Goal: Information Seeking & Learning: Learn about a topic

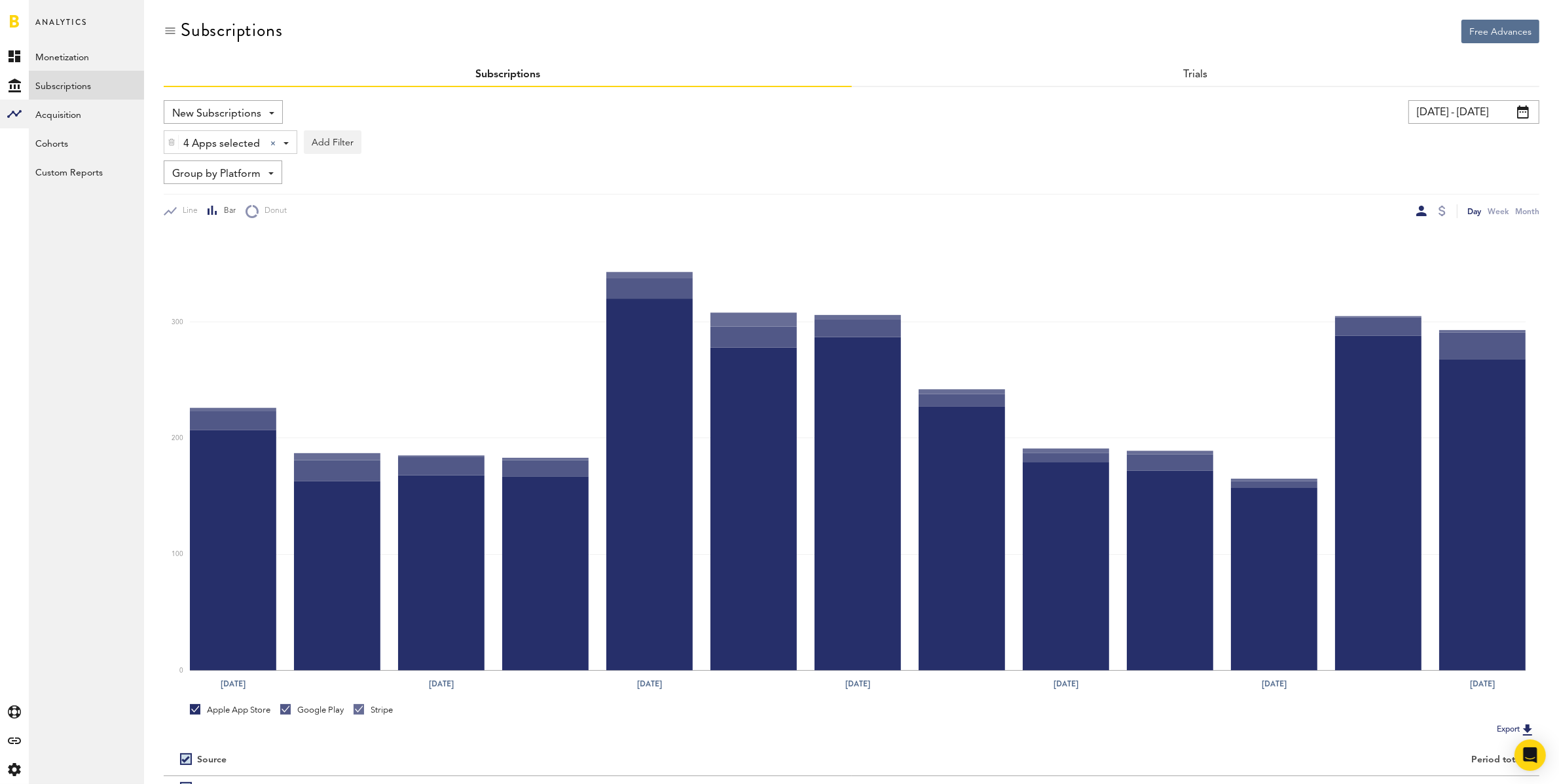
click at [1449, 111] on input "09/01/25 - 09/13/25" at bounding box center [1473, 112] width 131 height 23
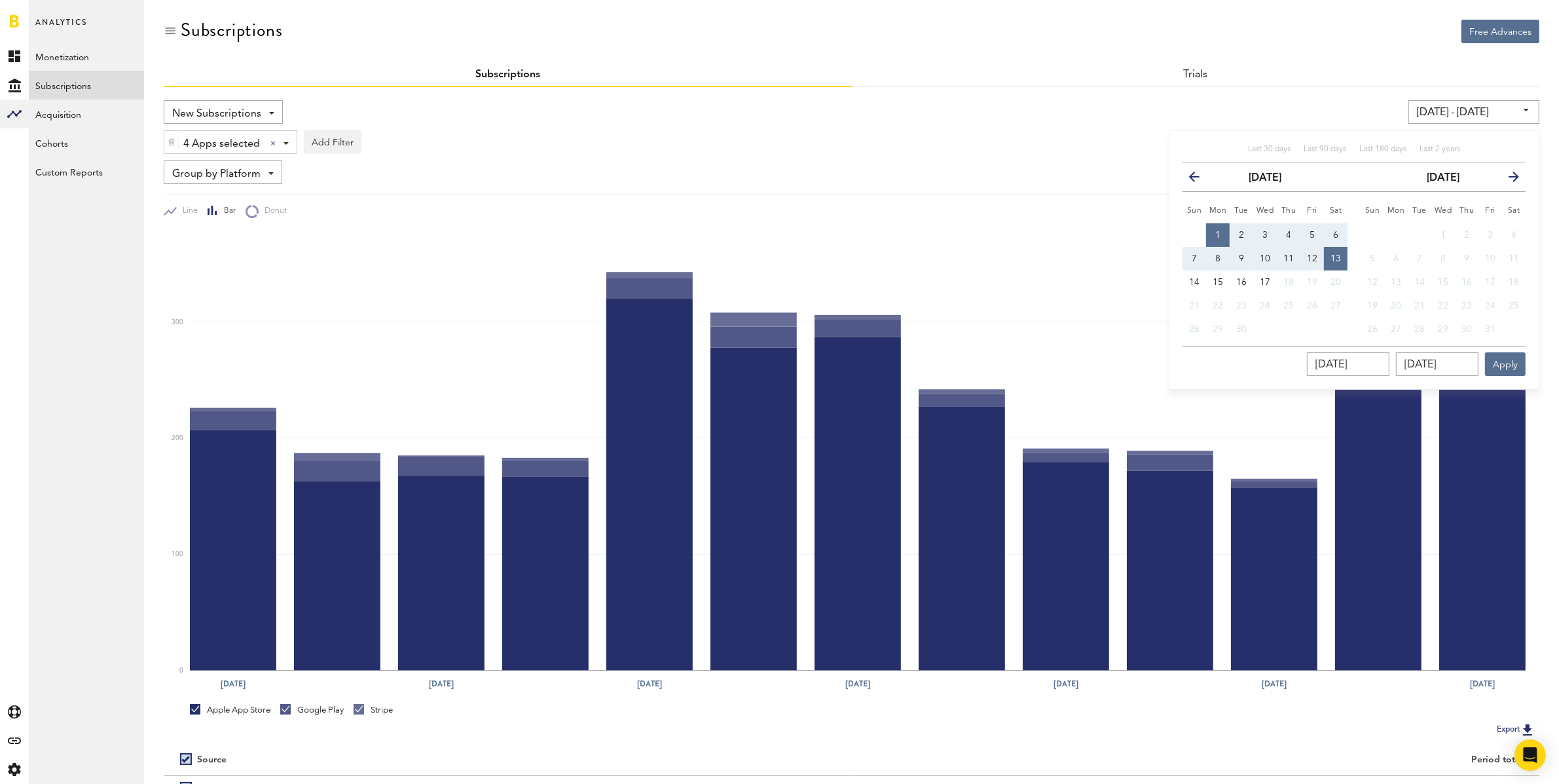
click at [1218, 230] on span "1" at bounding box center [1218, 235] width 5 height 9
type input "09/01/25 - 09/01/25"
type input "09/01/2025"
click at [1193, 281] on span "14" at bounding box center [1194, 282] width 11 height 9
type input "09/01/25 - 09/14/25"
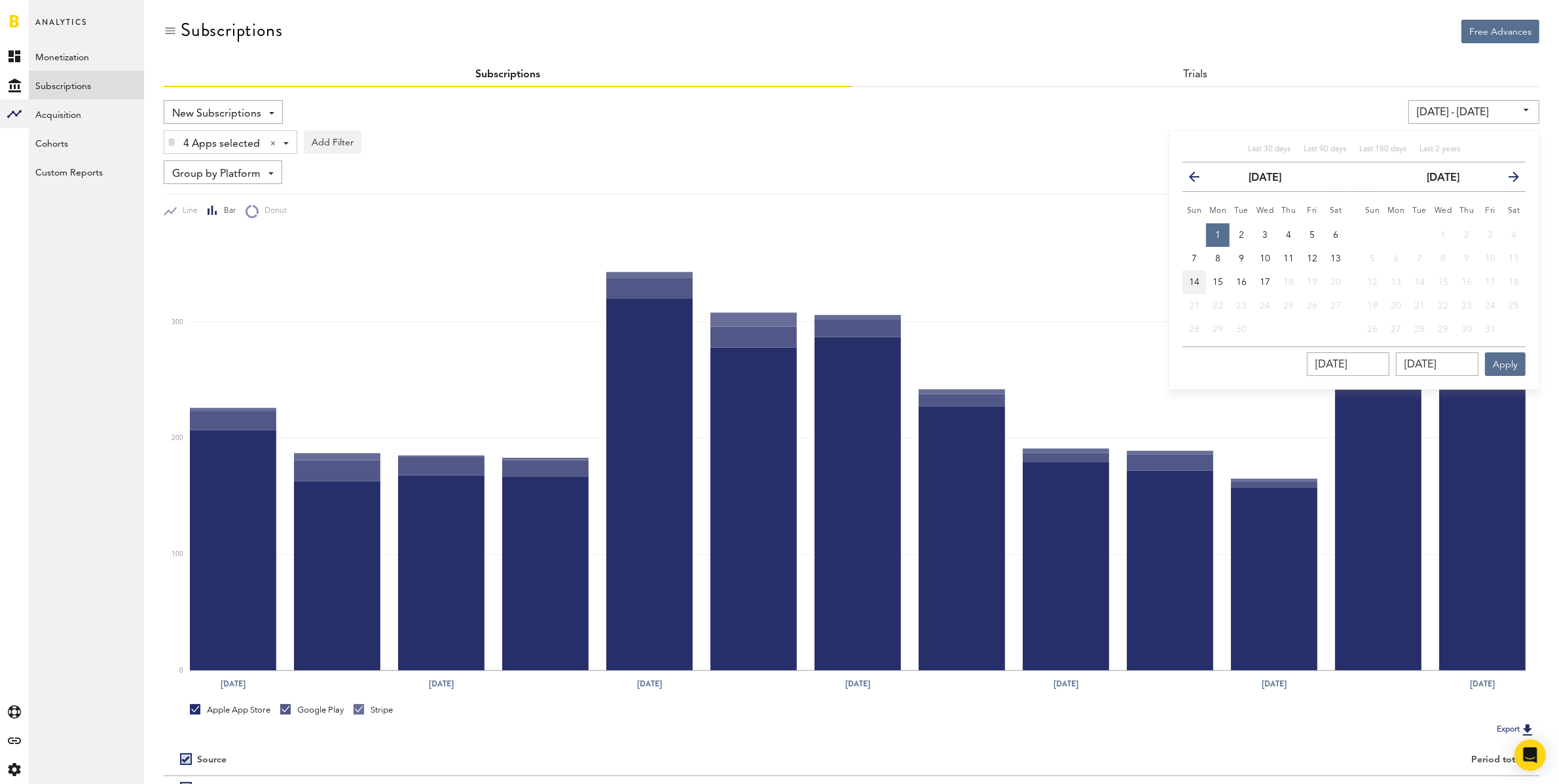
type input "09/14/2025"
click at [1507, 358] on button "Apply" at bounding box center [1505, 364] width 41 height 23
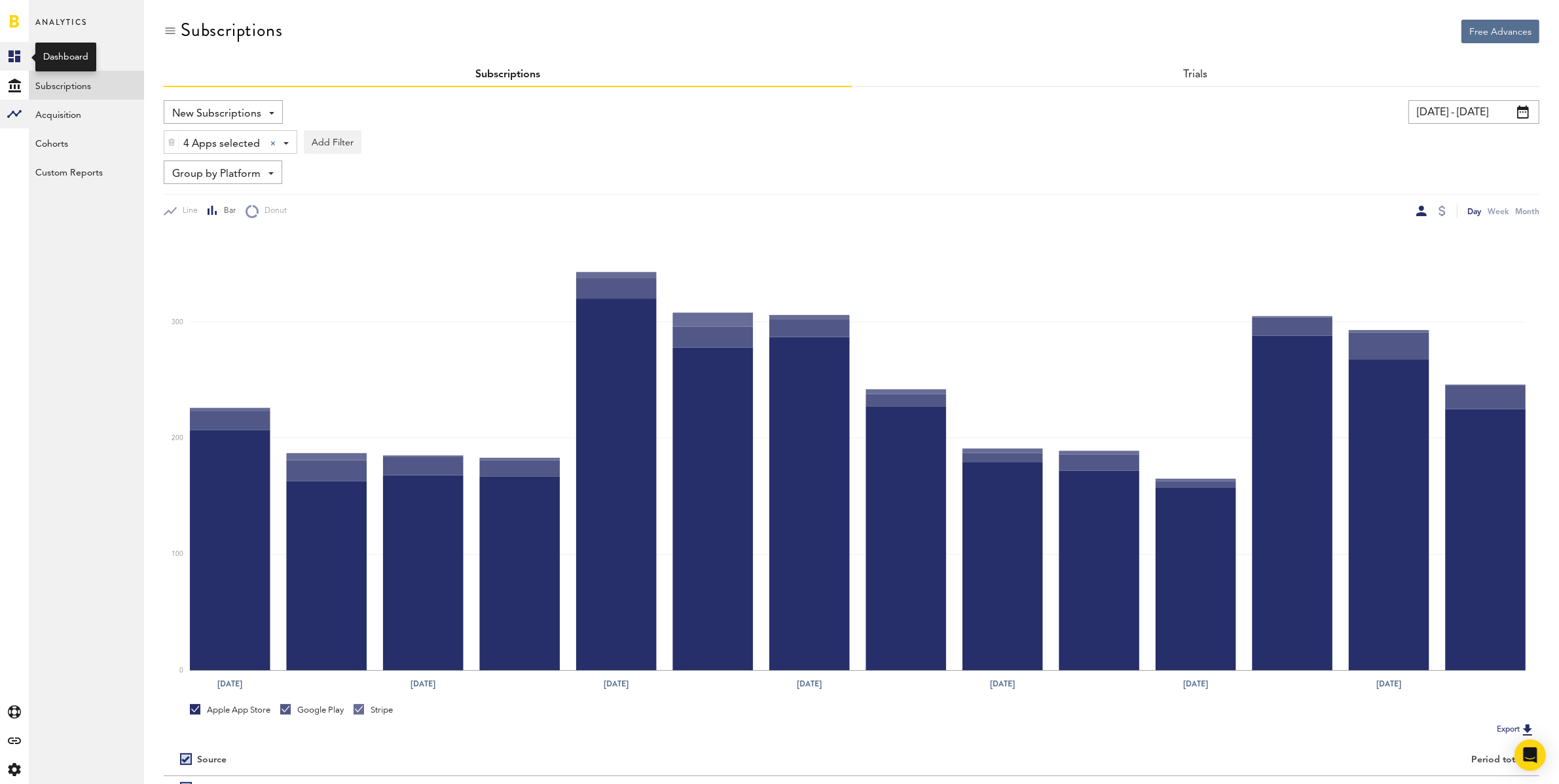
click at [5, 56] on link "Created with Sketch." at bounding box center [14, 56] width 29 height 29
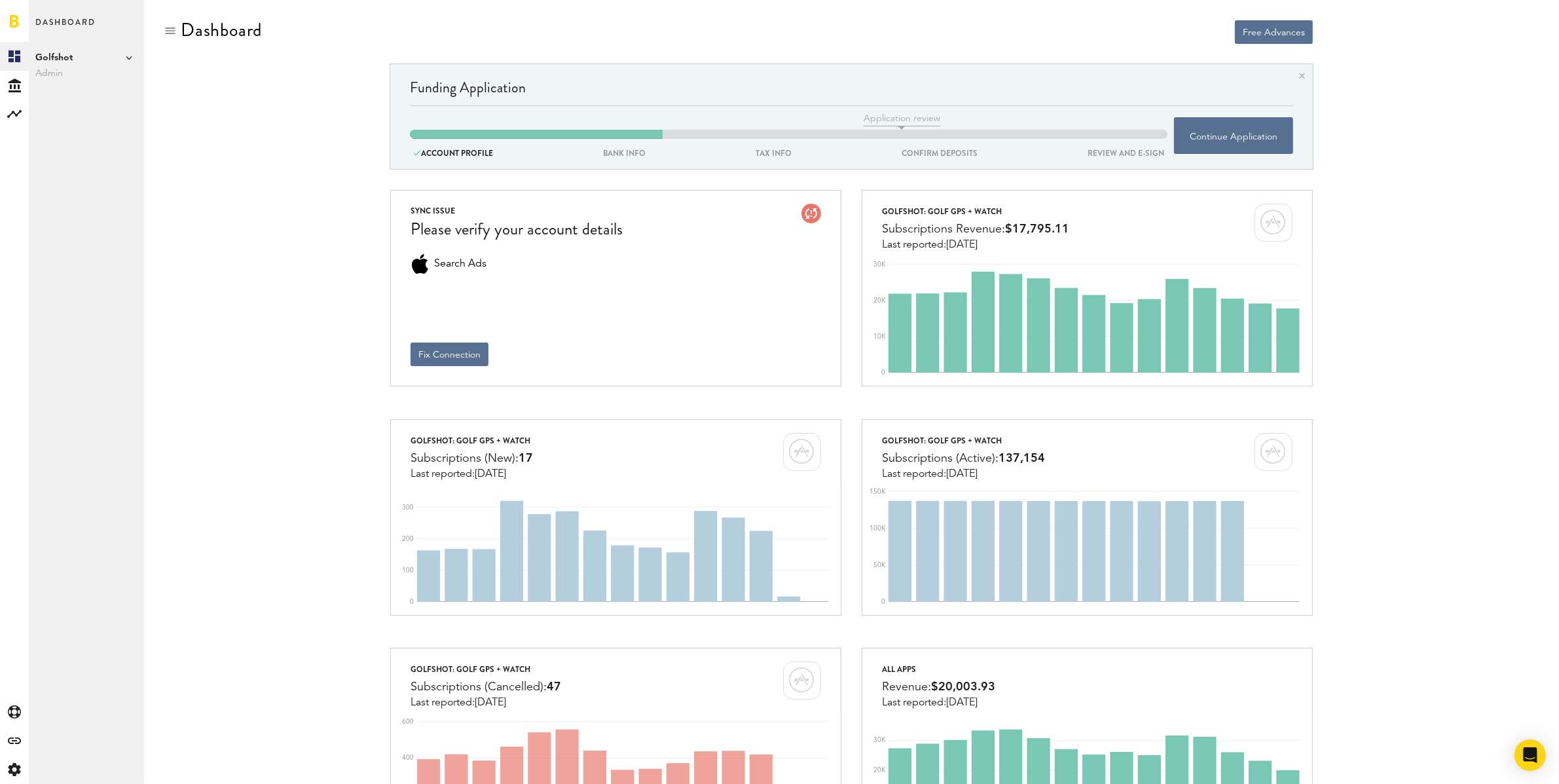
click at [65, 61] on span "Golfshot" at bounding box center [86, 57] width 102 height 15
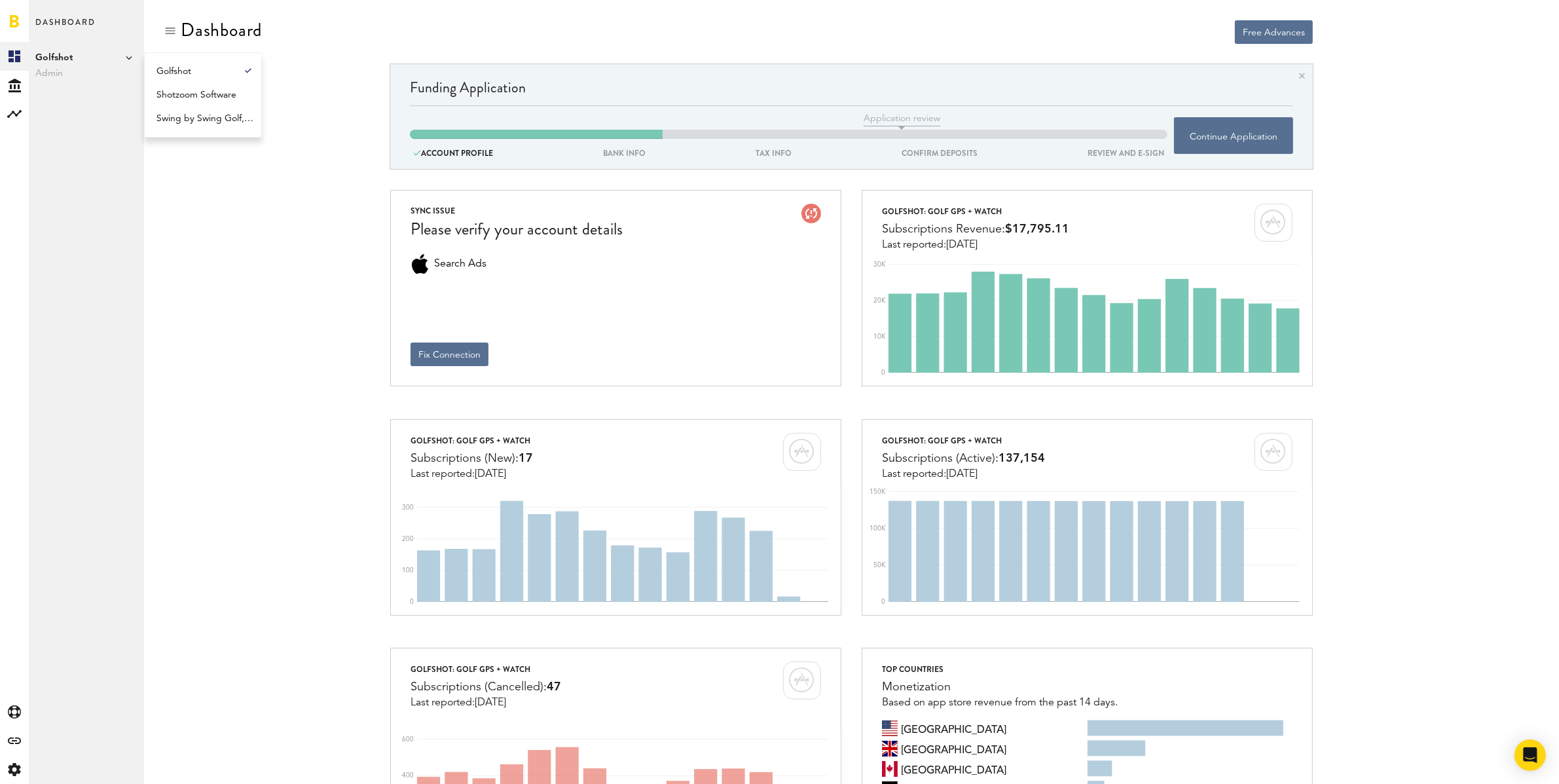
click at [195, 98] on link "Shotzoom Software" at bounding box center [201, 95] width 102 height 23
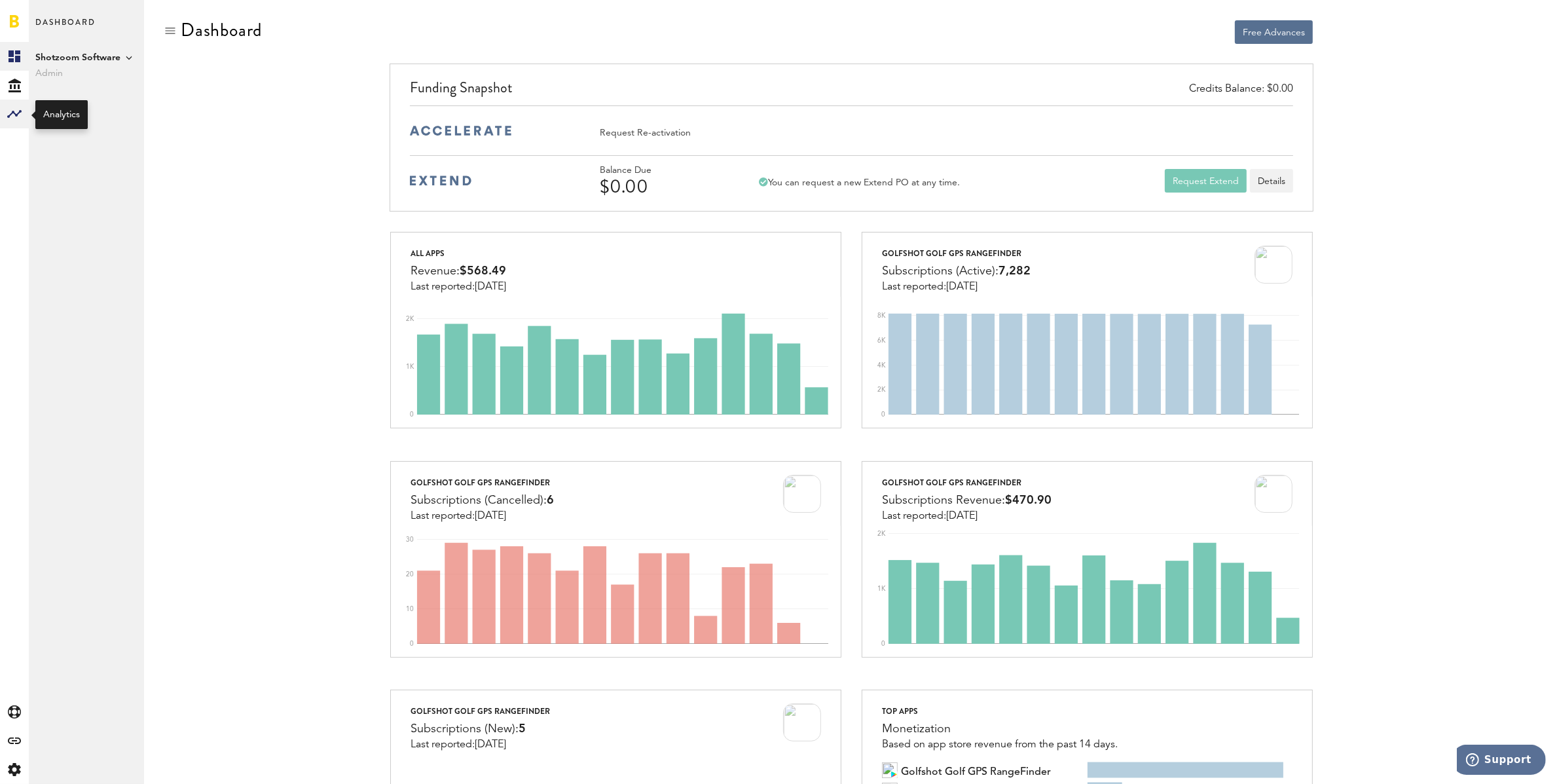
click at [12, 115] on rect at bounding box center [14, 113] width 15 height 15
click at [44, 82] on link "Subscriptions" at bounding box center [87, 85] width 116 height 29
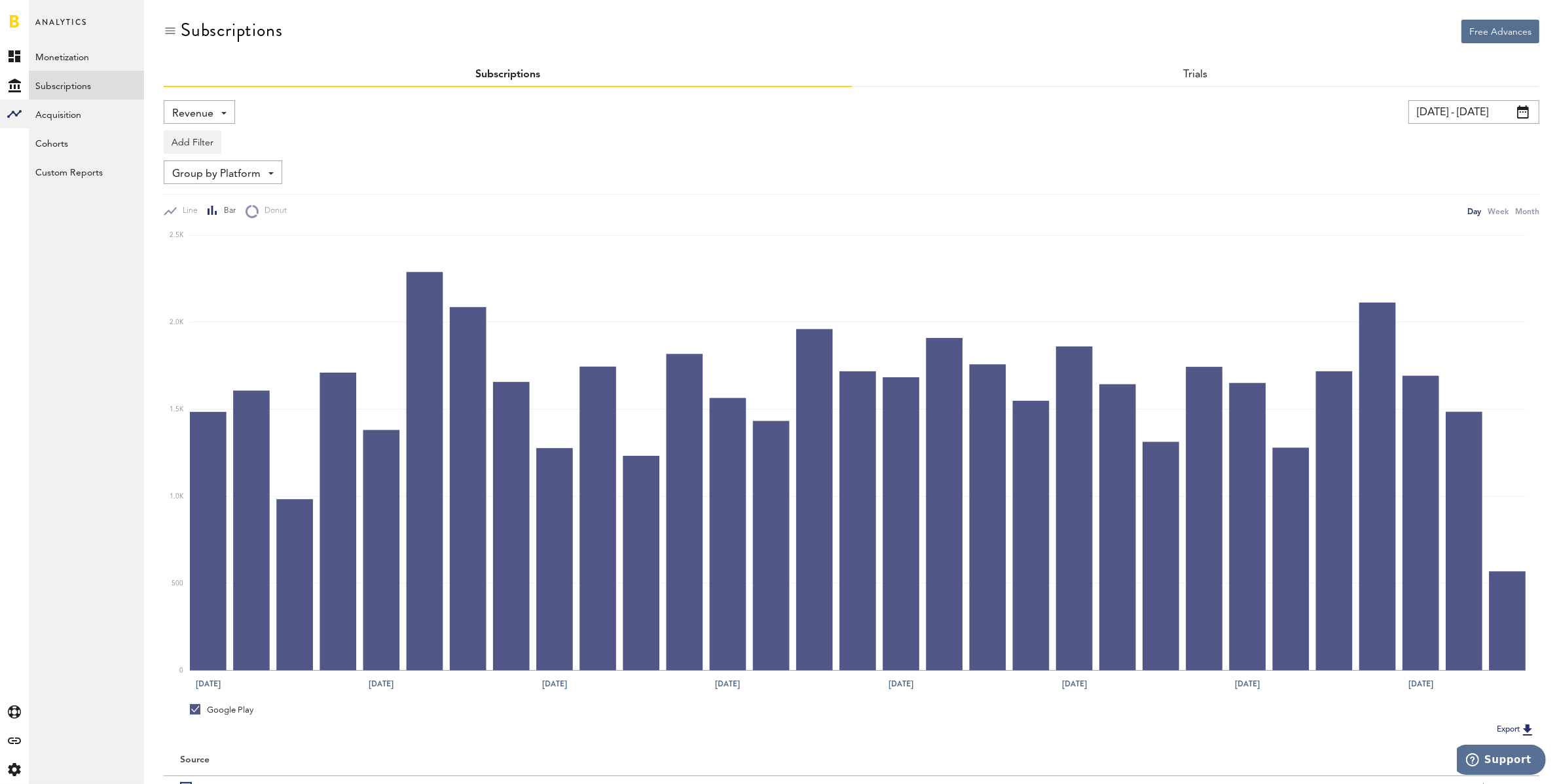
click at [218, 112] on div "Revenue Revenue MRR Actives Trial Status Billing Retries New Subscriptions Rene…" at bounding box center [199, 112] width 71 height 23
drag, startPoint x: 259, startPoint y: 254, endPoint x: 279, endPoint y: 256, distance: 20.1
click at [259, 254] on span "New Subscriptions" at bounding box center [243, 254] width 133 height 23
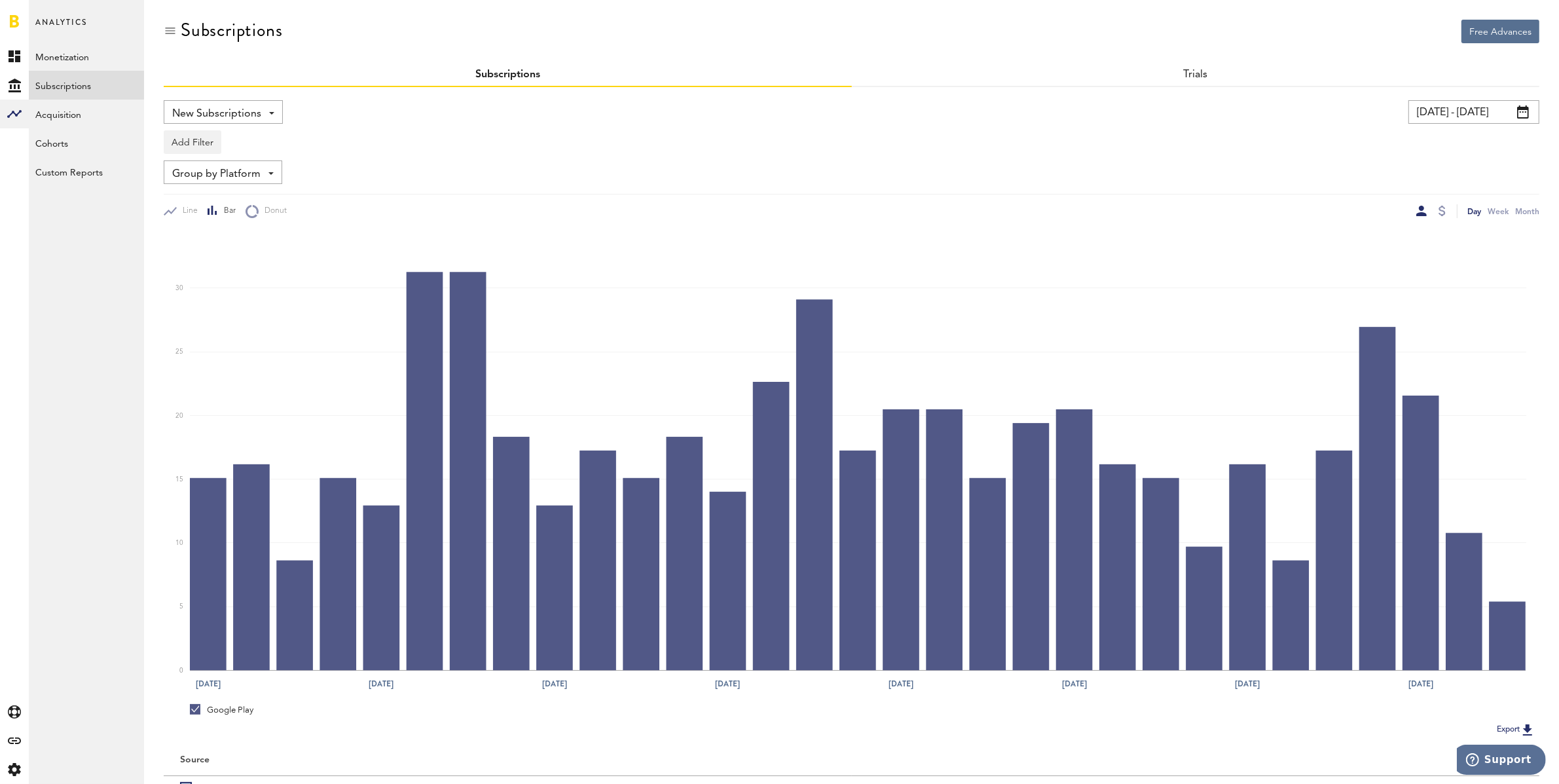
click at [212, 170] on span "Group by Platform" at bounding box center [217, 173] width 89 height 23
click at [244, 219] on span "Group by App" at bounding box center [243, 226] width 132 height 23
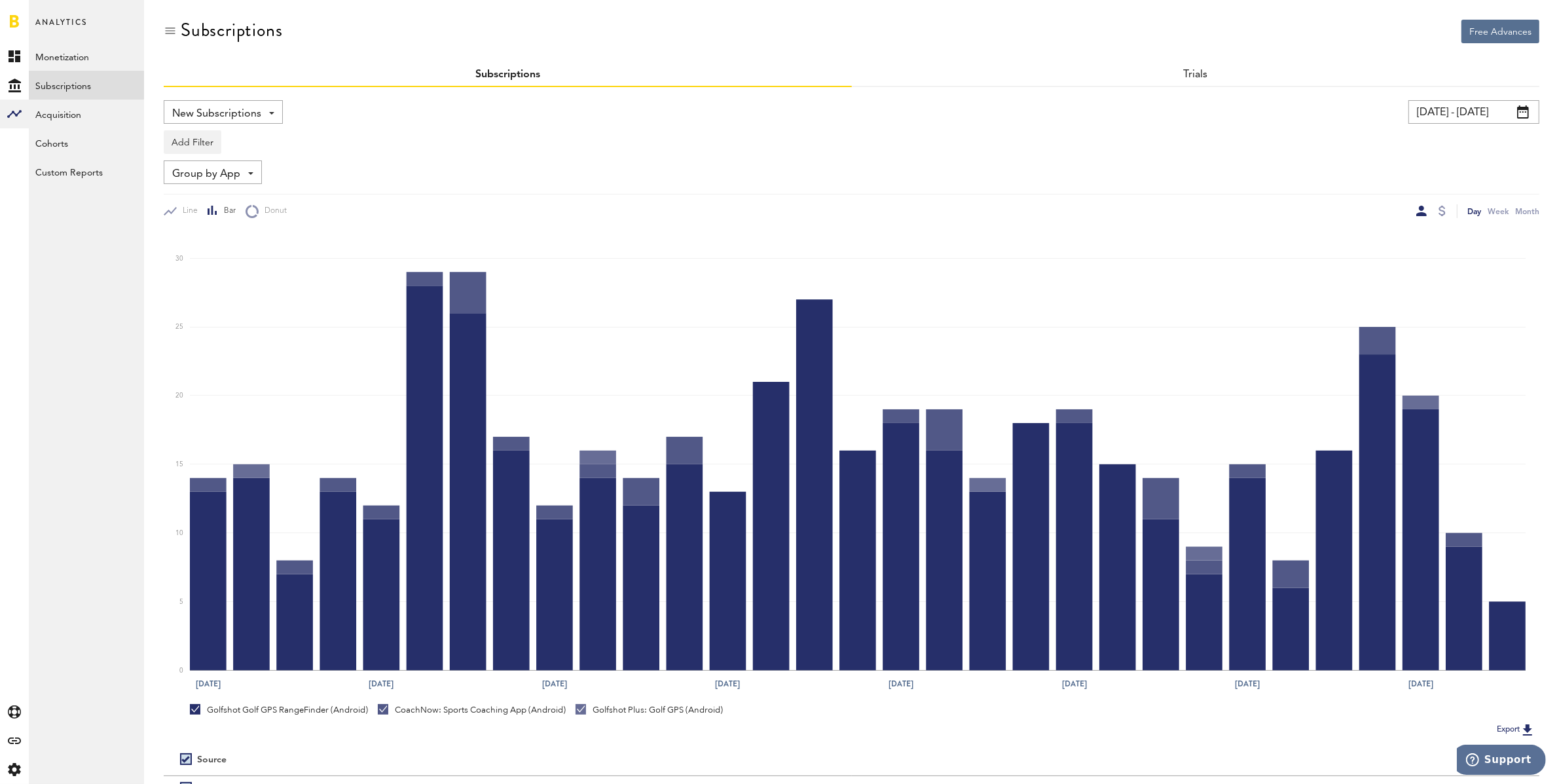
click at [210, 171] on span "Group by App" at bounding box center [206, 173] width 68 height 23
click at [222, 221] on span "Group by App" at bounding box center [243, 226] width 132 height 23
click at [205, 173] on span "Group by App" at bounding box center [206, 173] width 68 height 23
click at [215, 206] on span "Group by Platform" at bounding box center [243, 202] width 132 height 23
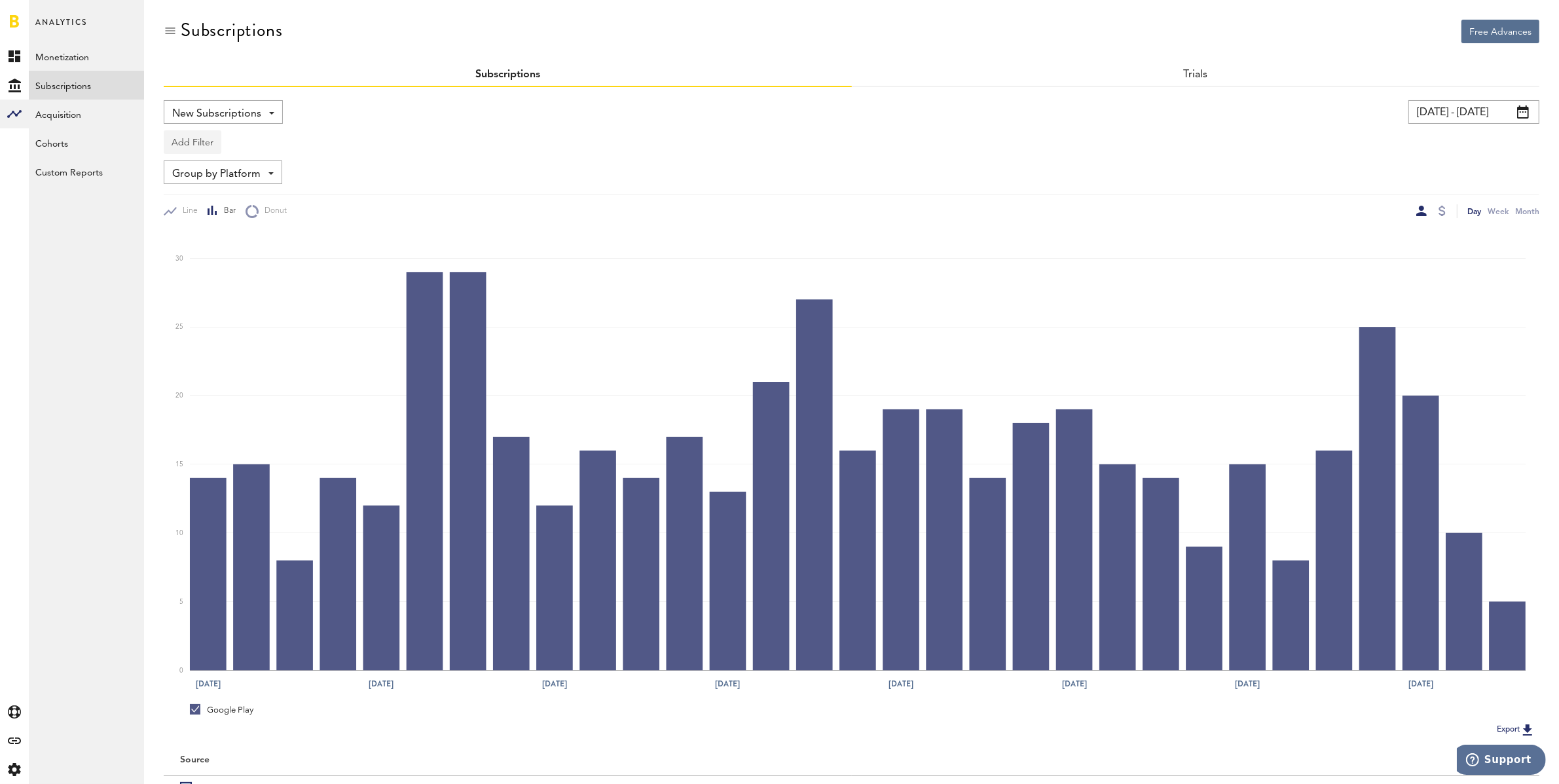
click at [206, 137] on button "Add Filter" at bounding box center [192, 142] width 58 height 23
click at [200, 193] on li "Apps" at bounding box center [223, 200] width 106 height 23
click at [229, 142] on div "Apps" at bounding box center [211, 144] width 57 height 23
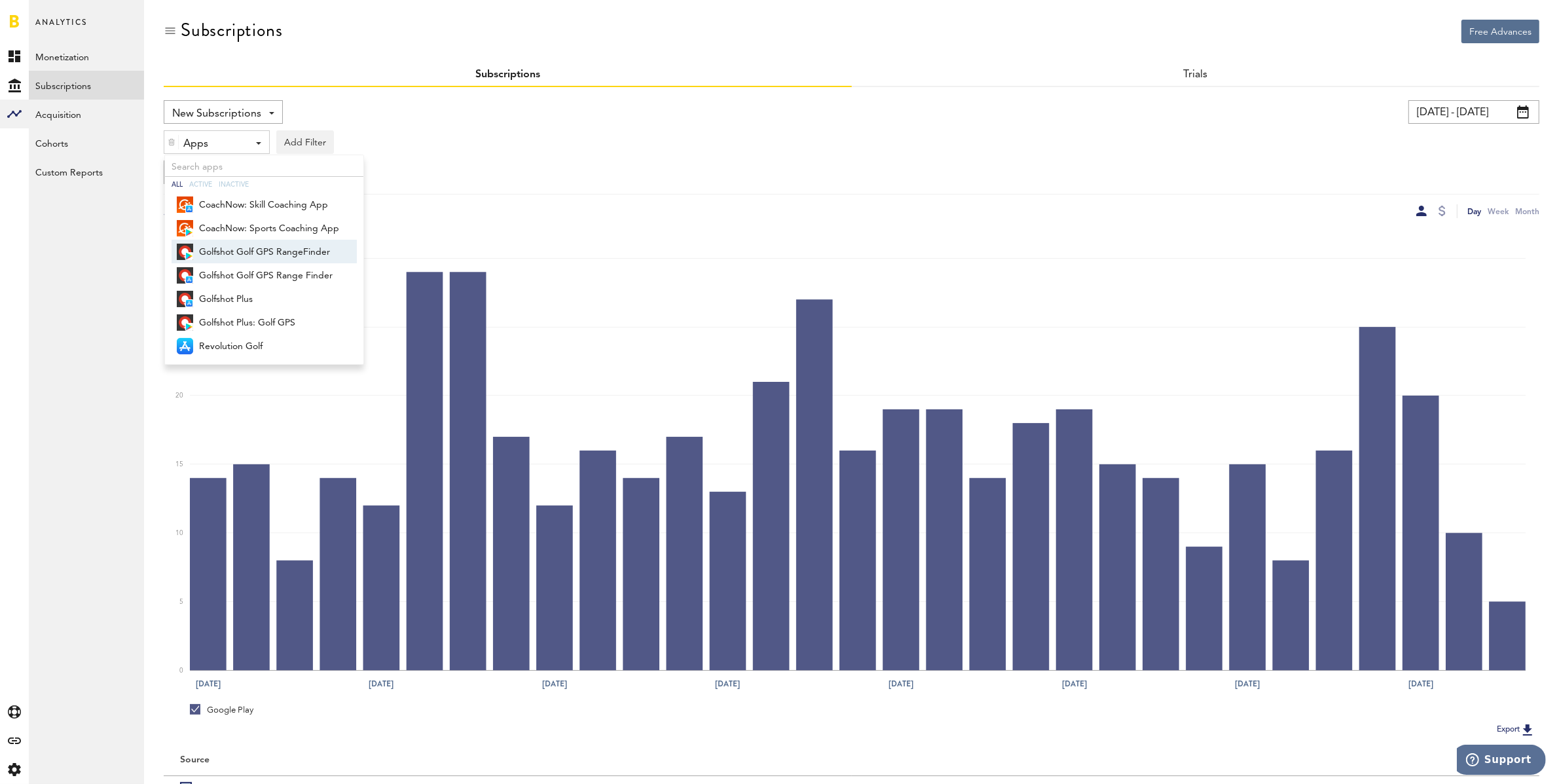
click at [251, 256] on span "Golfshot Golf GPS RangeFinder" at bounding box center [268, 252] width 140 height 23
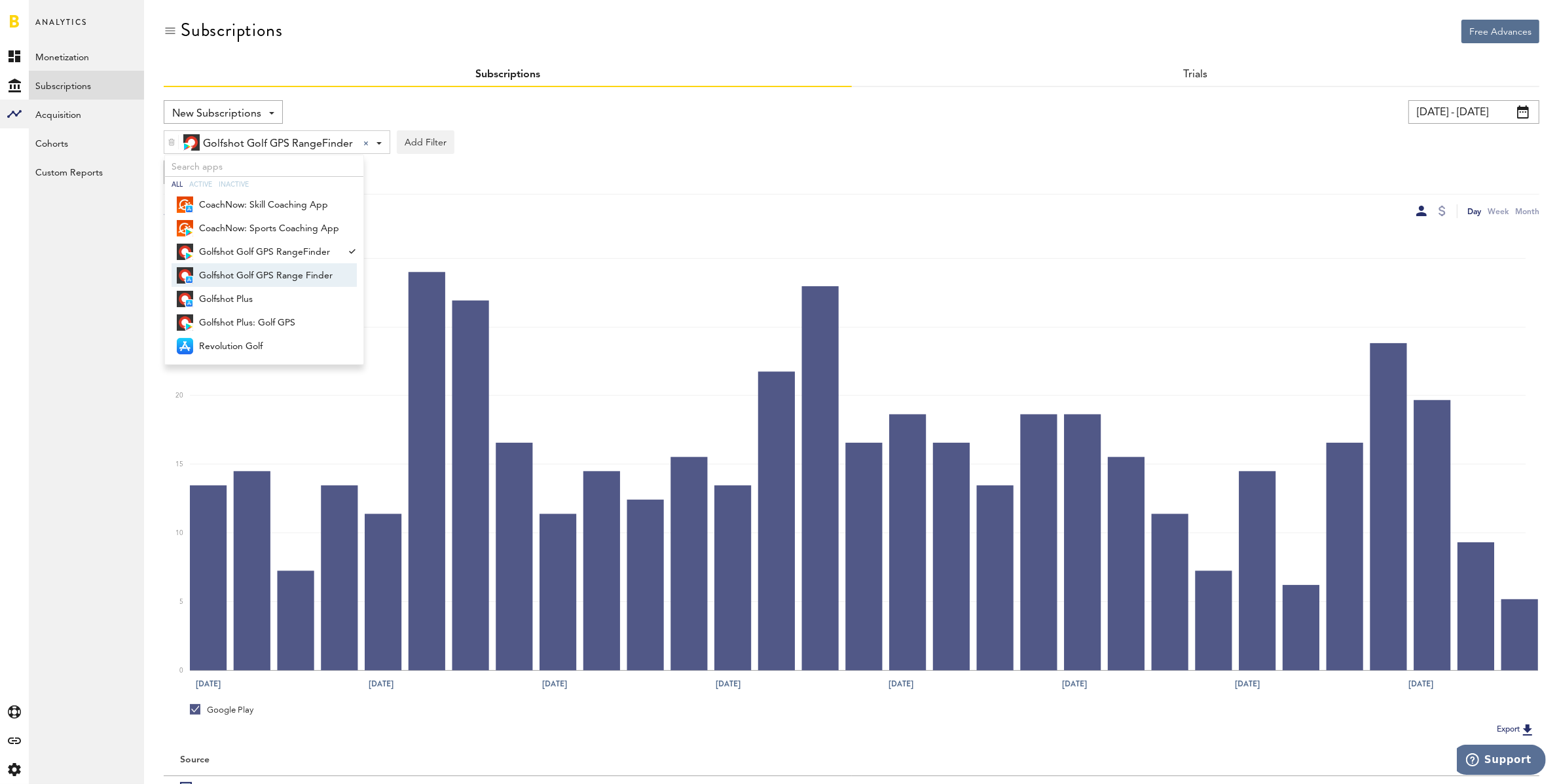
click at [258, 281] on span "Golfshot Golf GPS Range Finder" at bounding box center [268, 275] width 140 height 23
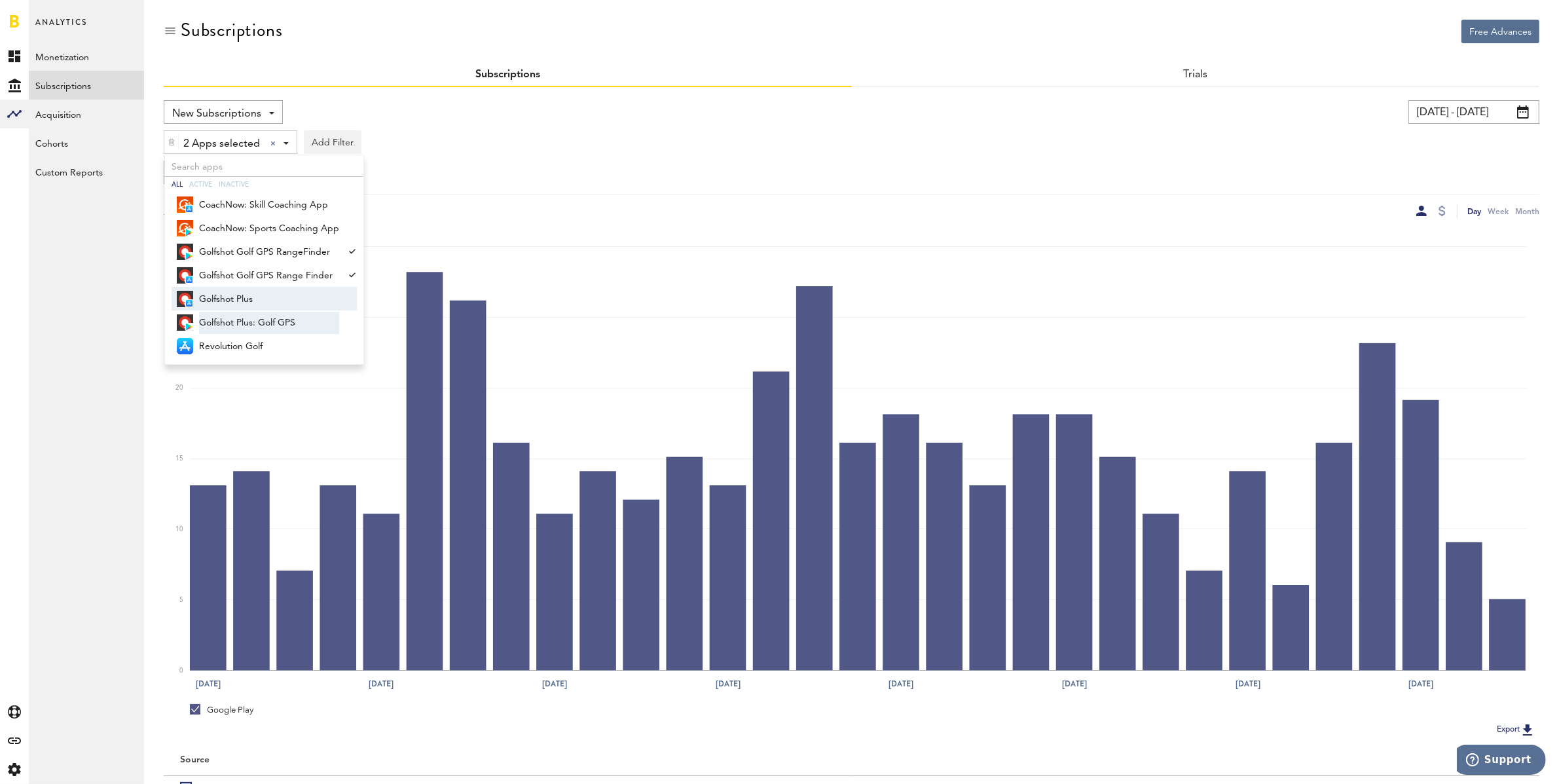
drag, startPoint x: 247, startPoint y: 294, endPoint x: 254, endPoint y: 313, distance: 20.2
click at [247, 294] on span "Golfshot Plus" at bounding box center [268, 299] width 140 height 23
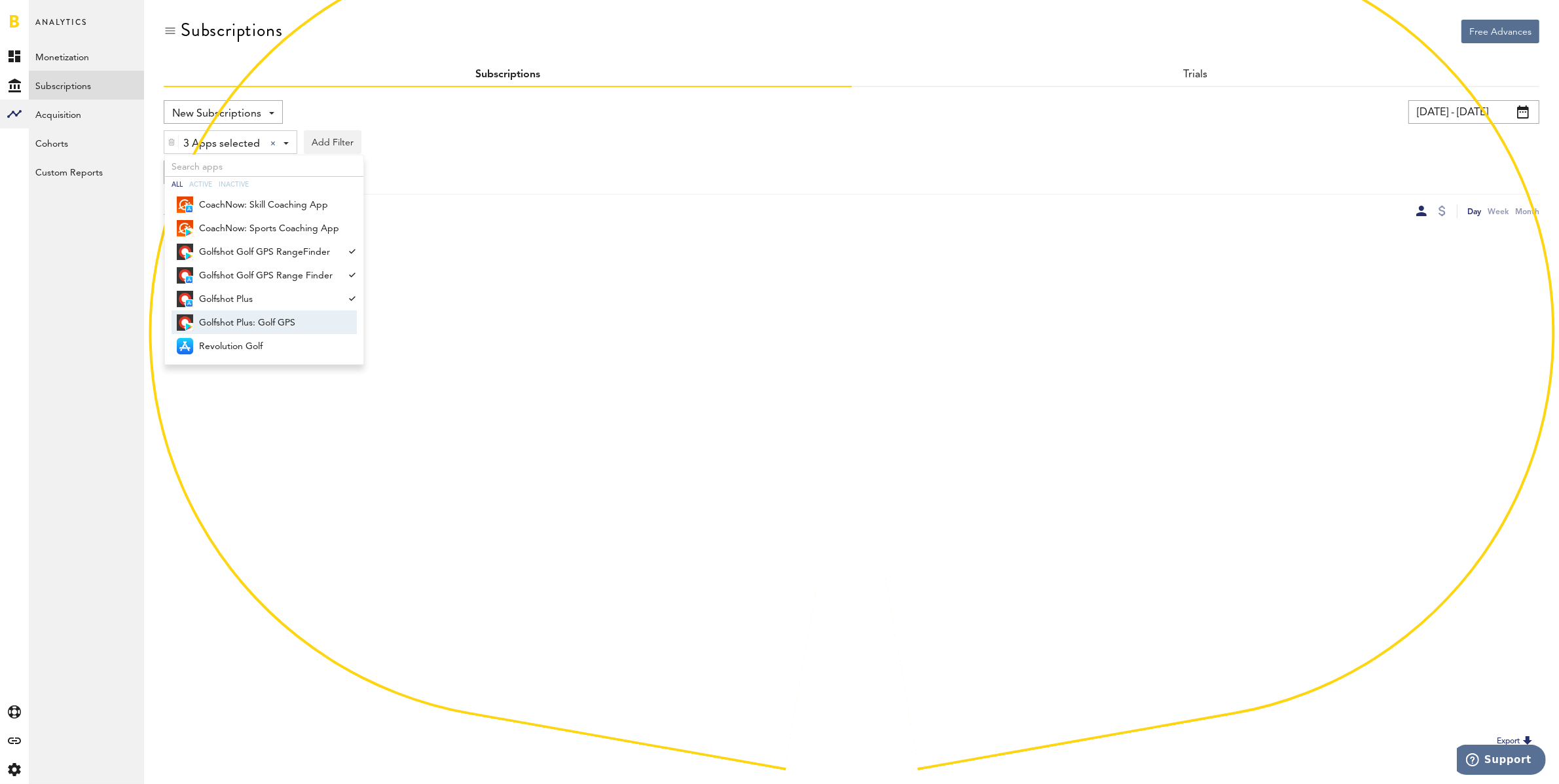
click at [254, 313] on span "Golfshot Plus: Golf GPS" at bounding box center [268, 322] width 140 height 23
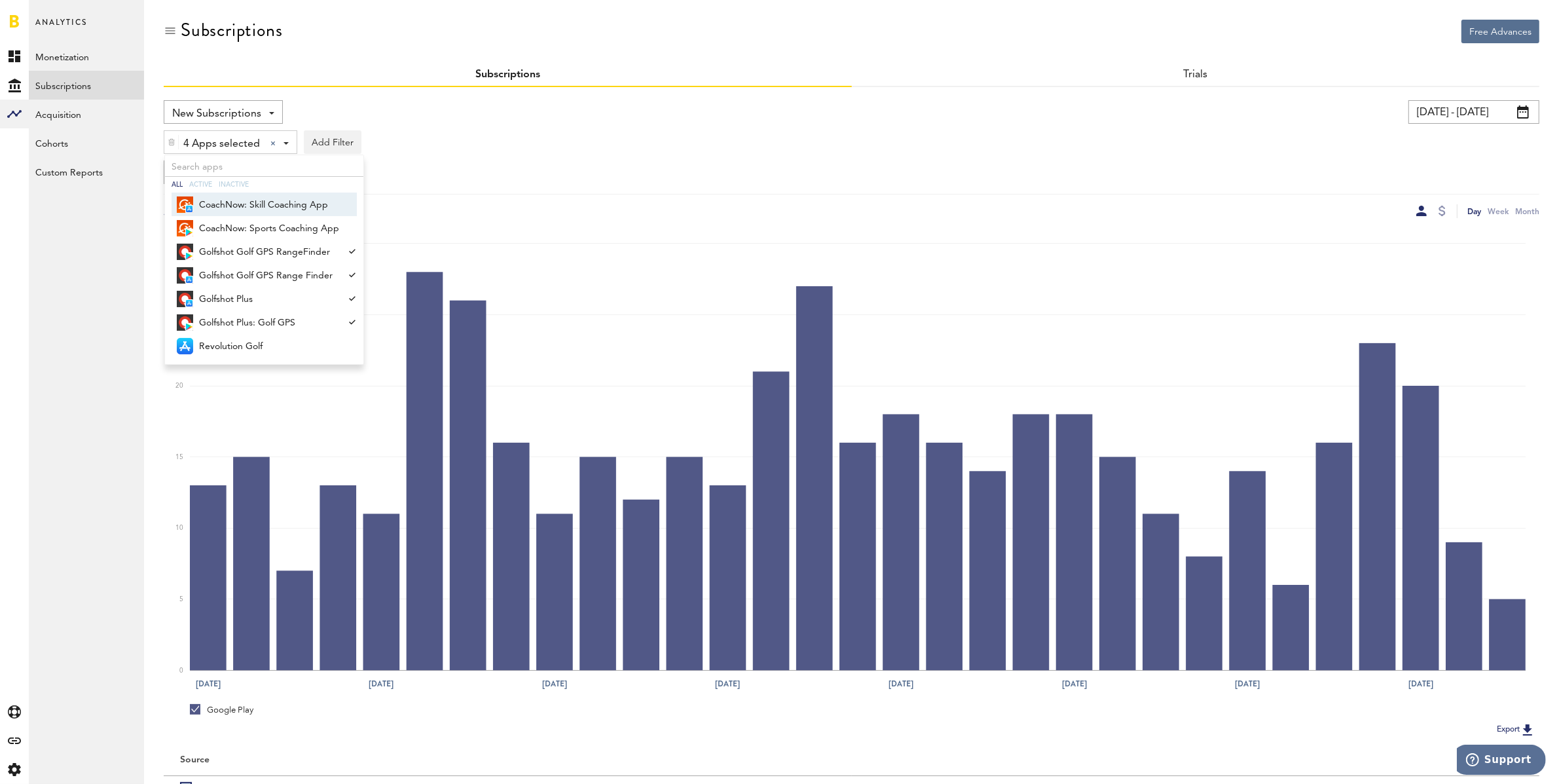
click at [1030, 127] on div "4 Apps selected 4 Apps selected All Active Inactive CoachNow: Skill Coaching Ap…" at bounding box center [851, 138] width 1376 height 30
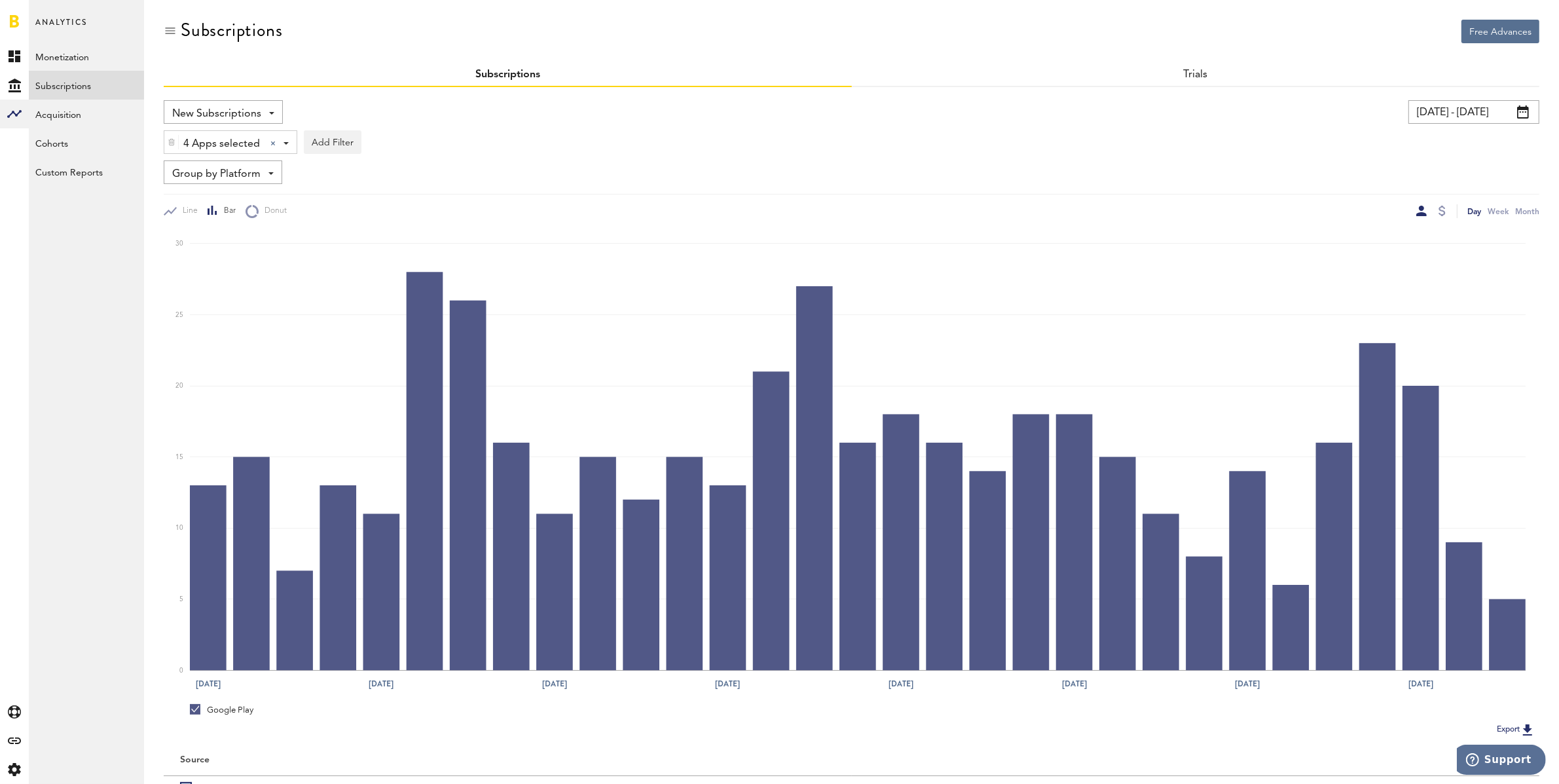
click at [1453, 113] on input "[DATE] - [DATE]" at bounding box center [1473, 112] width 131 height 23
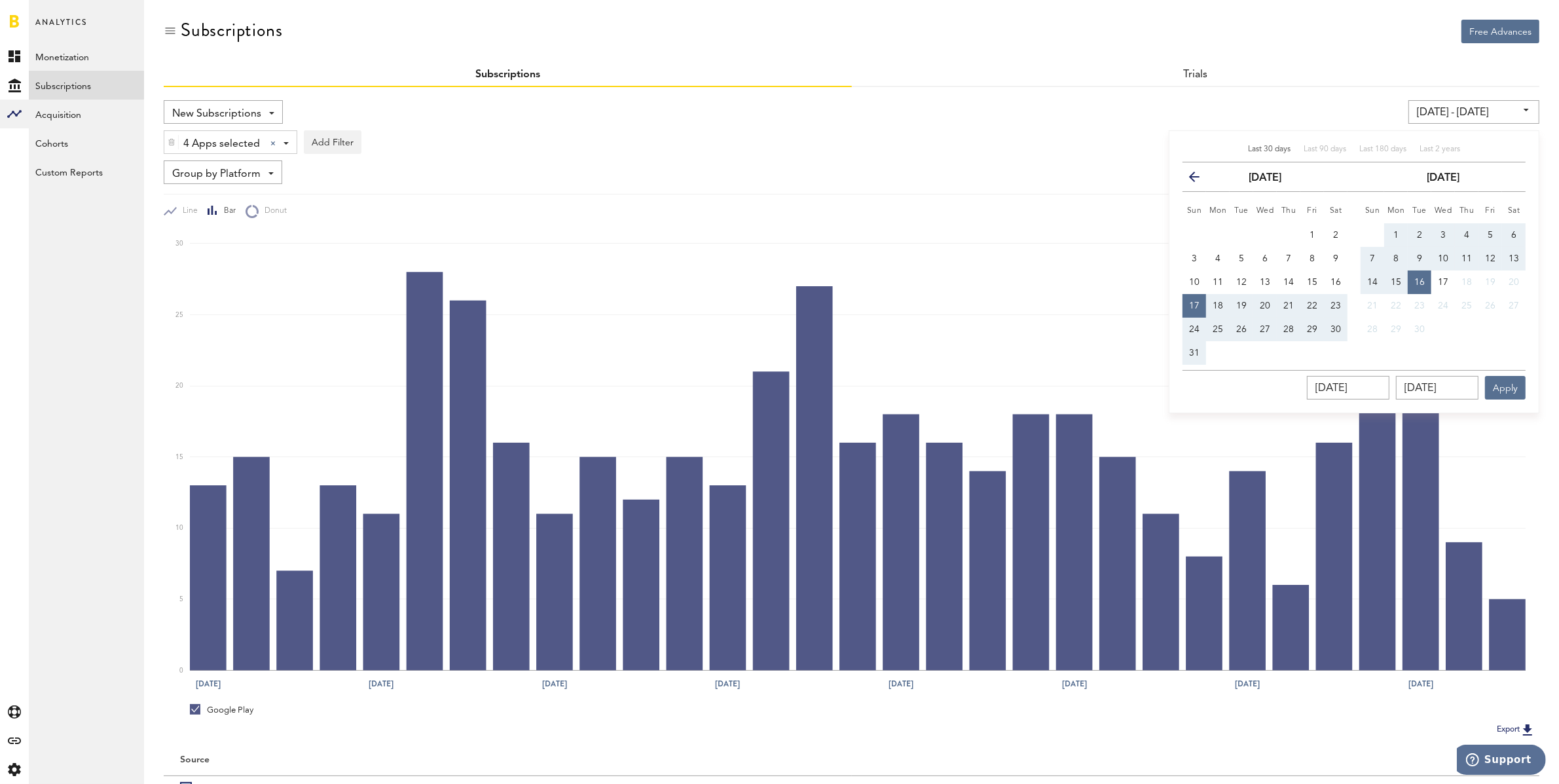
click at [1200, 180] on icon "button" at bounding box center [1200, 180] width 0 height 0
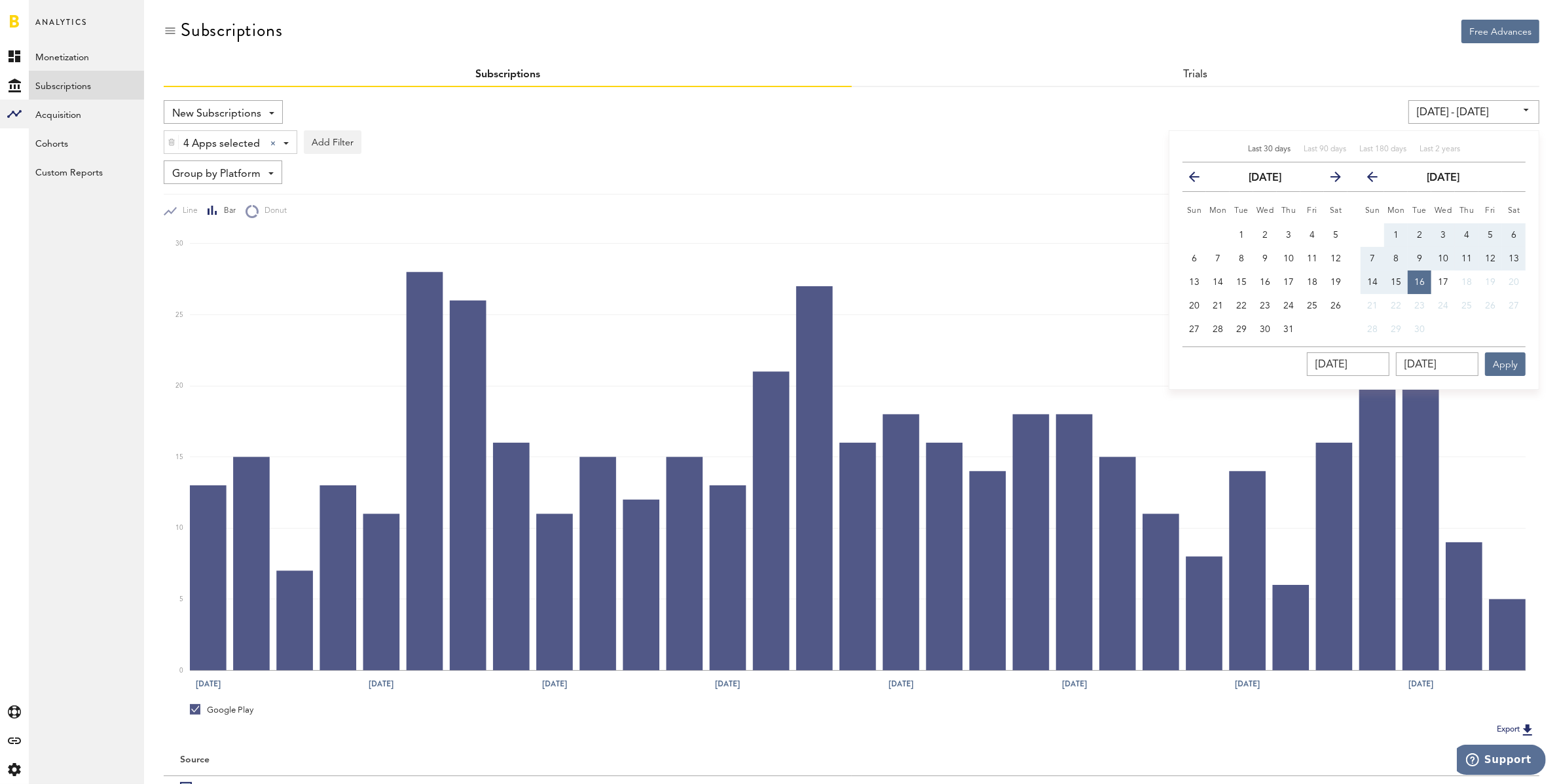
click at [1200, 180] on icon "button" at bounding box center [1200, 180] width 0 height 0
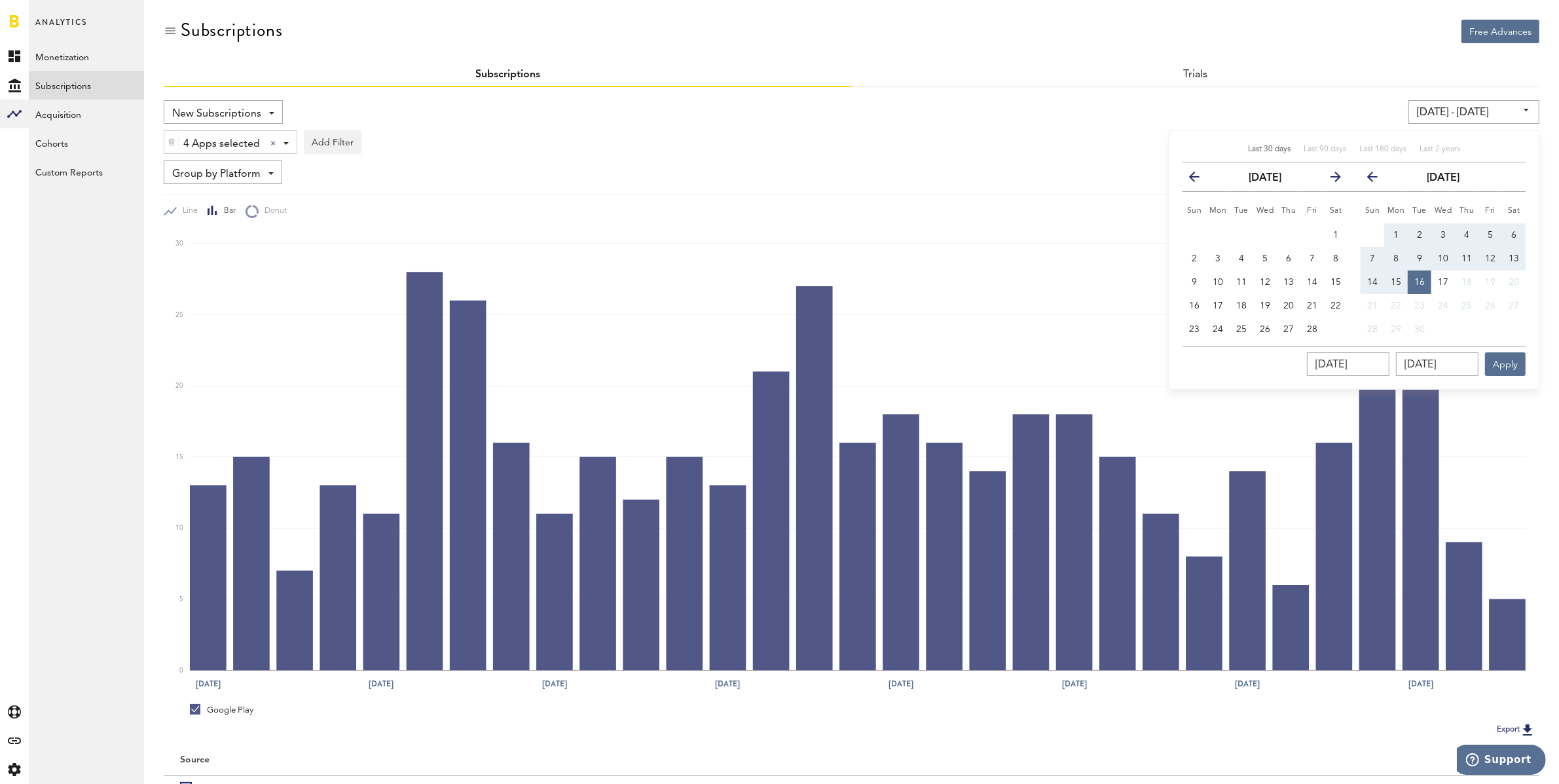
click at [1200, 180] on icon "button" at bounding box center [1200, 180] width 0 height 0
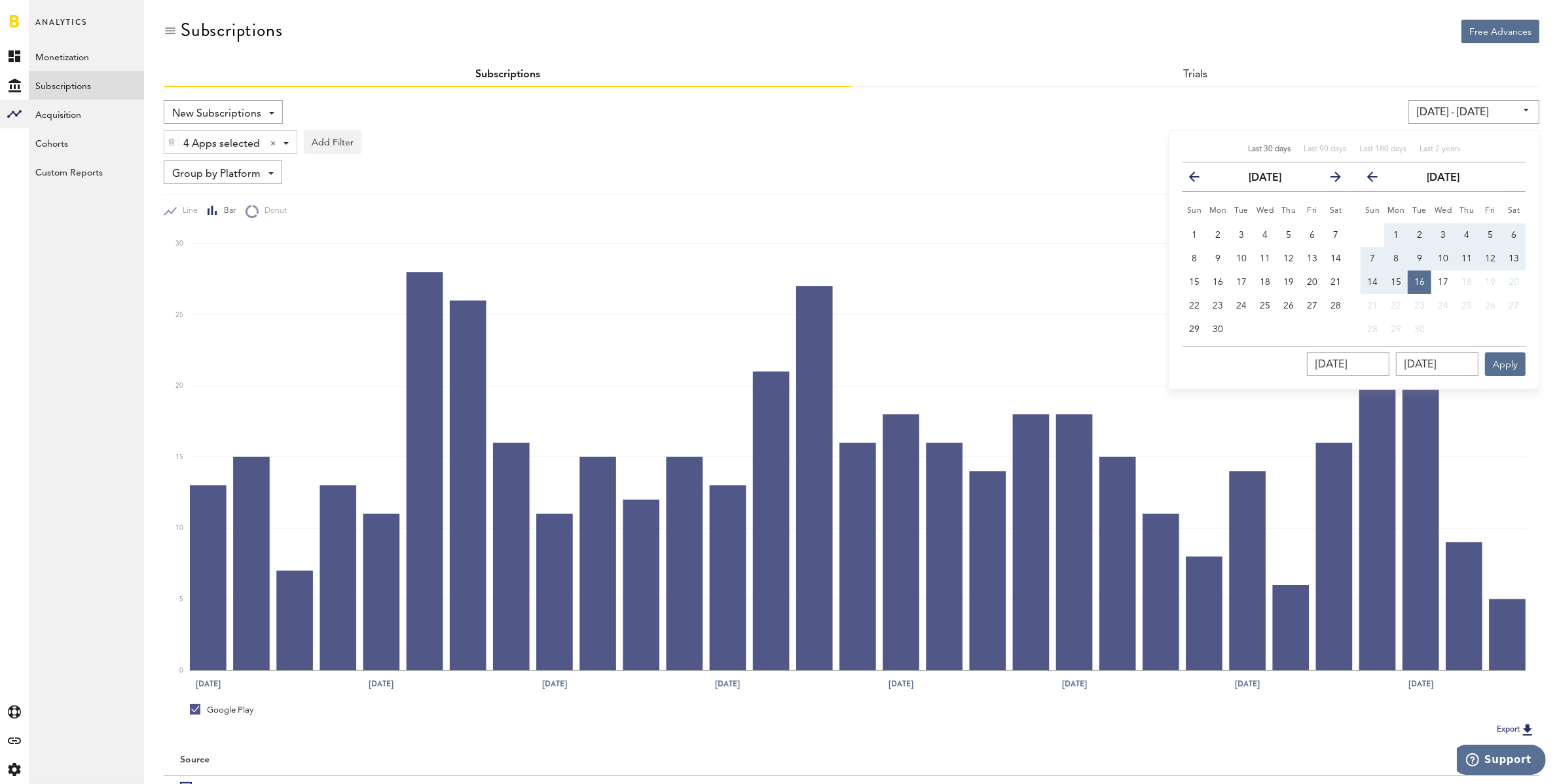
click at [1200, 180] on icon "button" at bounding box center [1200, 180] width 0 height 0
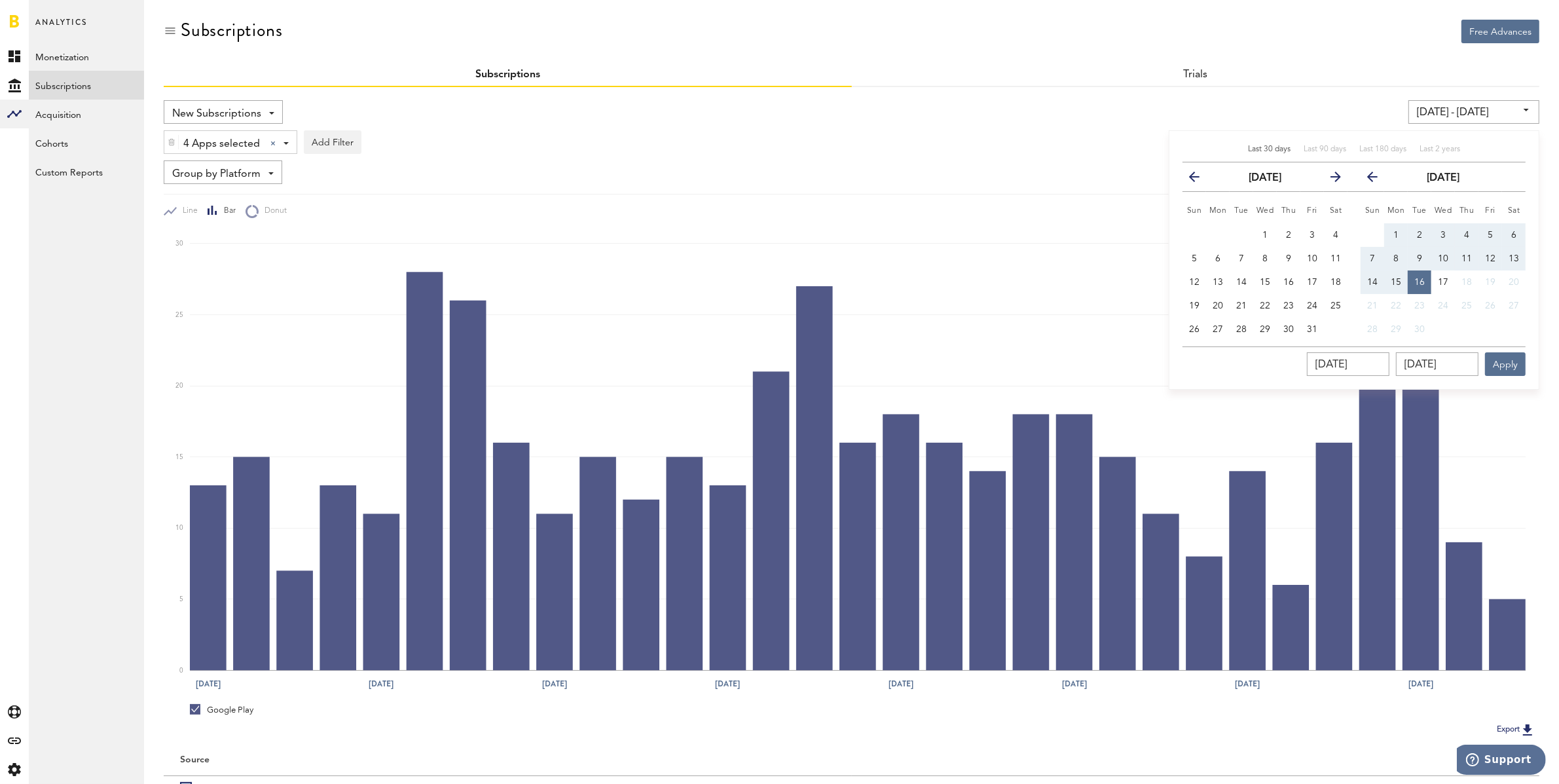
click at [1200, 180] on icon "button" at bounding box center [1200, 180] width 0 height 0
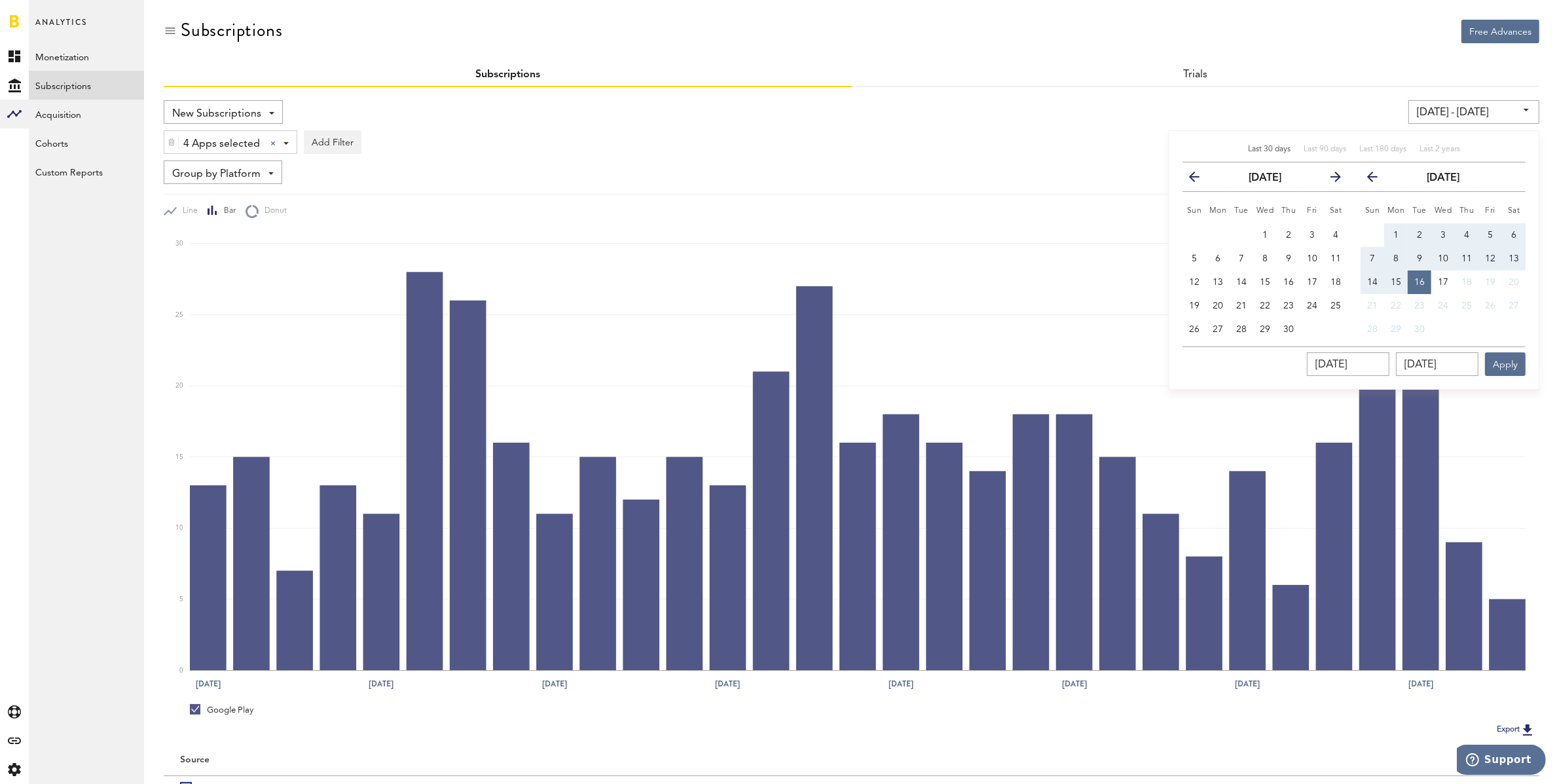
click at [1200, 180] on icon "button" at bounding box center [1200, 180] width 0 height 0
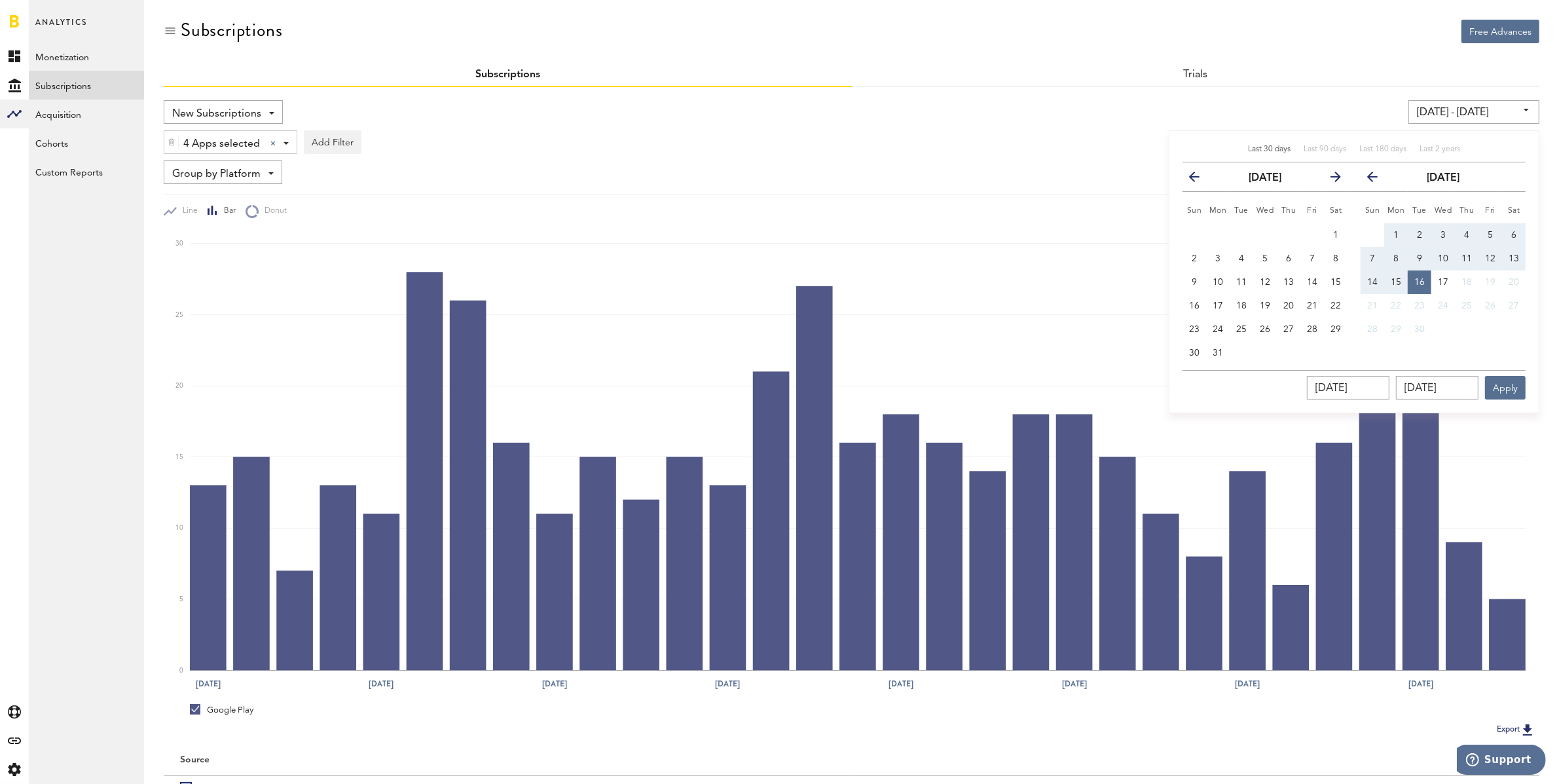
click at [1200, 180] on icon "button" at bounding box center [1200, 180] width 0 height 0
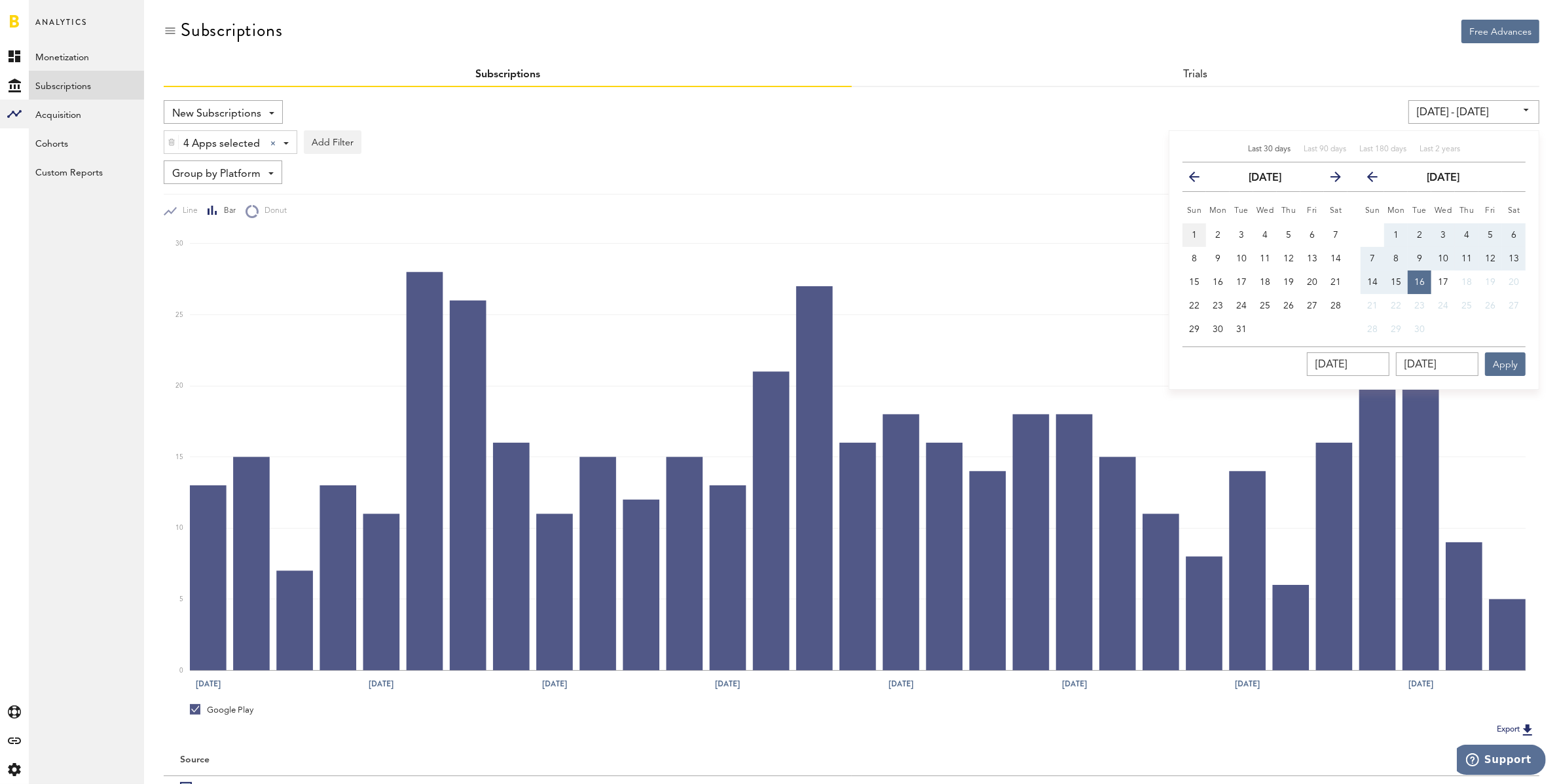
click at [1195, 232] on span "1" at bounding box center [1194, 235] width 5 height 9
type input "[DATE] - [DATE]"
type input "[DATE]"
click at [1365, 174] on button "previous" at bounding box center [1371, 177] width 37 height 18
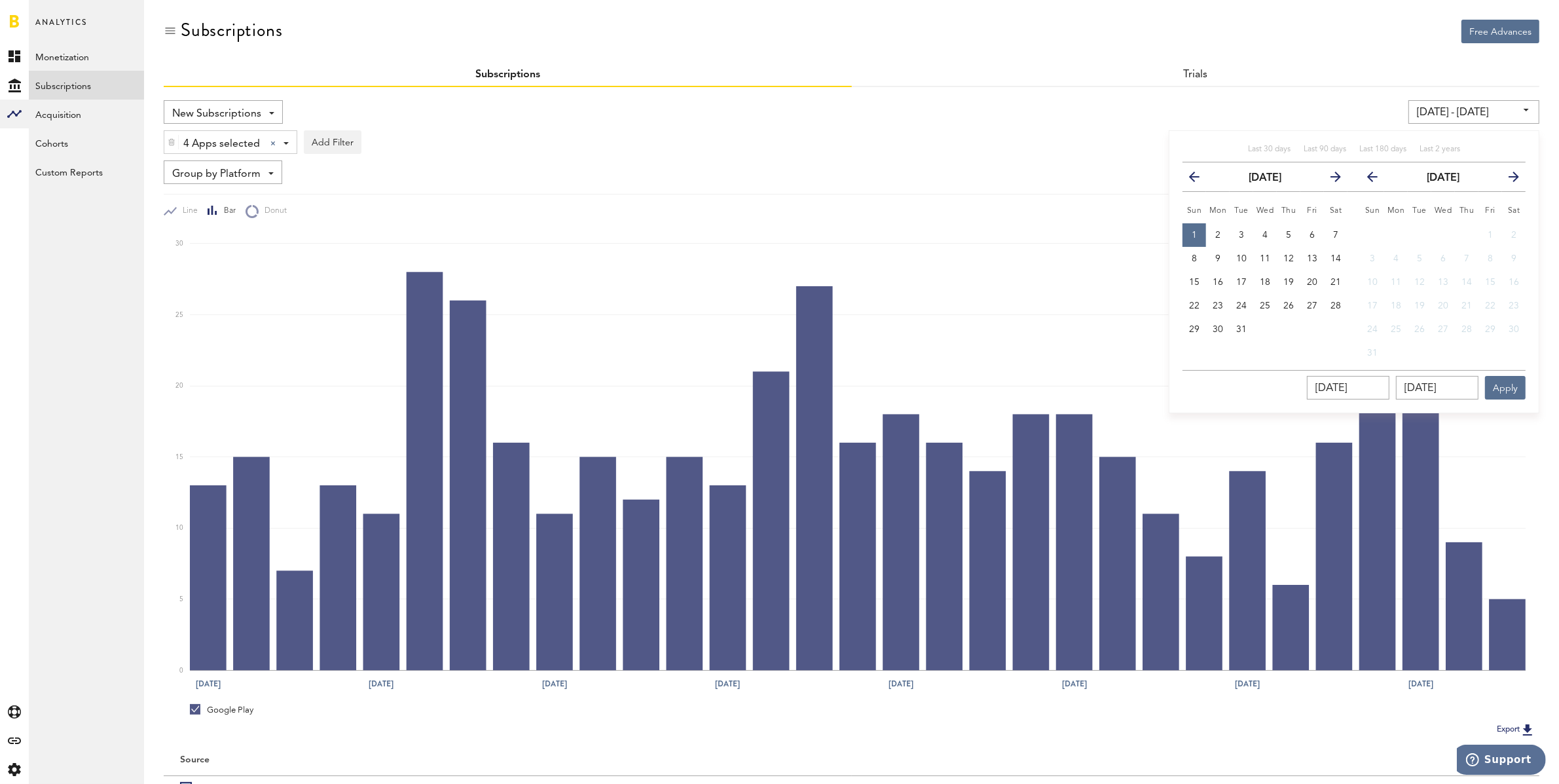
click at [1367, 173] on button "previous" at bounding box center [1371, 177] width 37 height 18
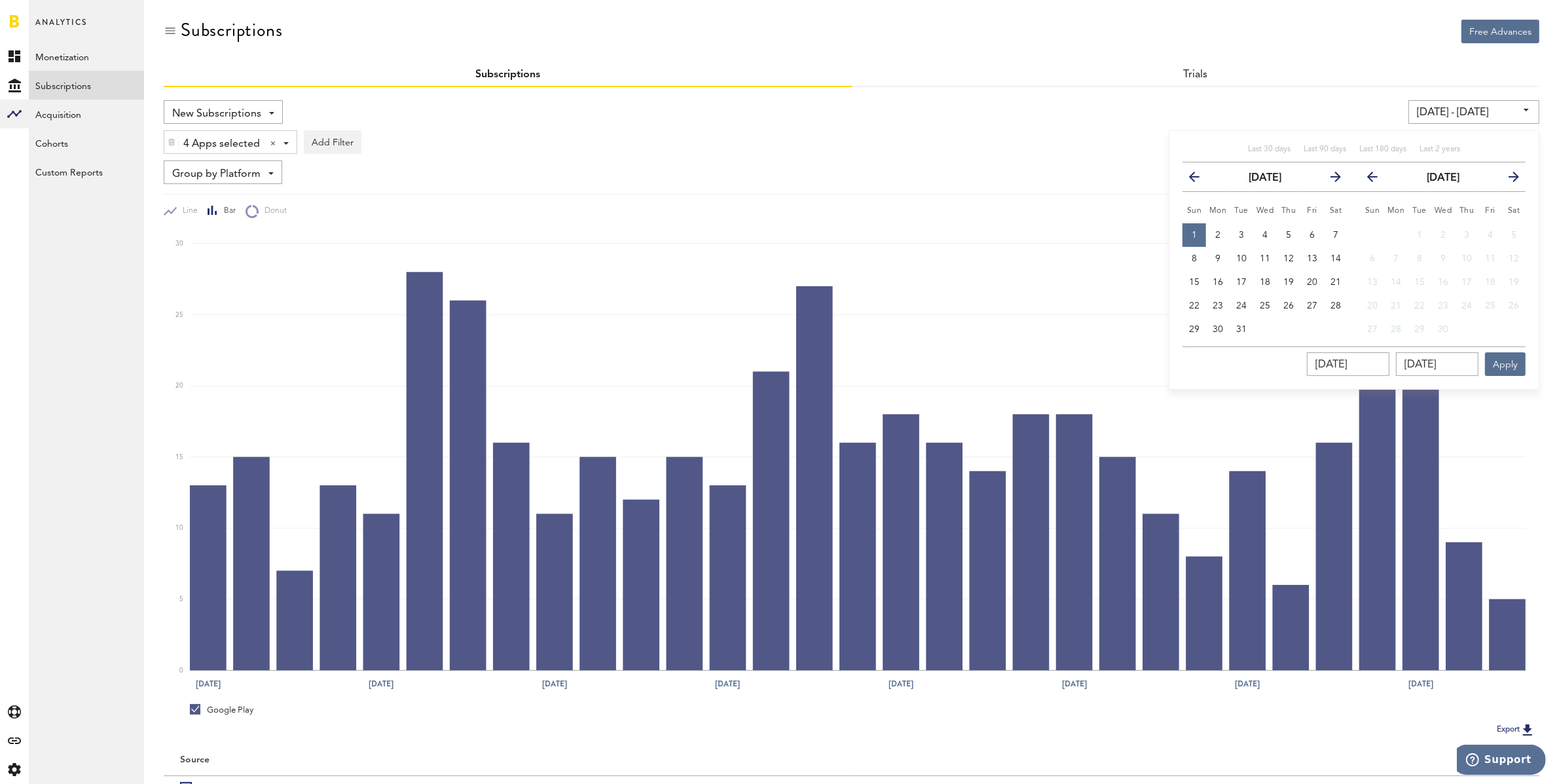
click at [1367, 173] on button "previous" at bounding box center [1371, 177] width 37 height 18
click at [1377, 180] on icon "button" at bounding box center [1377, 180] width 0 height 0
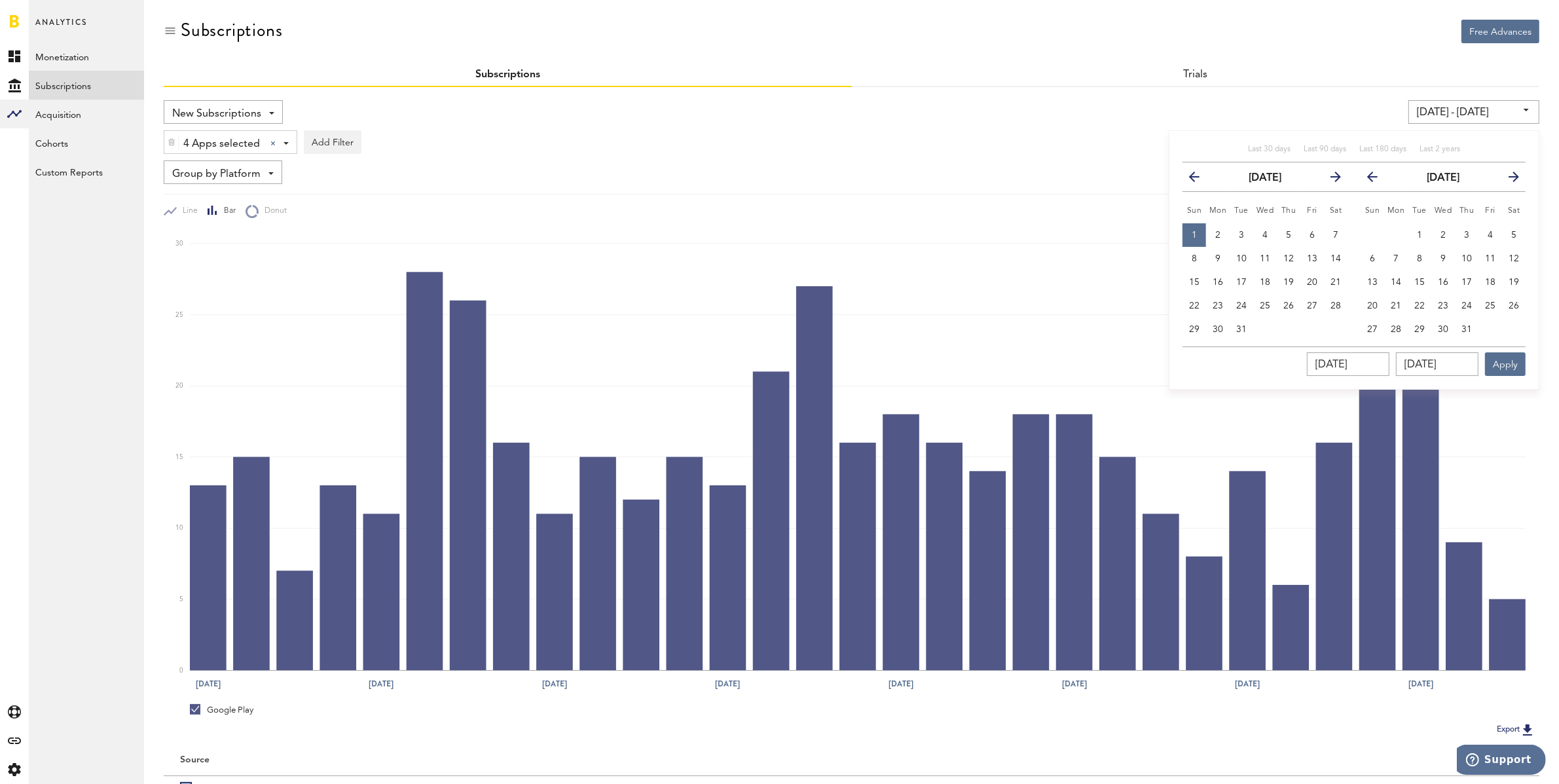
click at [1377, 180] on icon "button" at bounding box center [1377, 180] width 0 height 0
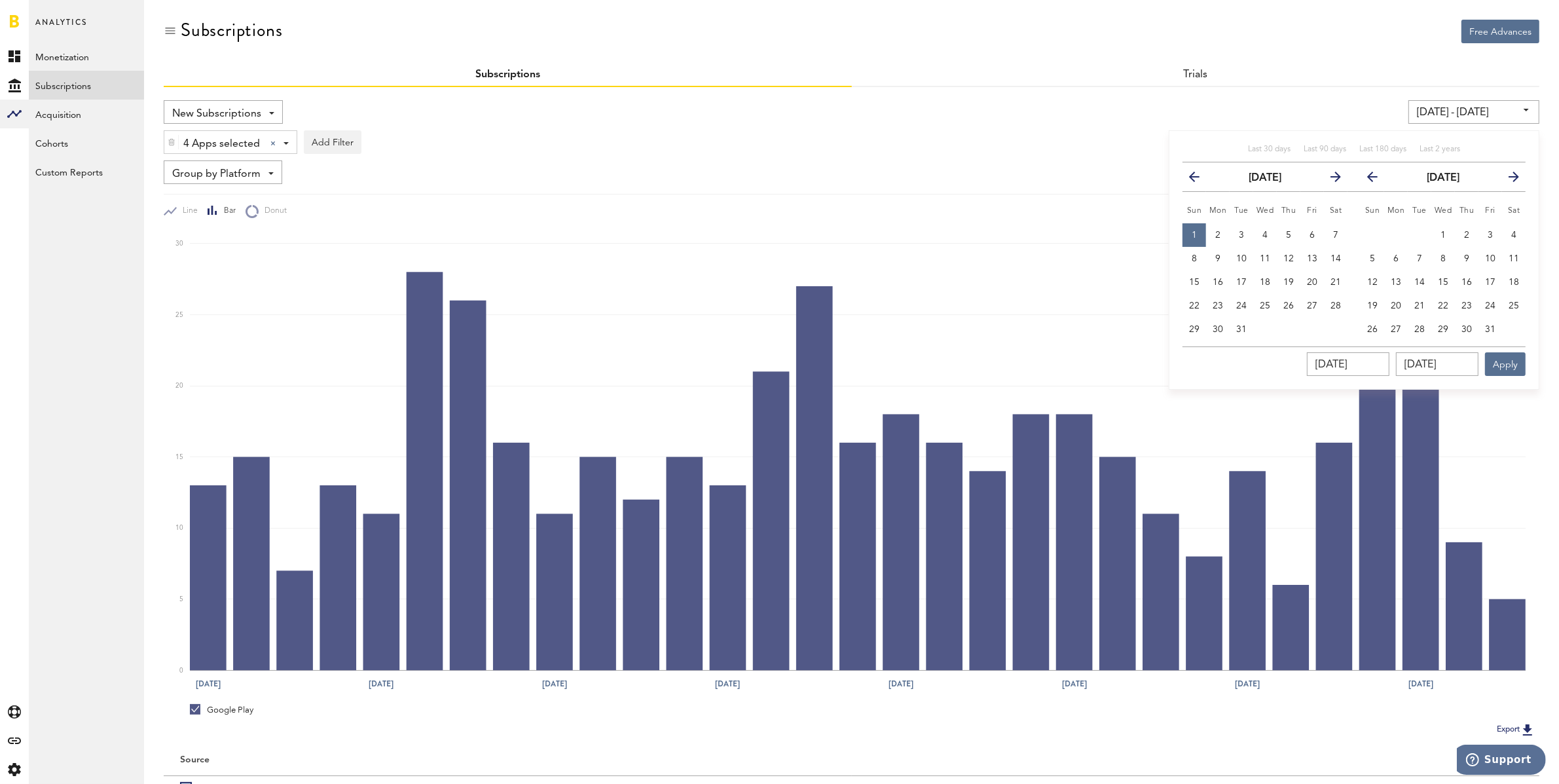
click at [1377, 180] on icon "button" at bounding box center [1377, 180] width 0 height 0
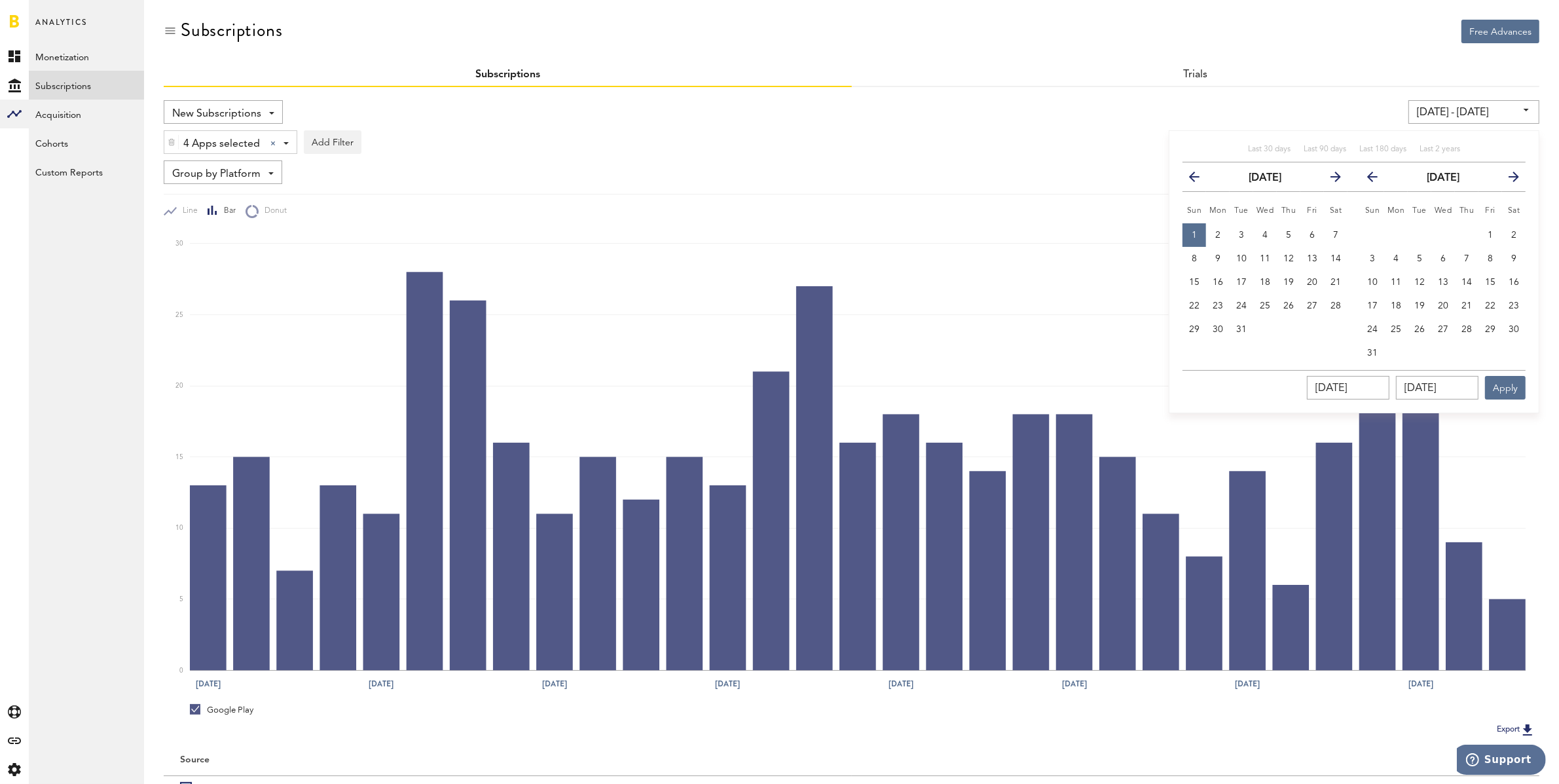
click at [1377, 180] on icon "button" at bounding box center [1377, 180] width 0 height 0
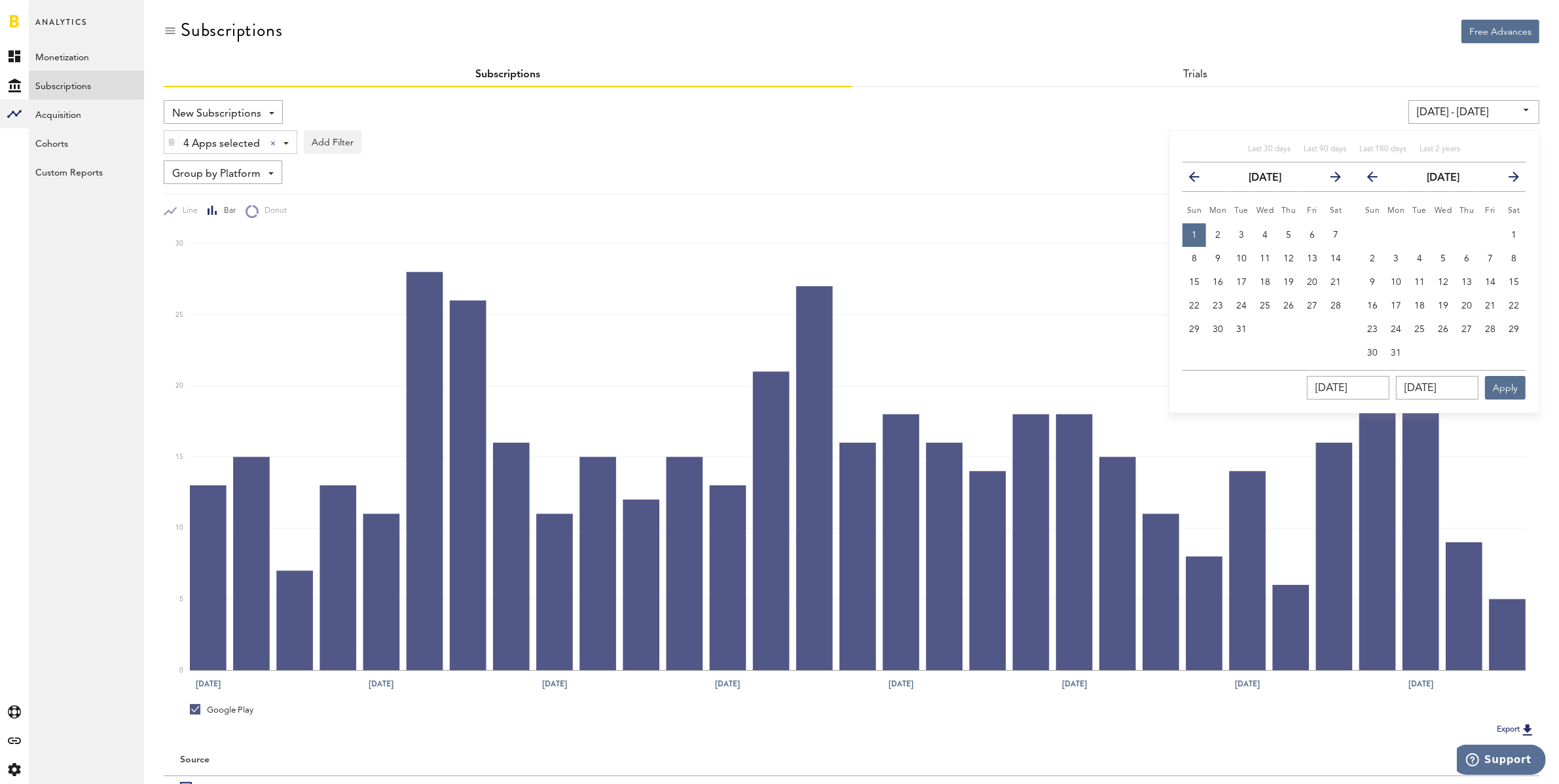
click at [1508, 180] on icon "button" at bounding box center [1508, 180] width 0 height 0
click at [1366, 174] on button "previous" at bounding box center [1371, 177] width 37 height 18
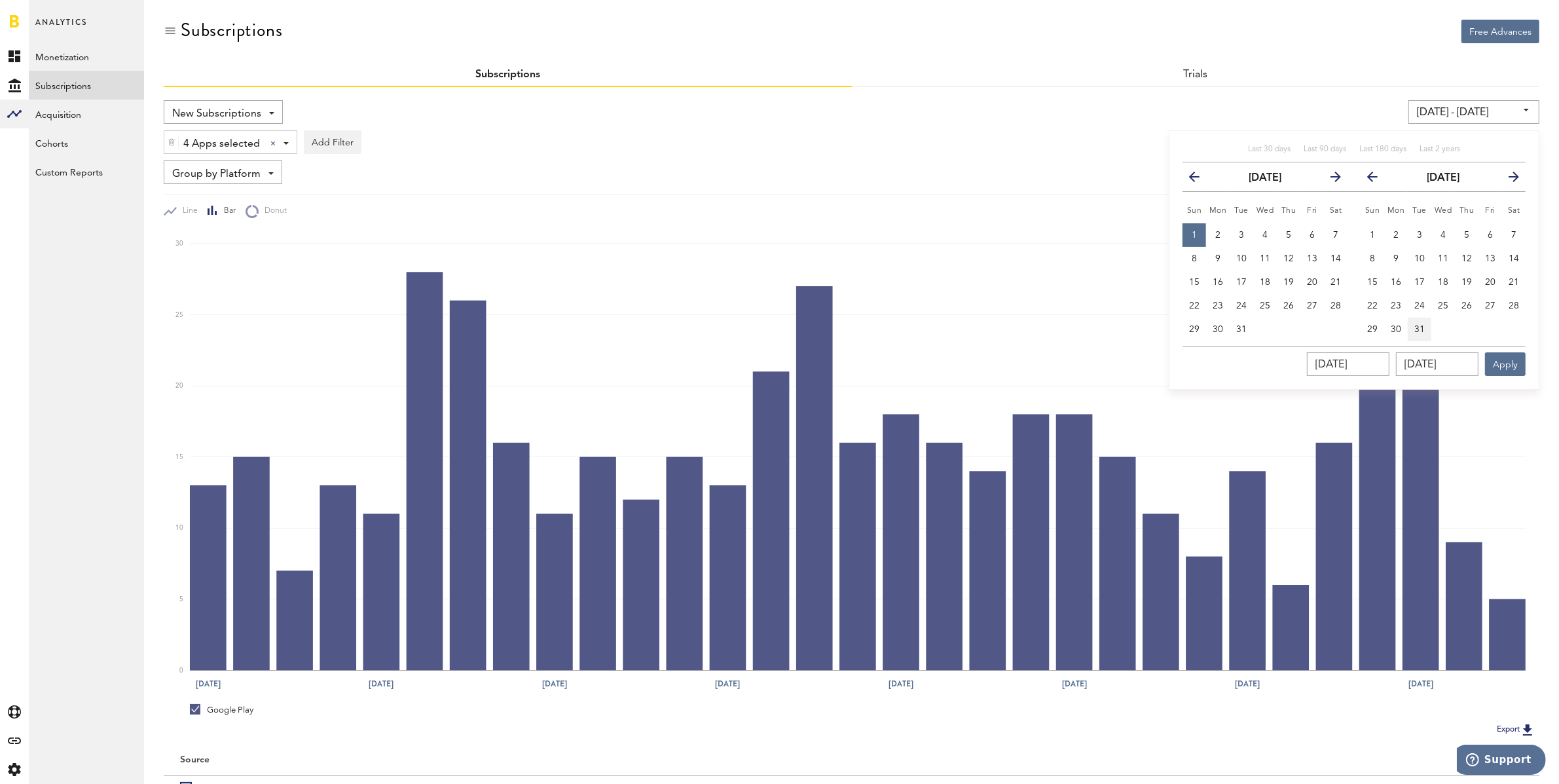
click at [1423, 322] on button "31" at bounding box center [1419, 330] width 23 height 23
type input "[DATE] - [DATE]"
type input "[DATE]"
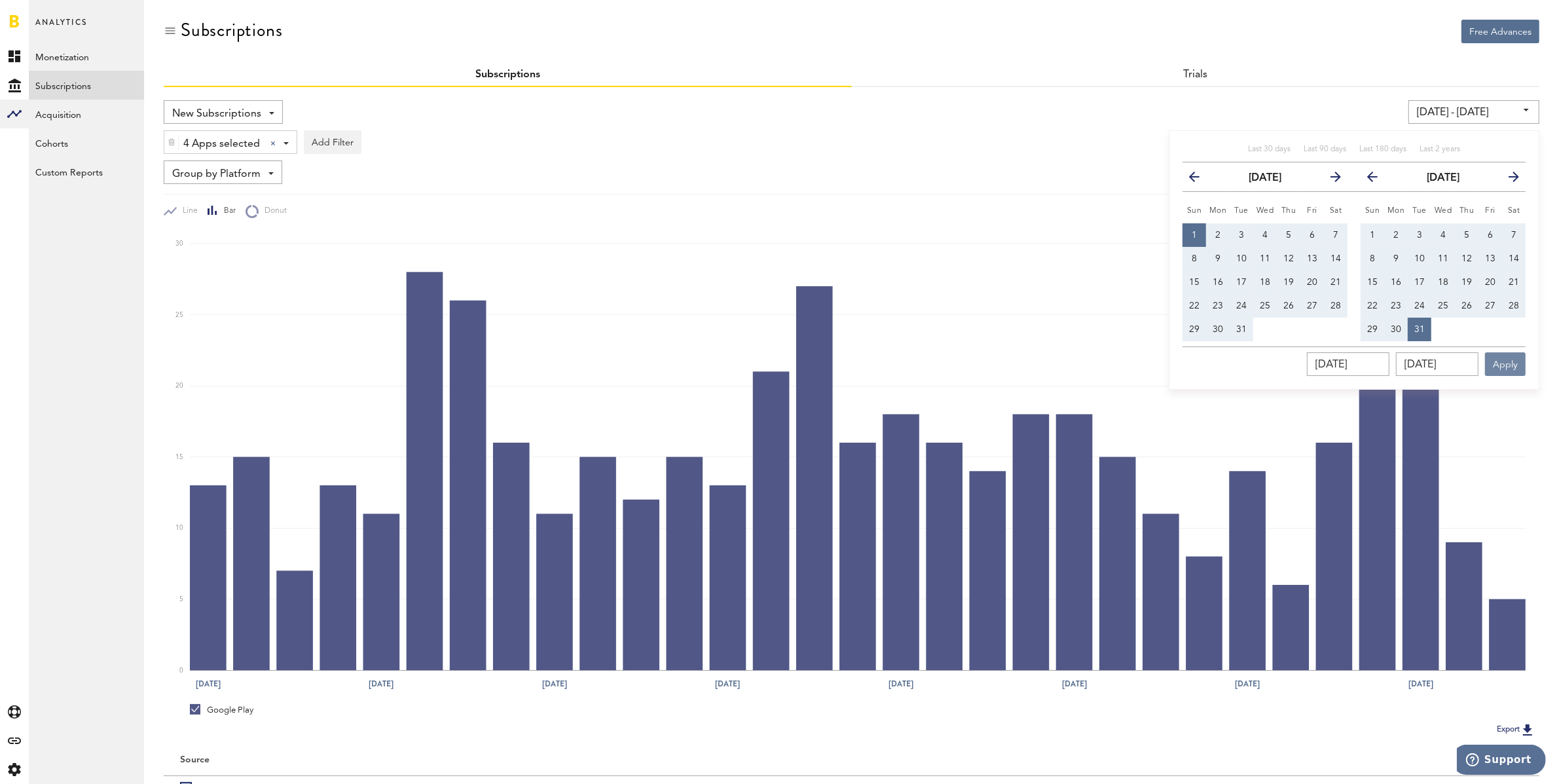
click at [1503, 361] on button "Apply" at bounding box center [1505, 364] width 41 height 23
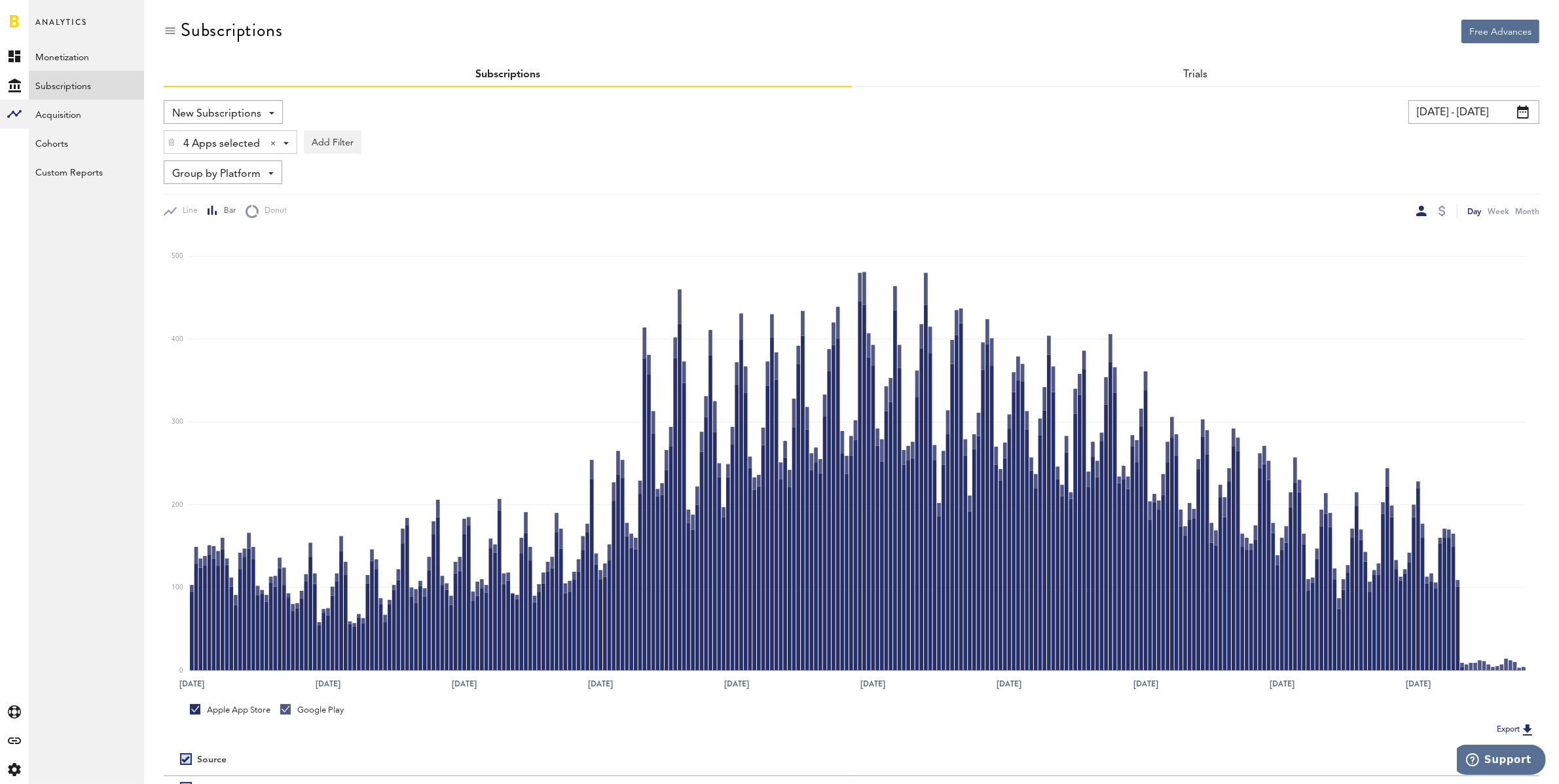
click at [1481, 111] on input "[DATE] - [DATE]" at bounding box center [1473, 112] width 131 height 23
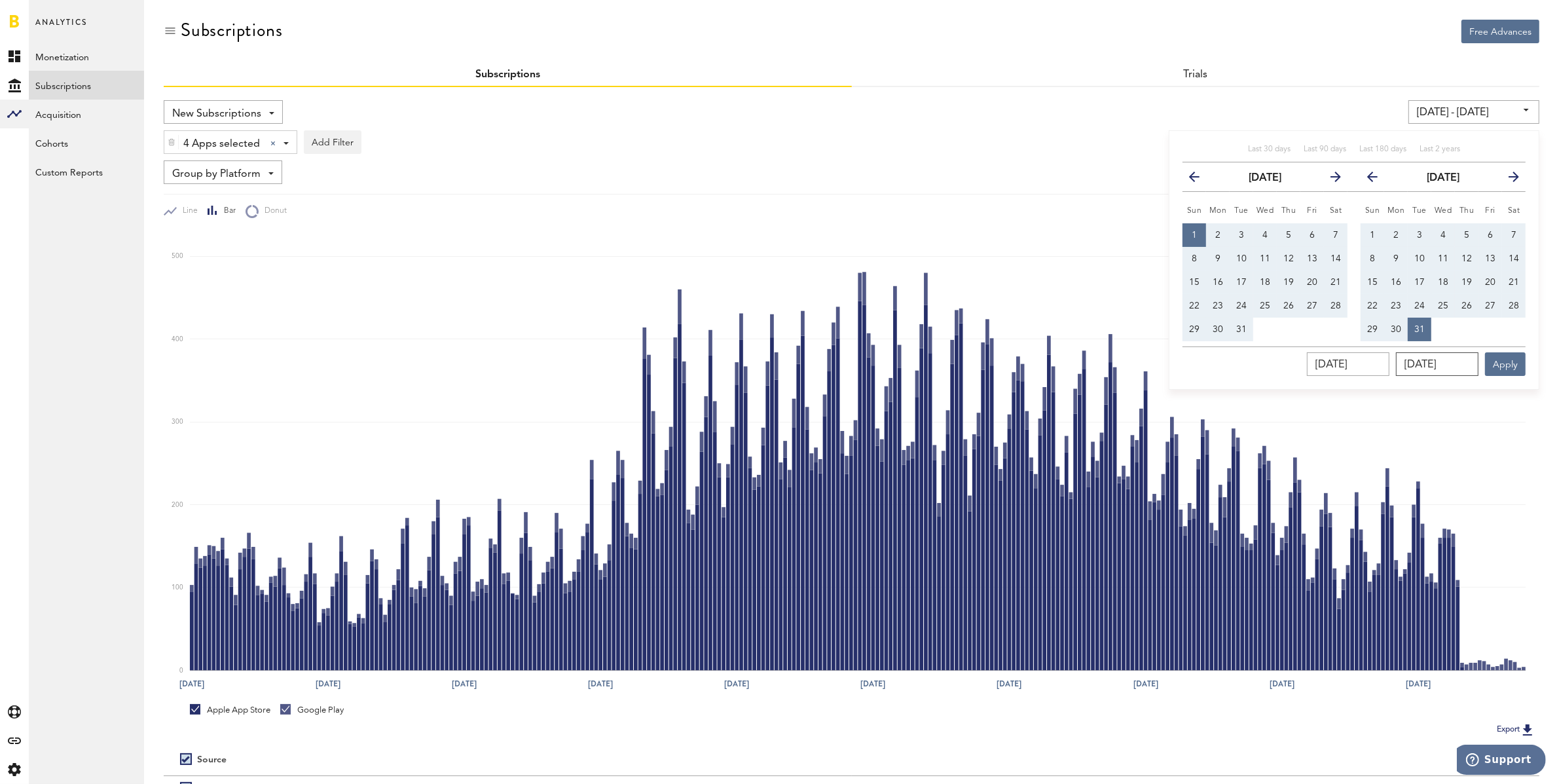
click at [1444, 360] on input "[DATE]" at bounding box center [1436, 364] width 82 height 23
click at [1399, 279] on span "16" at bounding box center [1396, 282] width 11 height 9
type input "[DATE] - [DATE]"
type input "[DATE]"
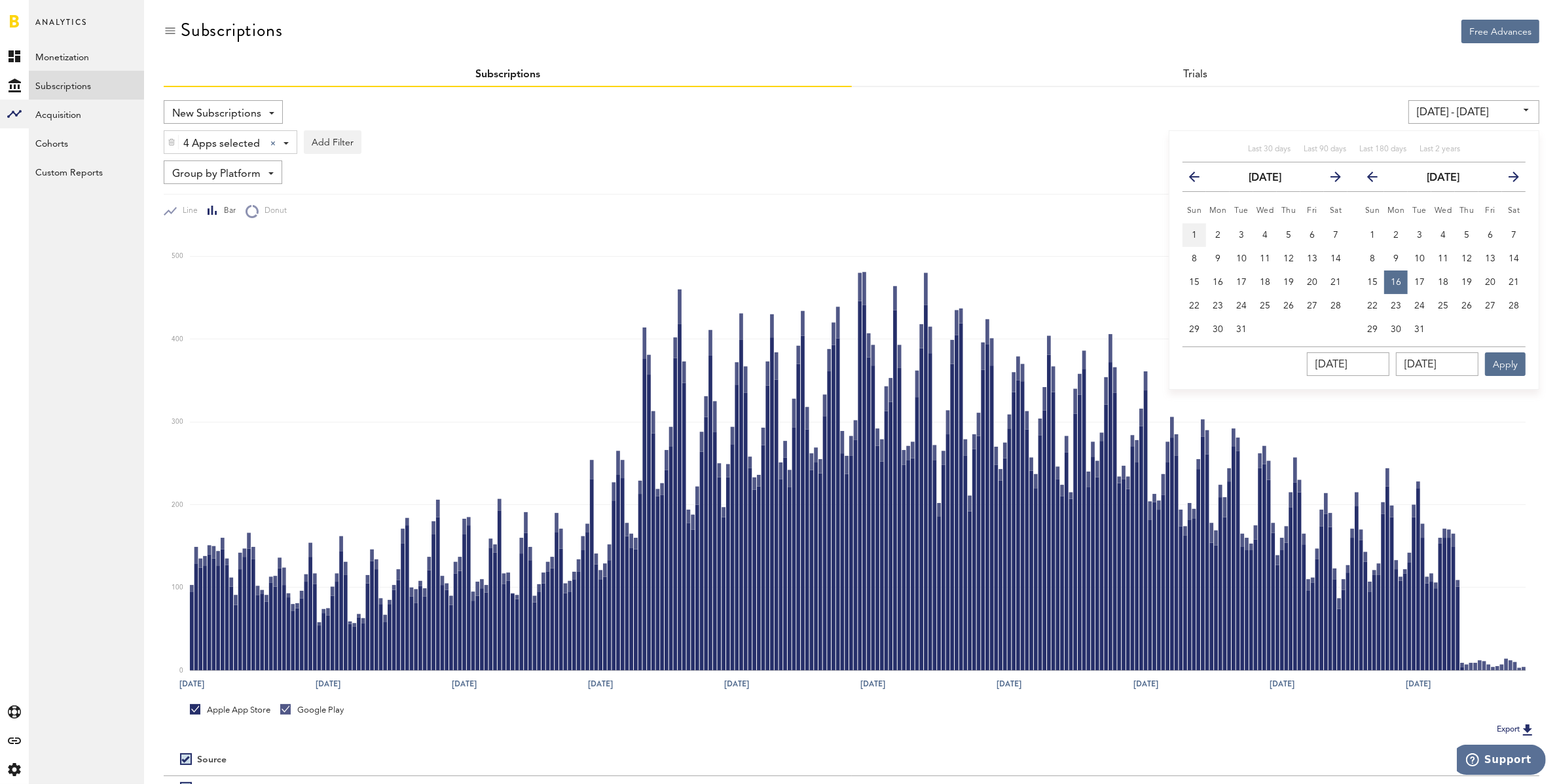
click at [1194, 225] on button "1" at bounding box center [1194, 235] width 23 height 23
type input "[DATE] - [DATE]"
type input "[DATE]"
click at [1394, 281] on span "16" at bounding box center [1396, 282] width 11 height 9
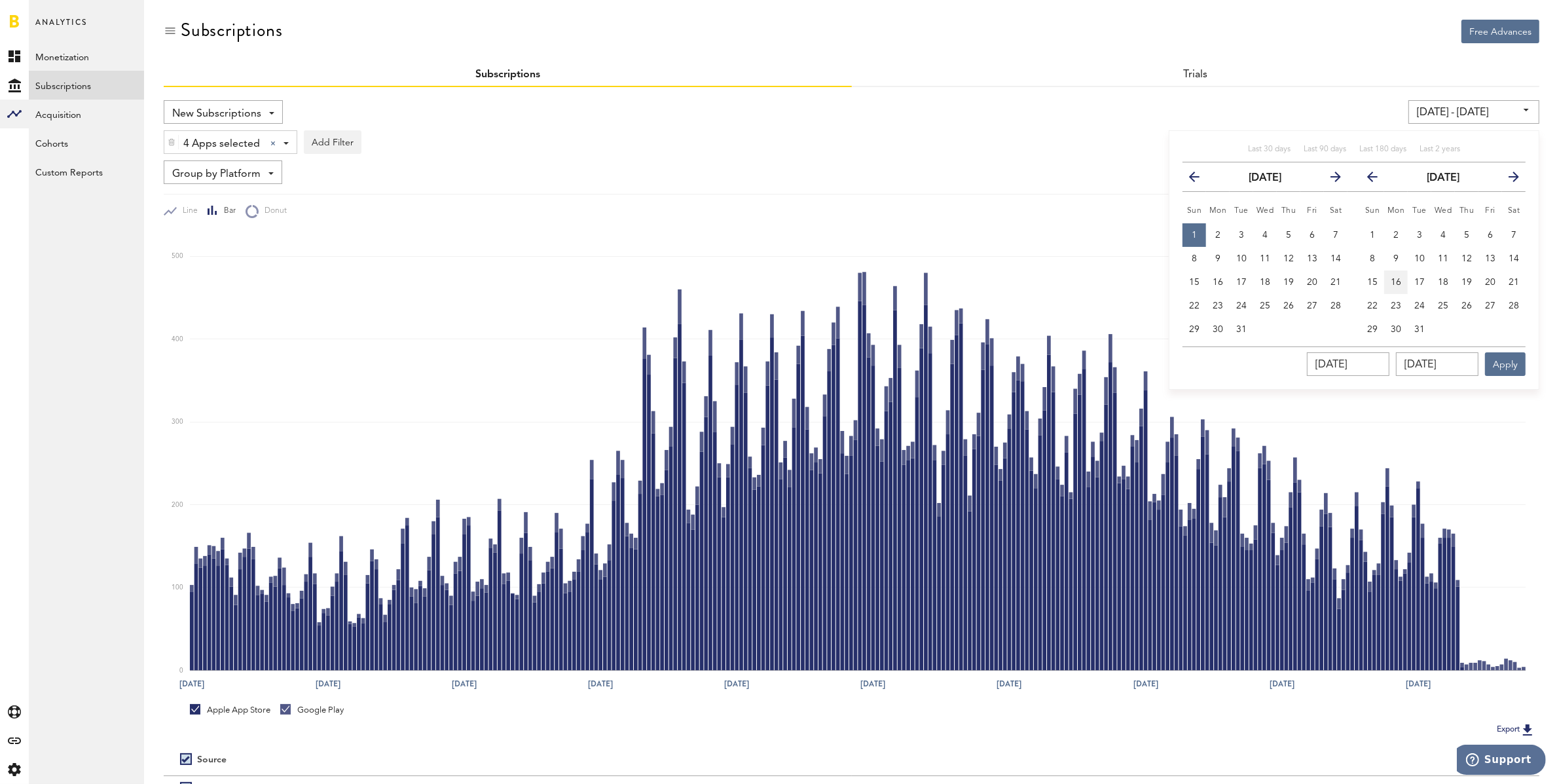
type input "[DATE] - [DATE]"
type input "[DATE]"
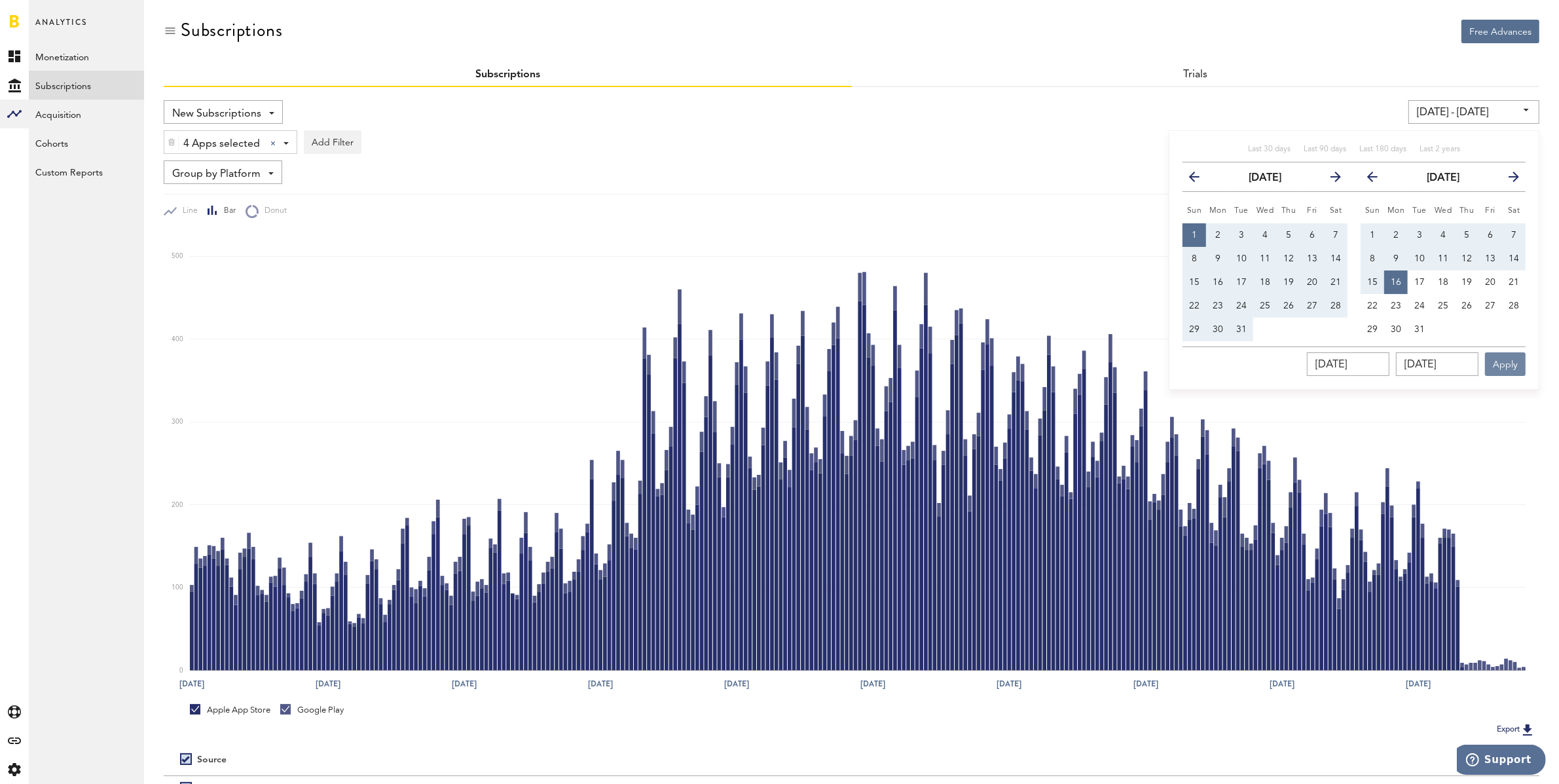
click at [1503, 361] on button "Apply" at bounding box center [1505, 364] width 41 height 23
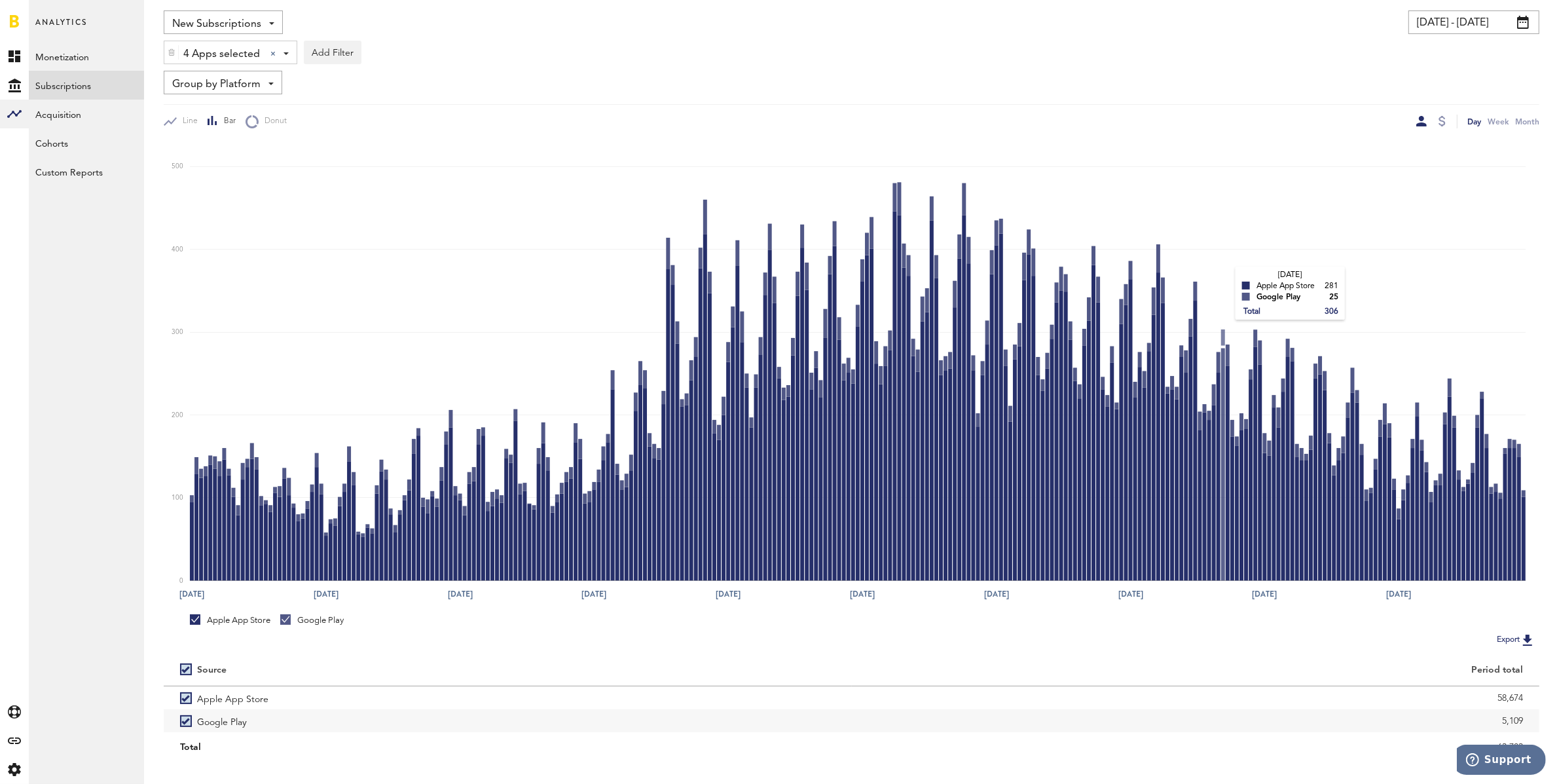
scroll to position [98, 0]
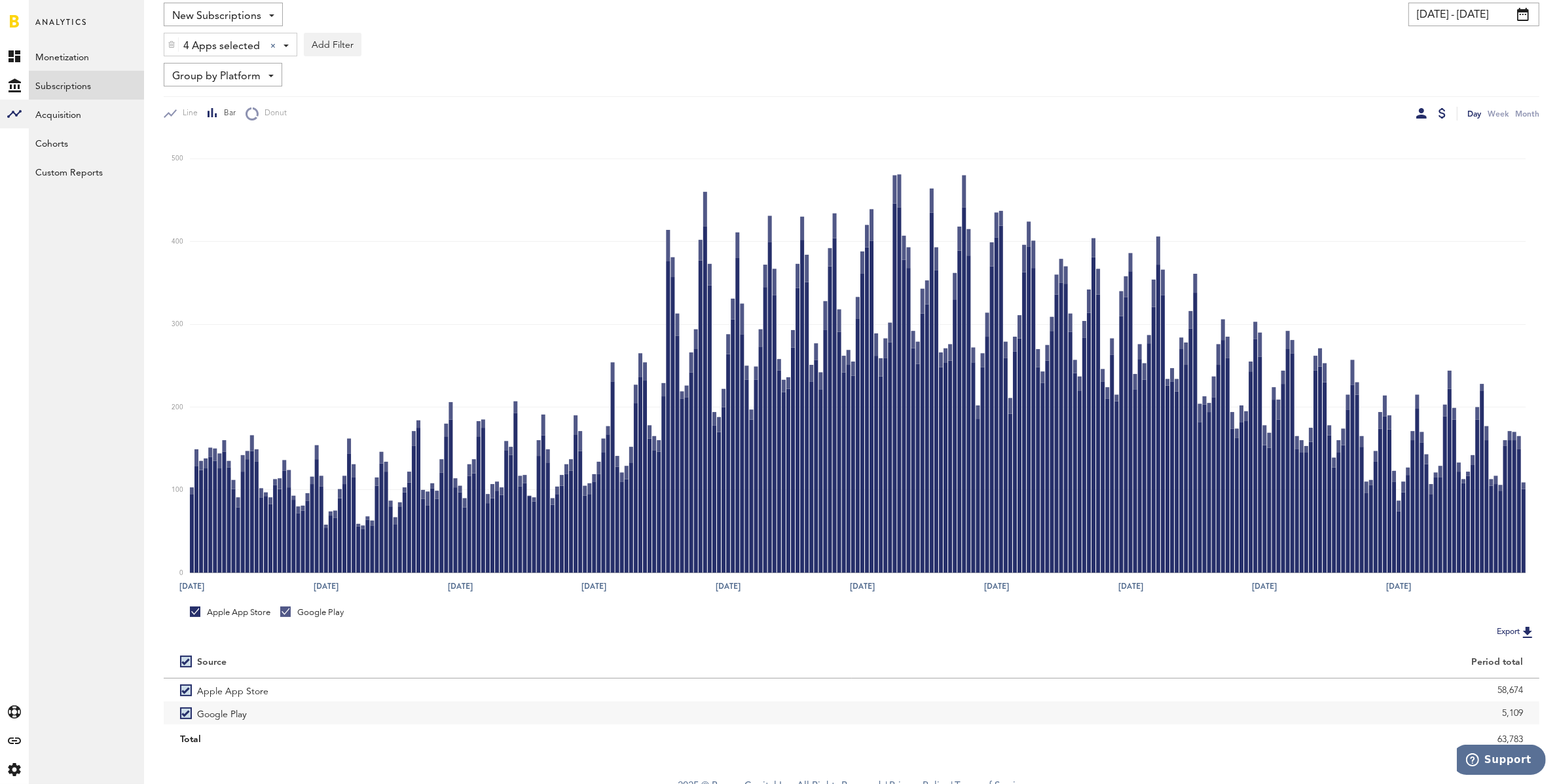
click at [1440, 111] on div at bounding box center [1442, 114] width 7 height 11
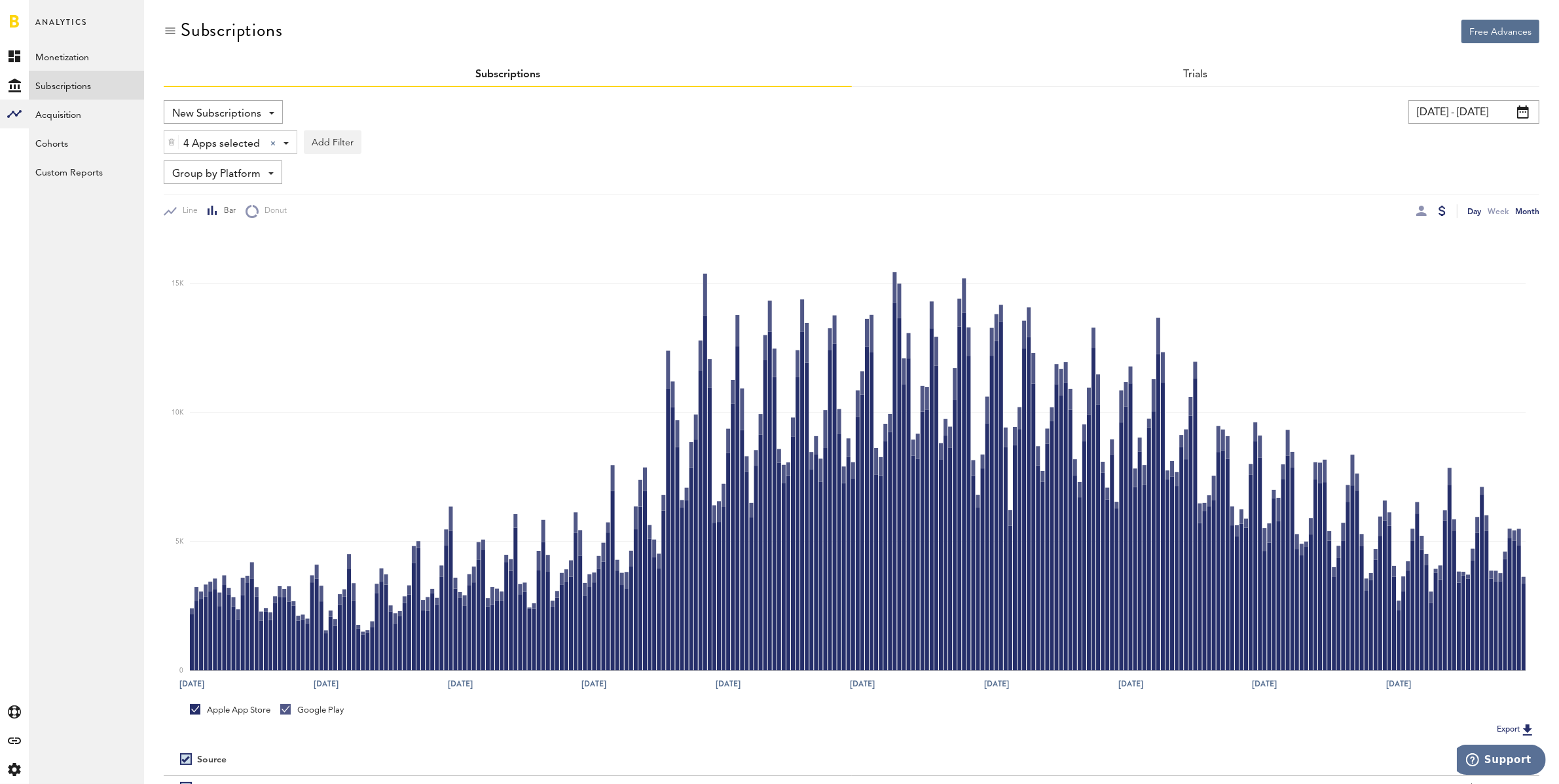
click at [1535, 213] on div "Month" at bounding box center [1526, 210] width 24 height 14
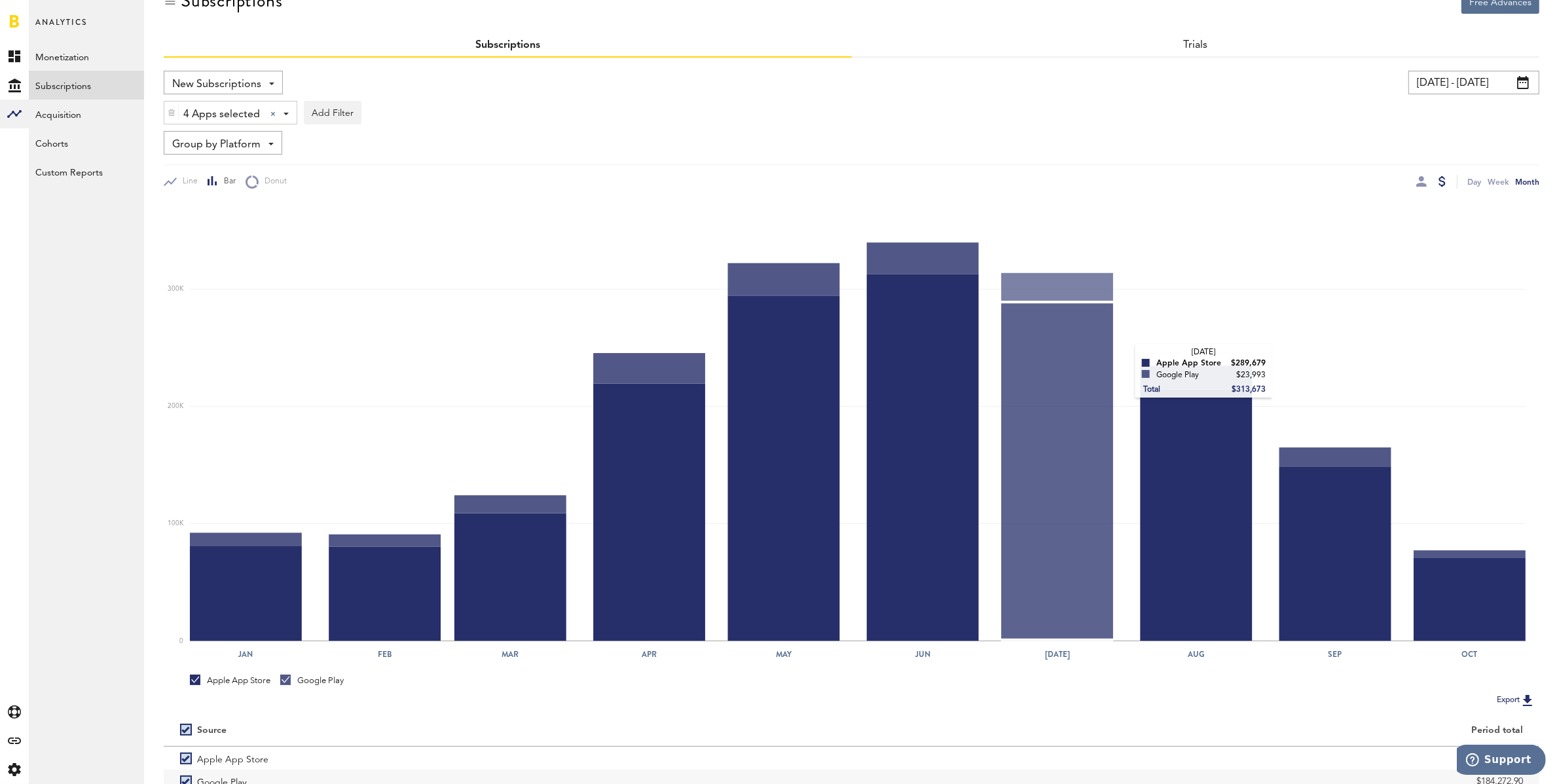
scroll to position [109, 0]
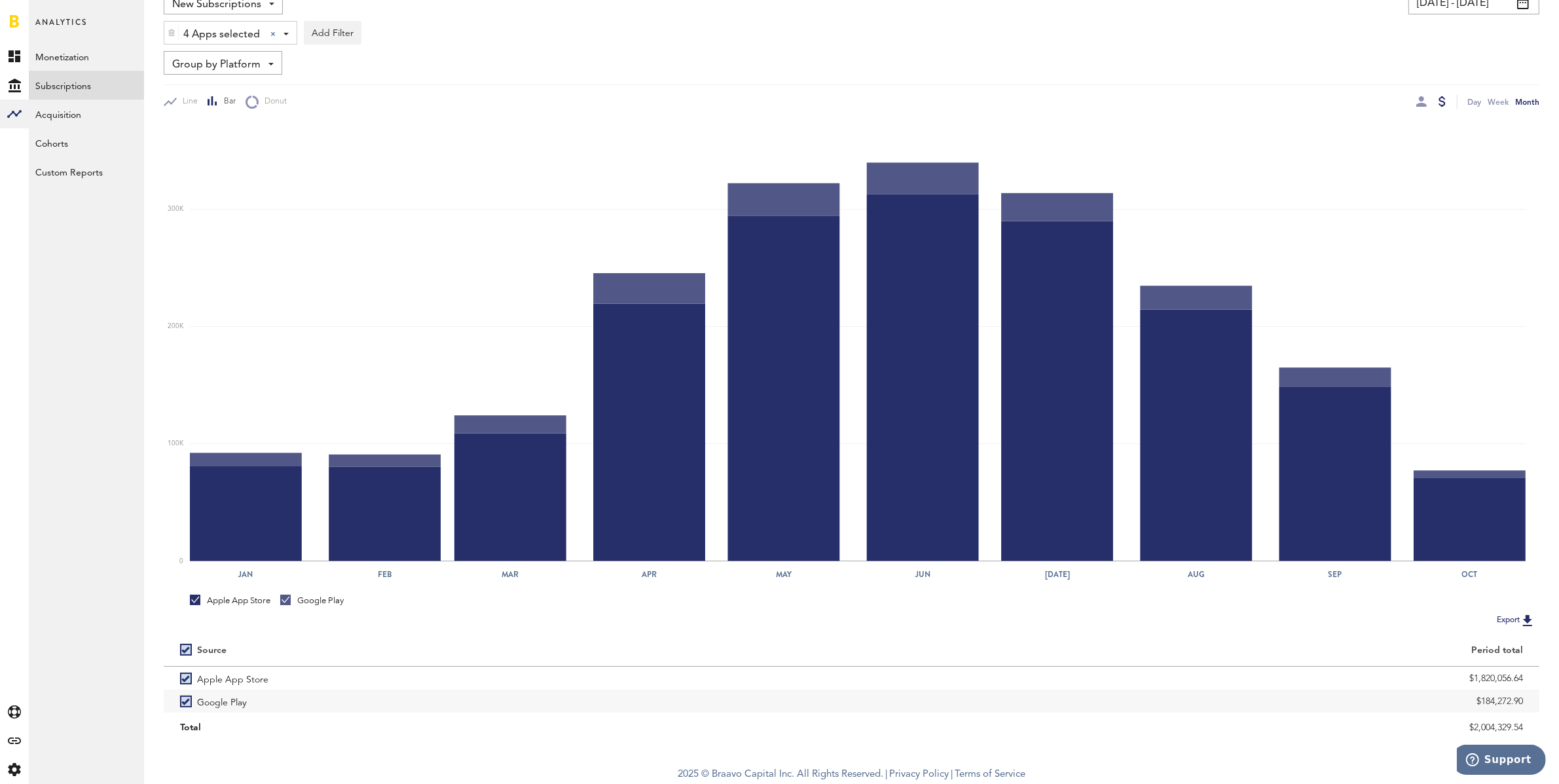
click at [1528, 620] on img at bounding box center [1526, 620] width 15 height 15
click at [173, 31] on img at bounding box center [172, 33] width 8 height 9
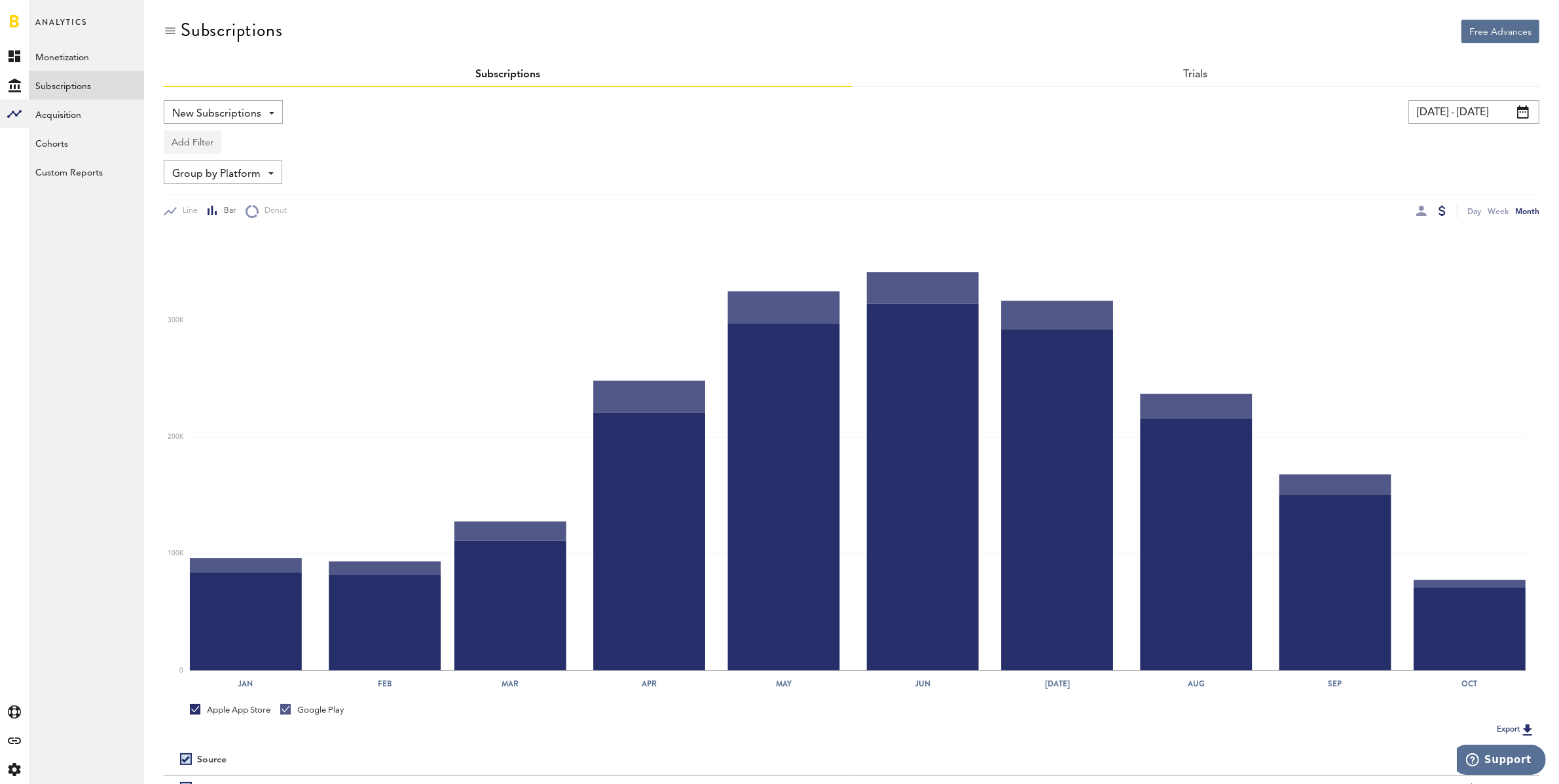
click at [187, 144] on button "Add Filter" at bounding box center [192, 142] width 58 height 23
click at [197, 198] on li "Apps" at bounding box center [223, 200] width 106 height 23
click at [203, 140] on div "Apps" at bounding box center [211, 144] width 57 height 23
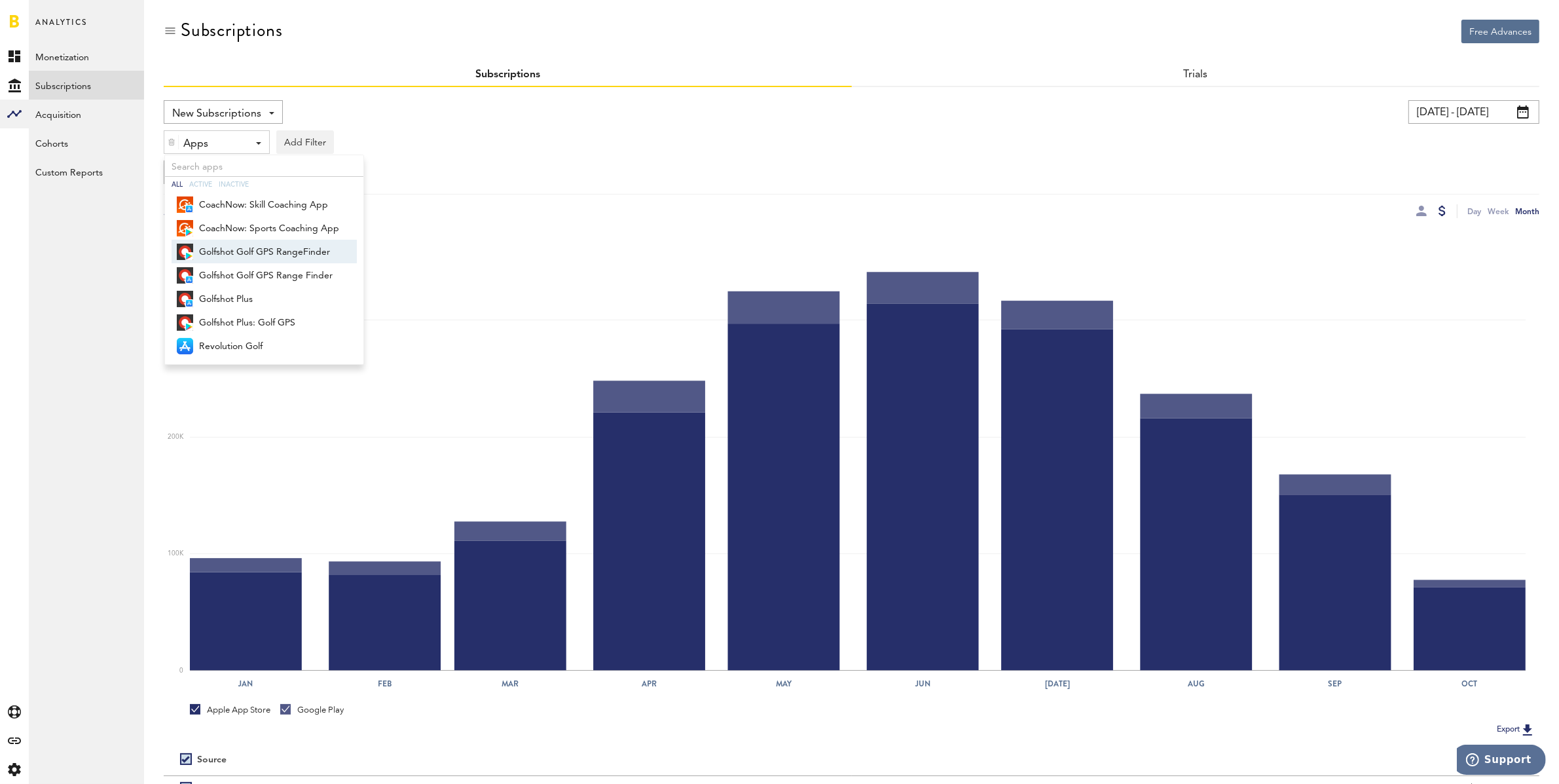
click at [247, 256] on span "Golfshot Golf GPS RangeFinder" at bounding box center [268, 252] width 140 height 23
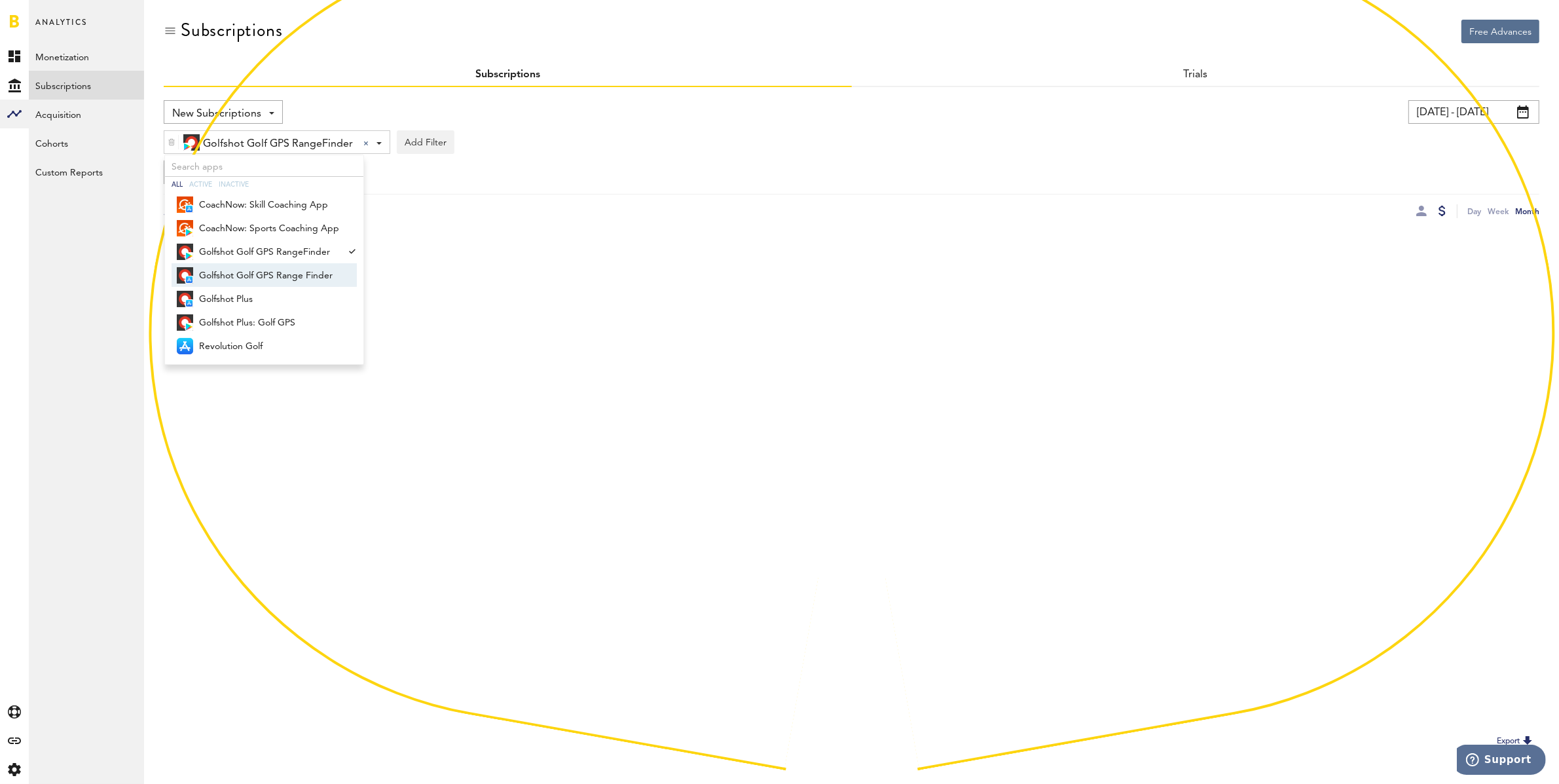
click at [247, 270] on span "Golfshot Golf GPS Range Finder" at bounding box center [268, 275] width 140 height 23
click at [247, 294] on span "Golfshot Plus" at bounding box center [268, 299] width 140 height 23
click at [252, 319] on span "Golfshot Plus: Golf GPS" at bounding box center [268, 322] width 140 height 23
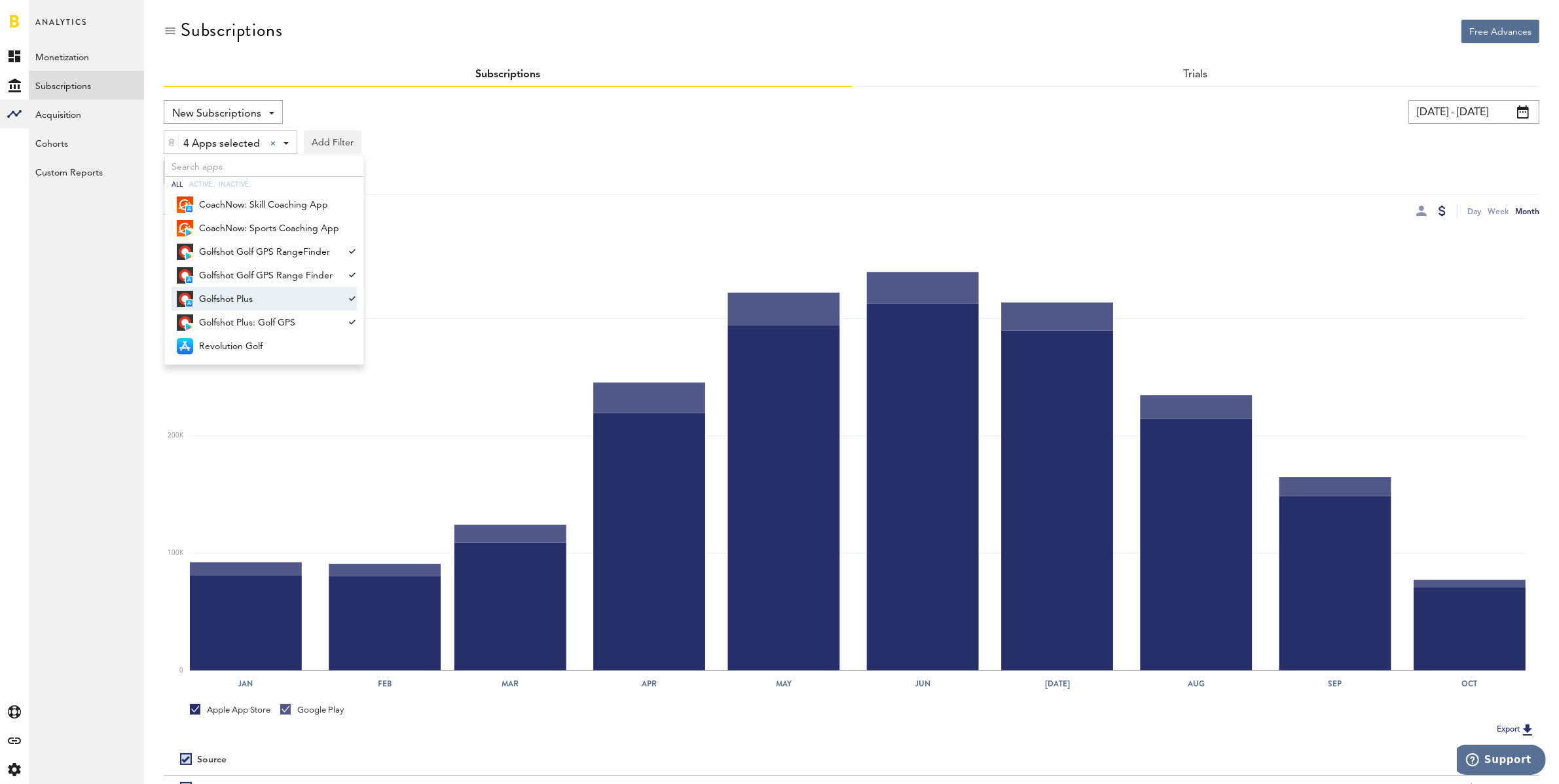
click at [663, 177] on div "Group by Platform Group by Platform Group by App Group by Subscription Group by…" at bounding box center [851, 173] width 1376 height 23
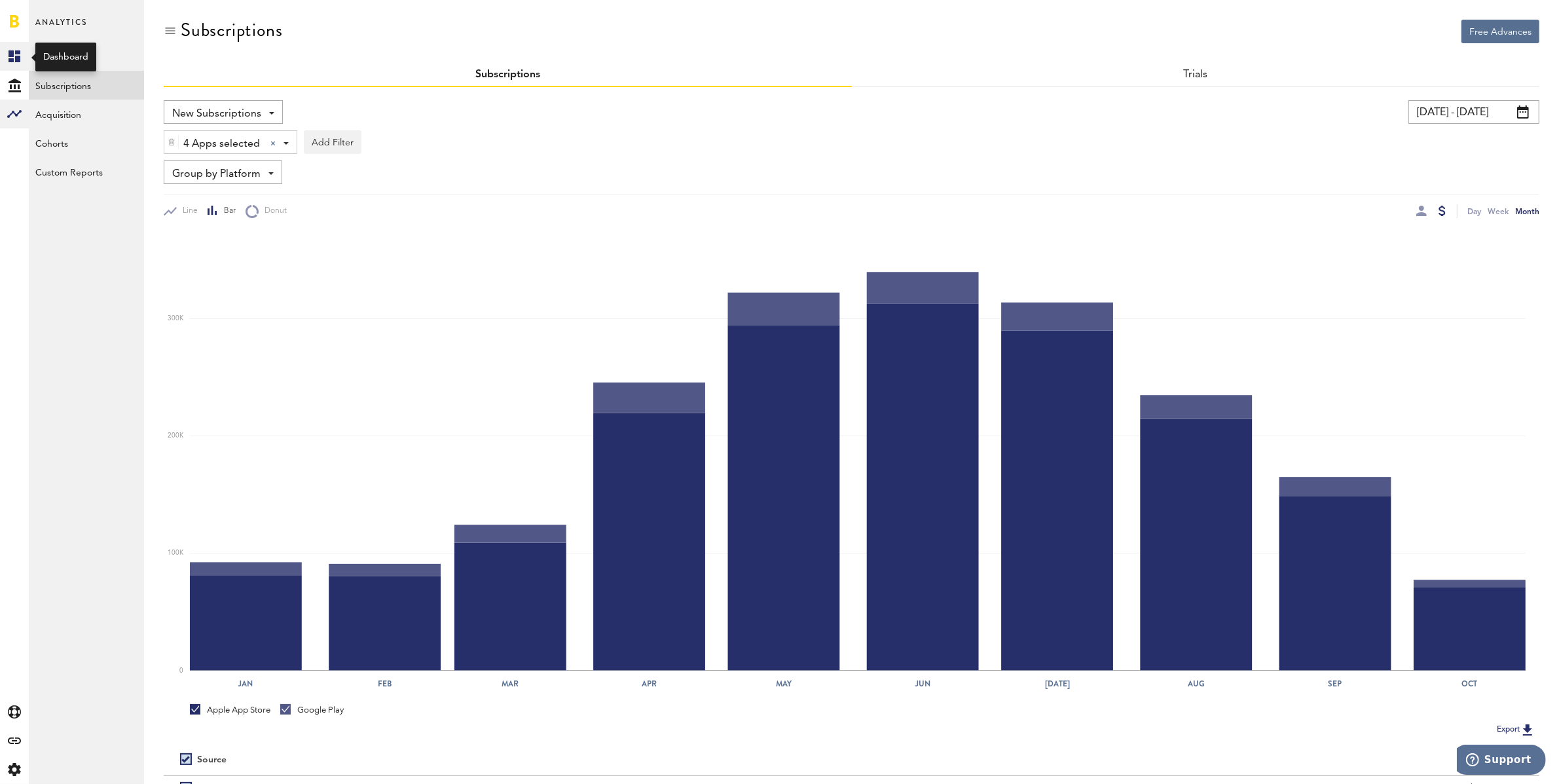
click at [20, 52] on icon at bounding box center [14, 56] width 12 height 12
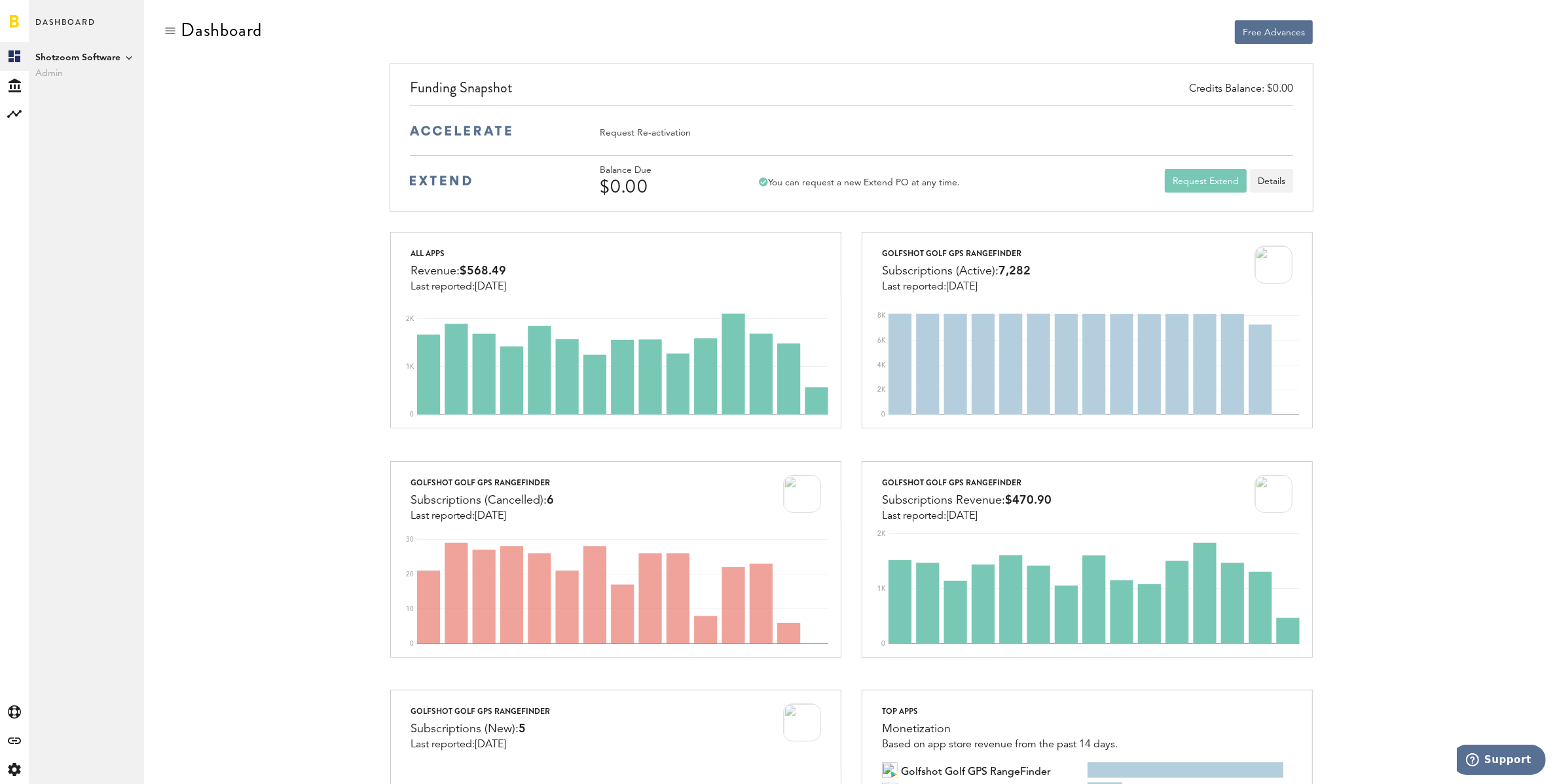
click at [129, 61] on icon at bounding box center [128, 57] width 6 height 6
click at [209, 76] on link "Golfshot" at bounding box center [201, 71] width 102 height 23
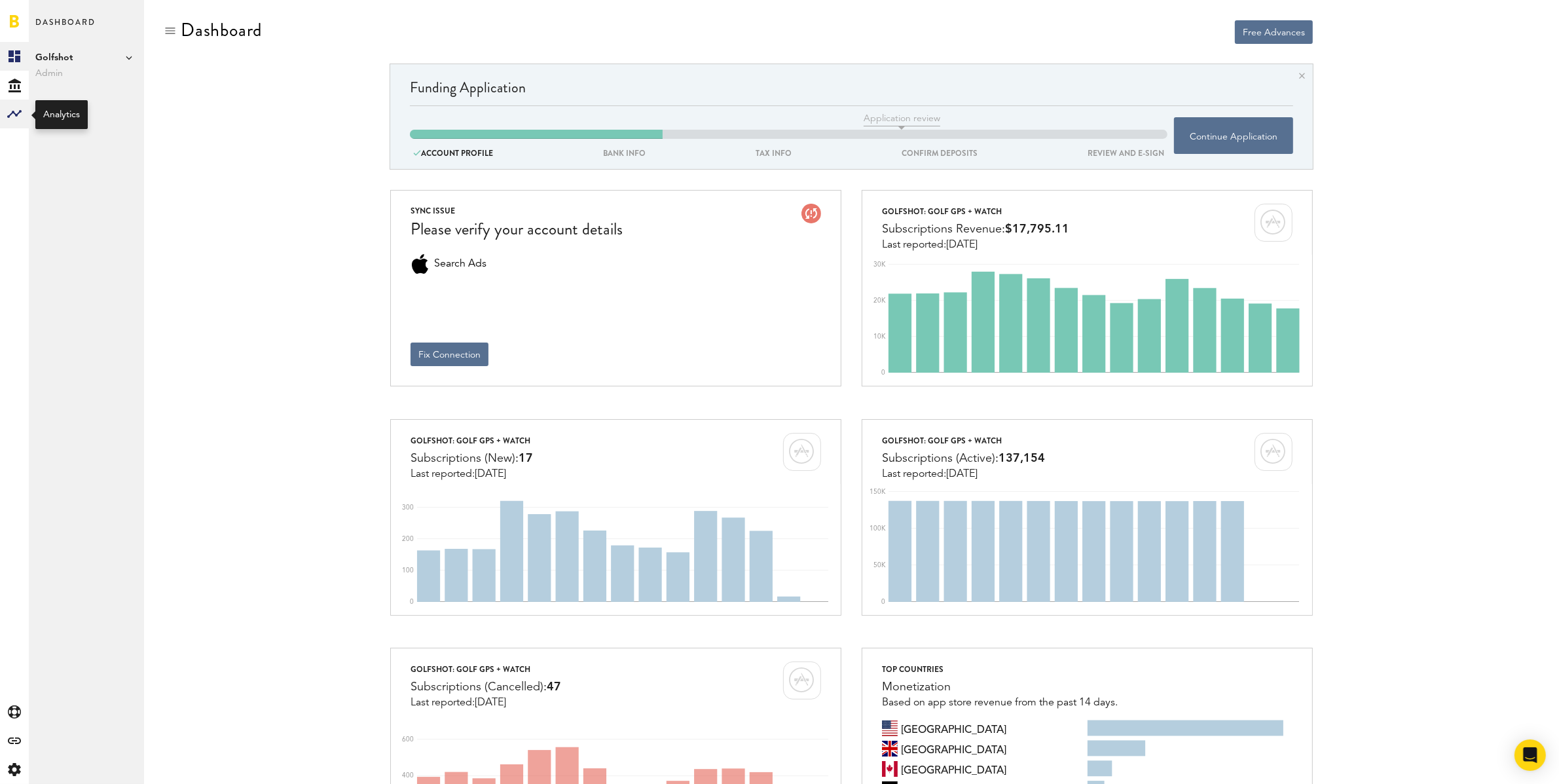
click at [11, 111] on rect at bounding box center [14, 113] width 15 height 15
click at [61, 84] on link "Subscriptions" at bounding box center [87, 85] width 116 height 29
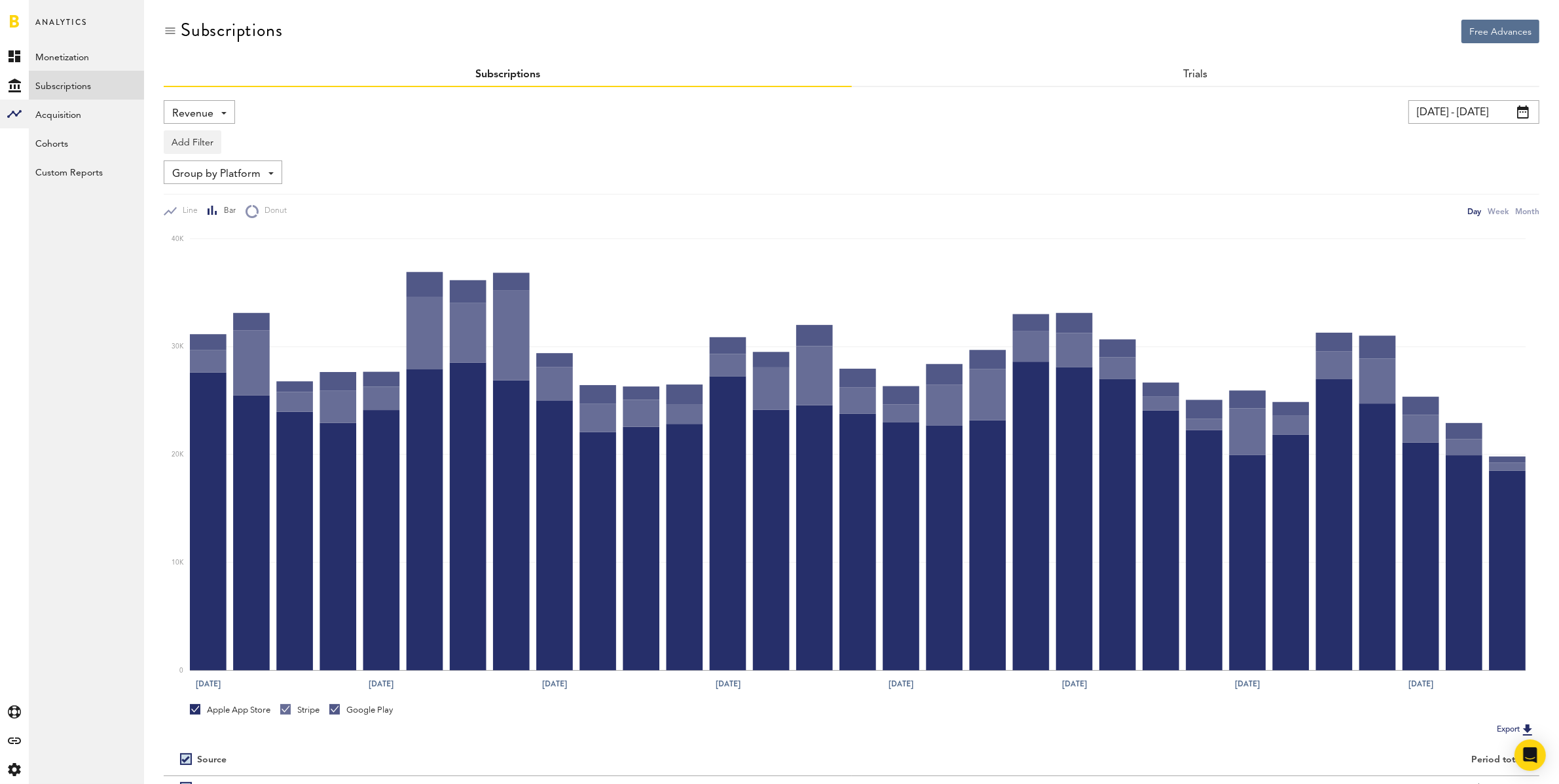
click at [195, 106] on span "Revenue" at bounding box center [193, 114] width 42 height 23
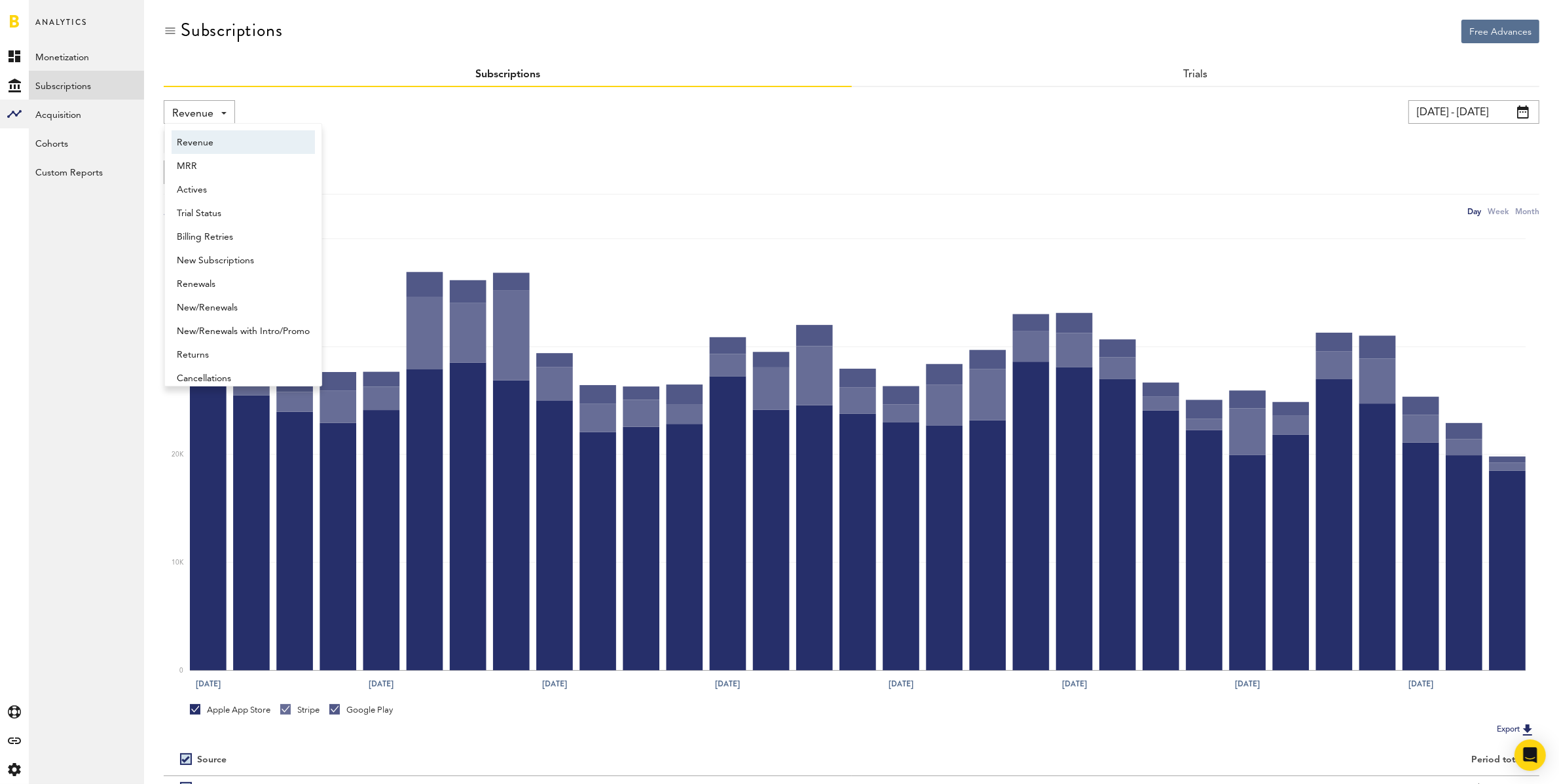
scroll to position [6, 0]
click at [242, 244] on span "New Subscriptions" at bounding box center [243, 254] width 133 height 23
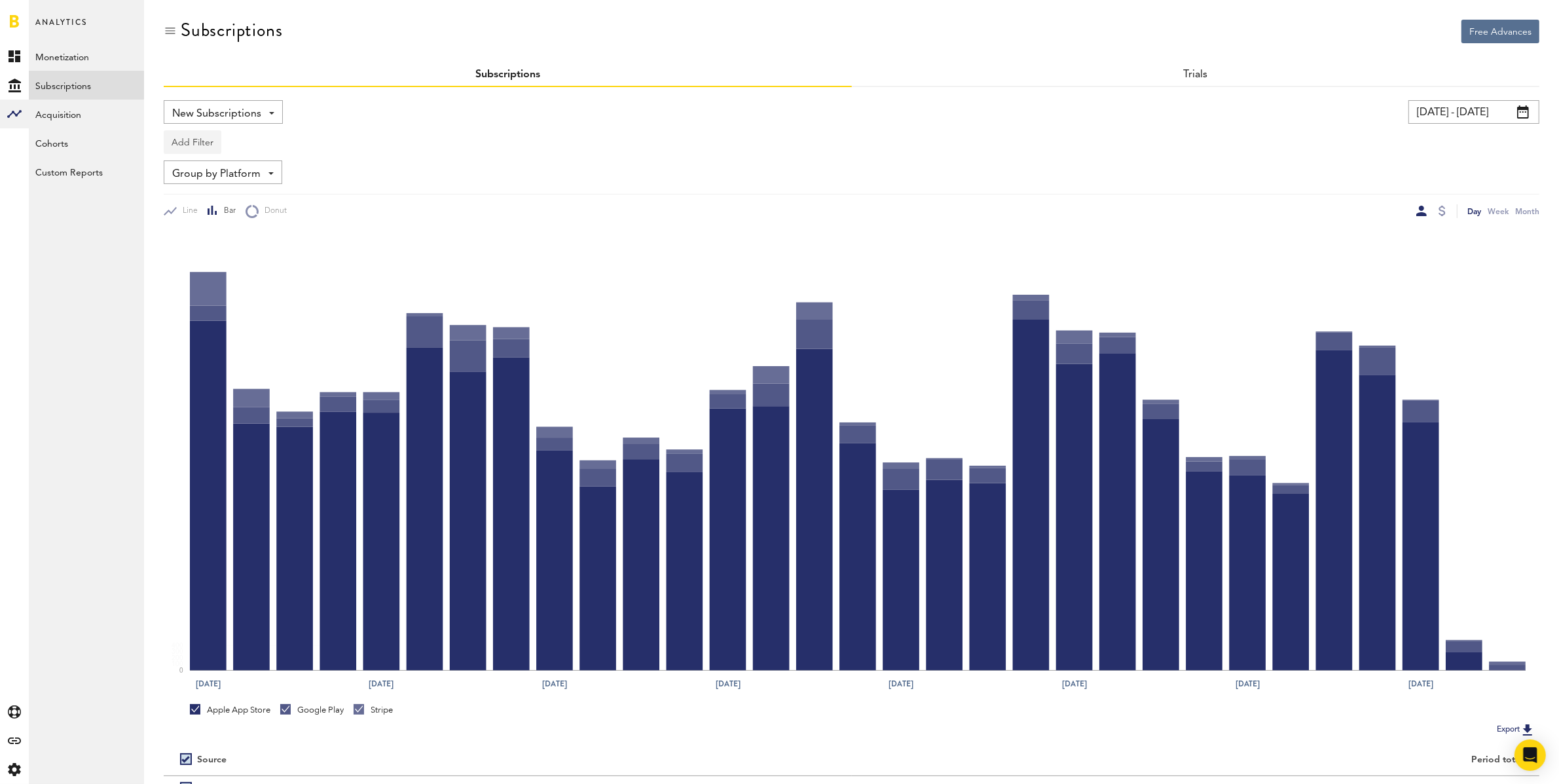
click at [194, 145] on button "Add Filter" at bounding box center [192, 142] width 58 height 23
click at [203, 199] on li "Apps" at bounding box center [223, 200] width 106 height 23
click at [205, 144] on div "Apps" at bounding box center [211, 144] width 57 height 23
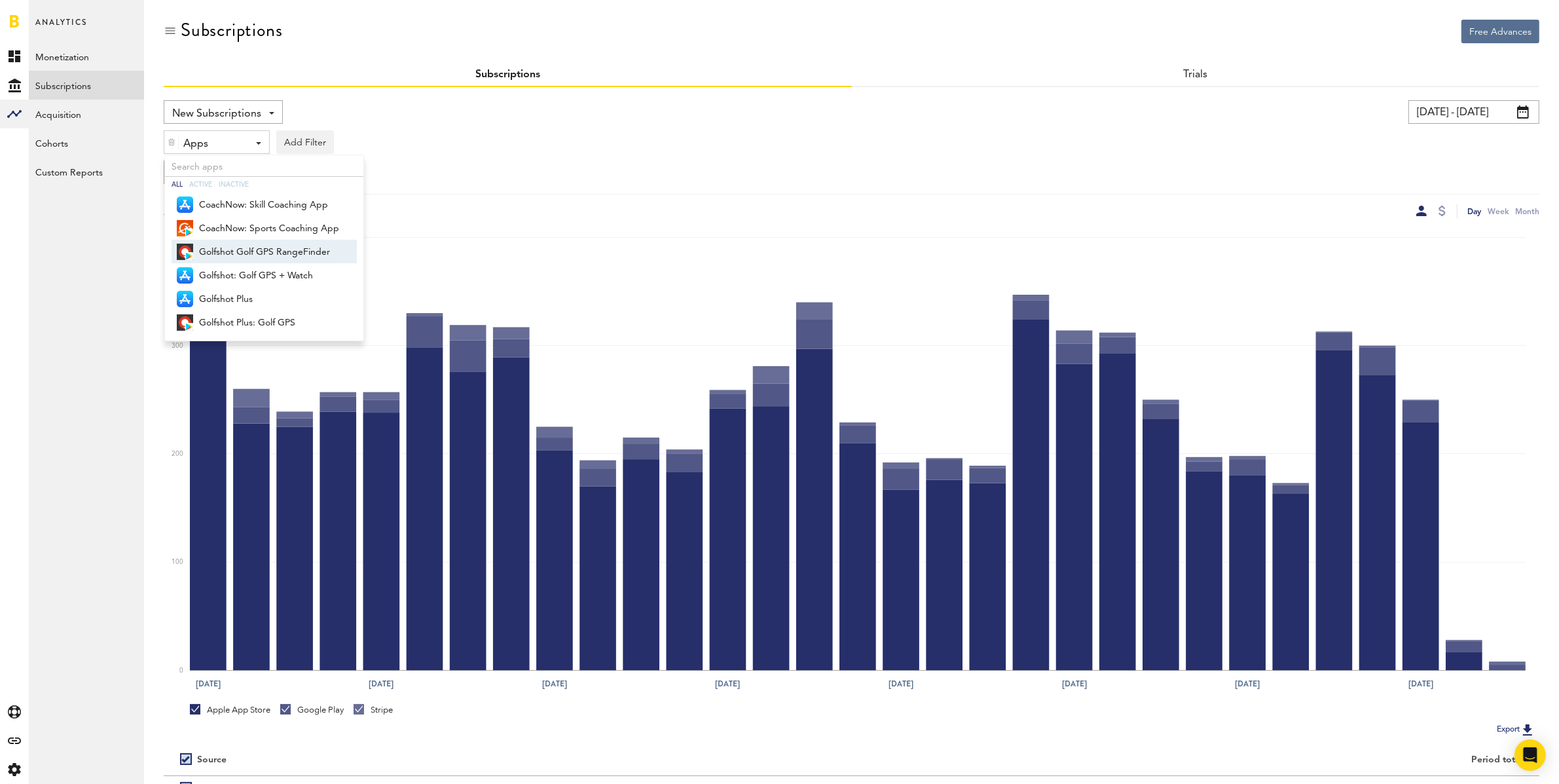
click at [231, 247] on span "Golfshot Golf GPS RangeFinder" at bounding box center [268, 252] width 140 height 23
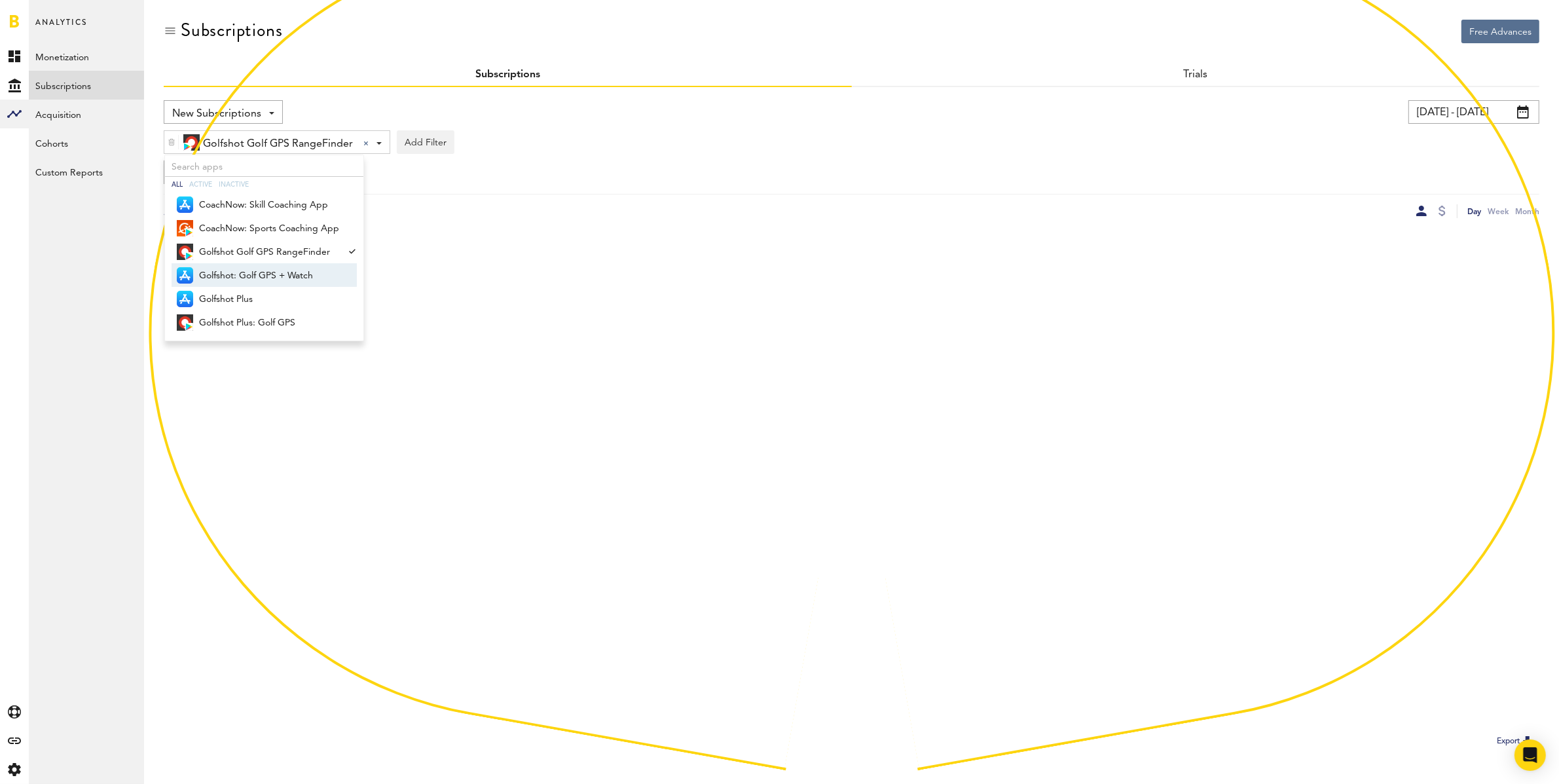
click at [227, 272] on span "Golfshot: Golf GPS + Watch" at bounding box center [268, 275] width 140 height 23
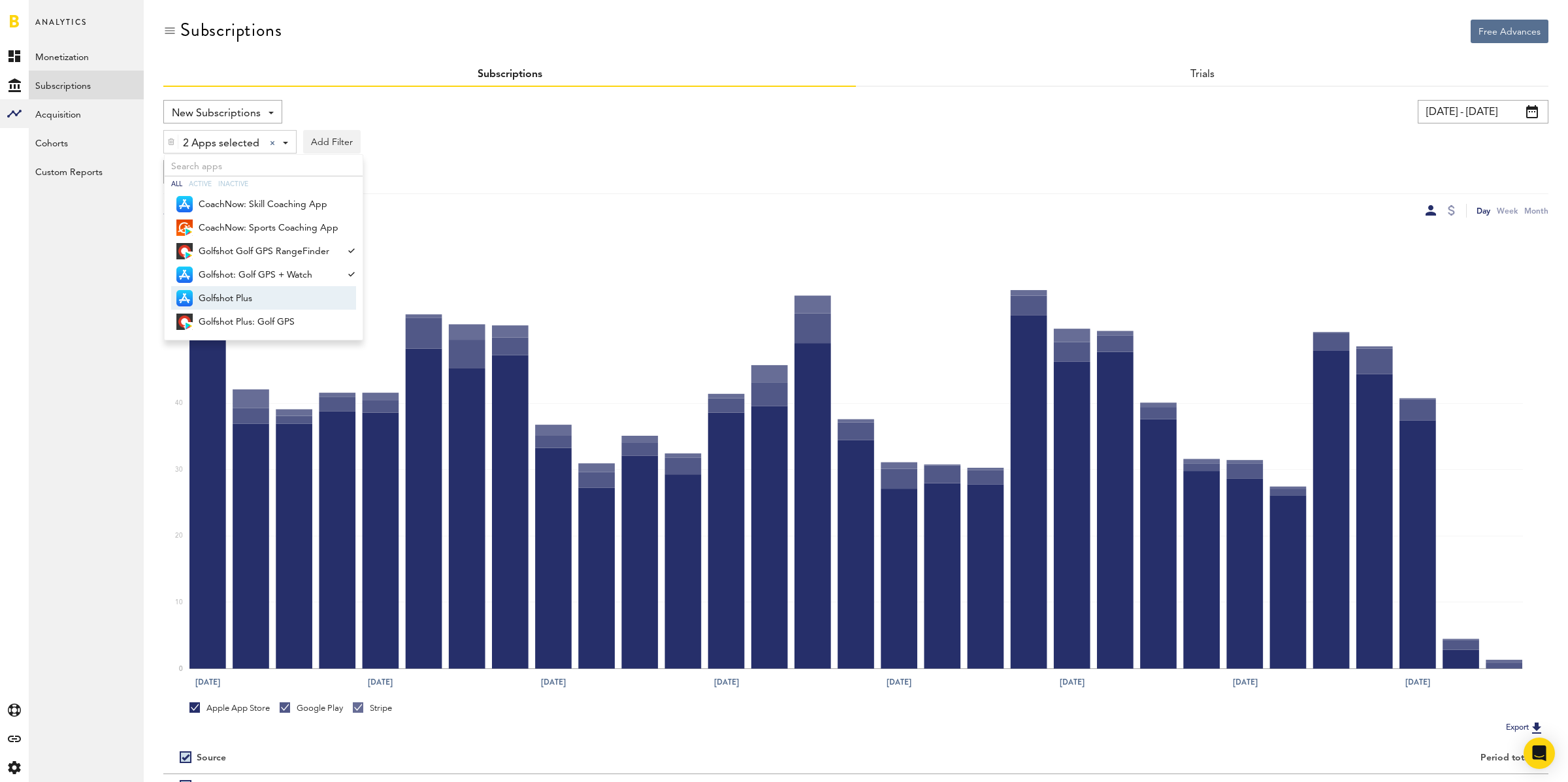
drag, startPoint x: 232, startPoint y: 293, endPoint x: 246, endPoint y: 324, distance: 34.0
click at [232, 293] on span "Golfshot Plus" at bounding box center [268, 298] width 140 height 23
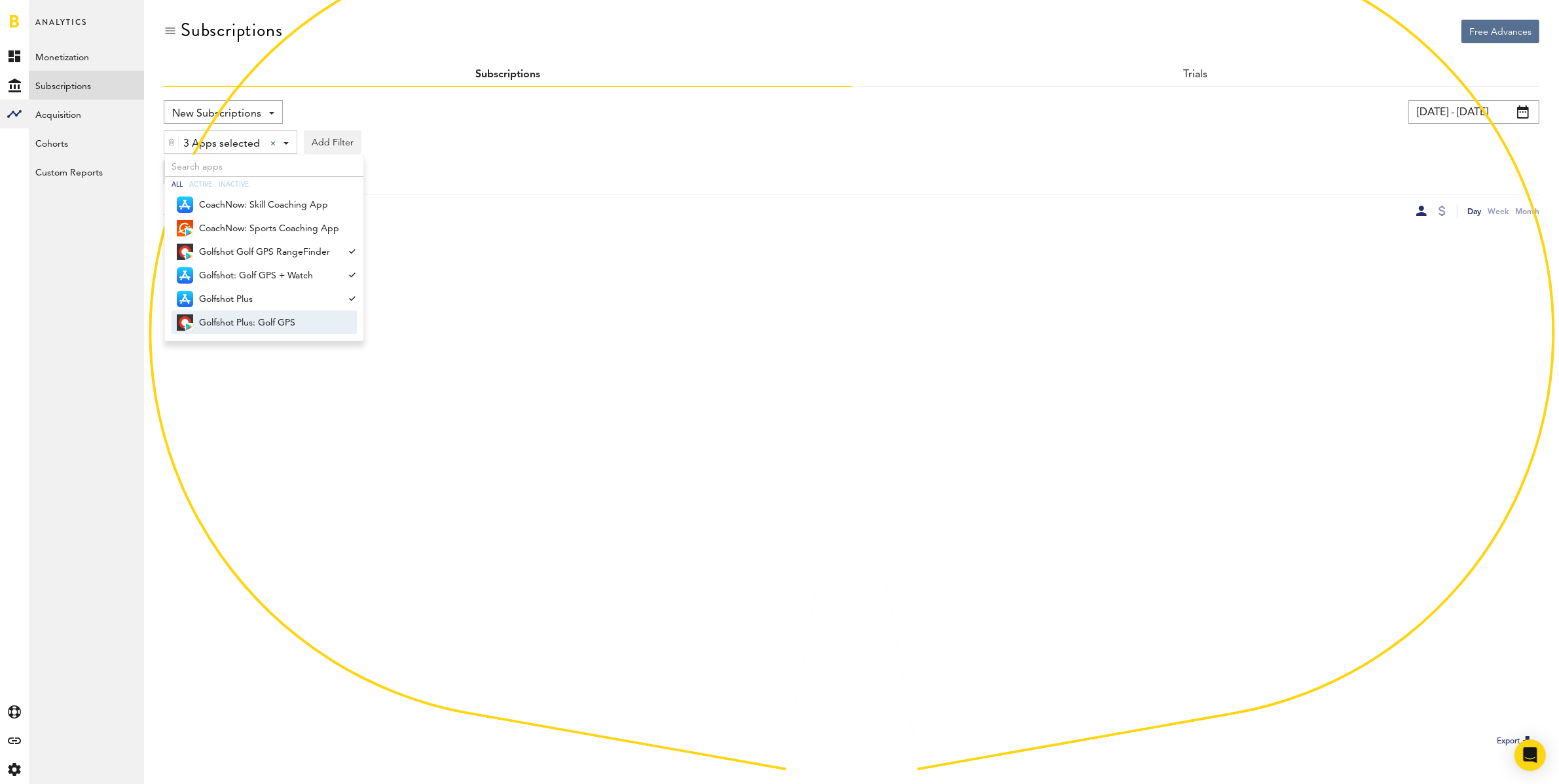
click at [247, 318] on span "Golfshot Plus: Golf GPS" at bounding box center [268, 322] width 140 height 23
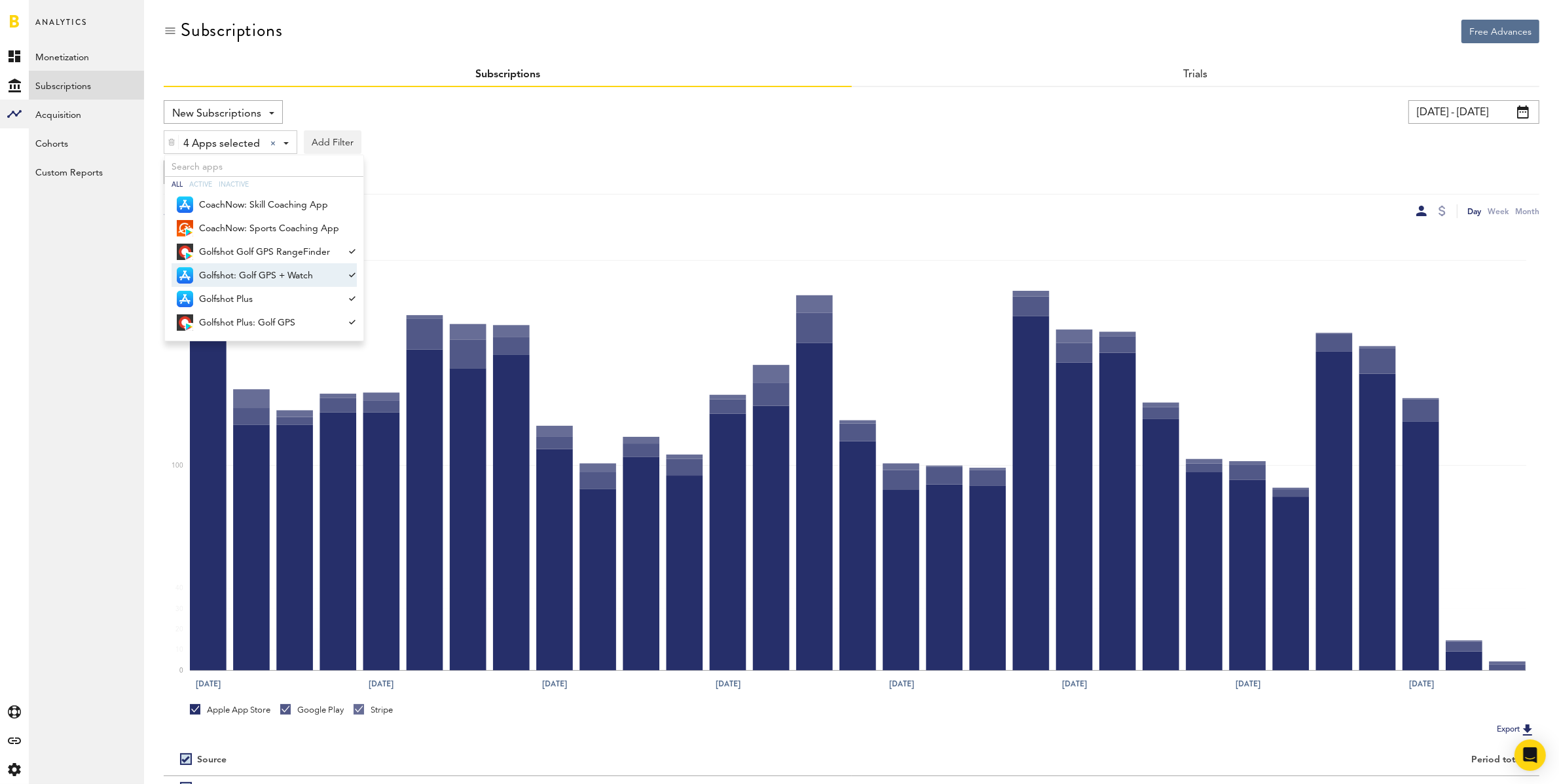
click at [503, 146] on div "4 Apps selected 4 Apps selected All Active Inactive CoachNow: Skill Coaching Ap…" at bounding box center [851, 138] width 1376 height 30
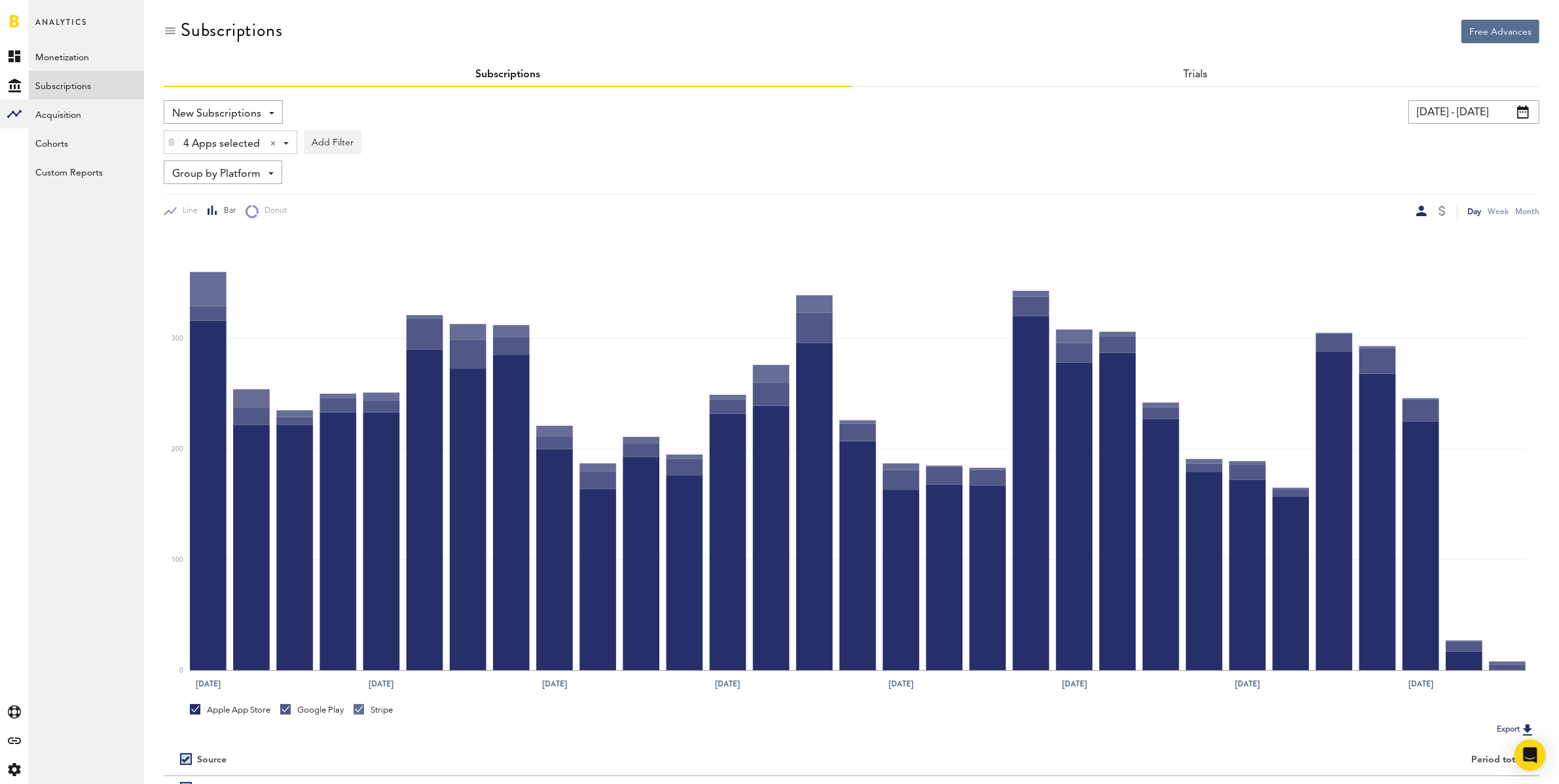
click at [1430, 118] on input "[DATE] - [DATE]" at bounding box center [1473, 112] width 131 height 23
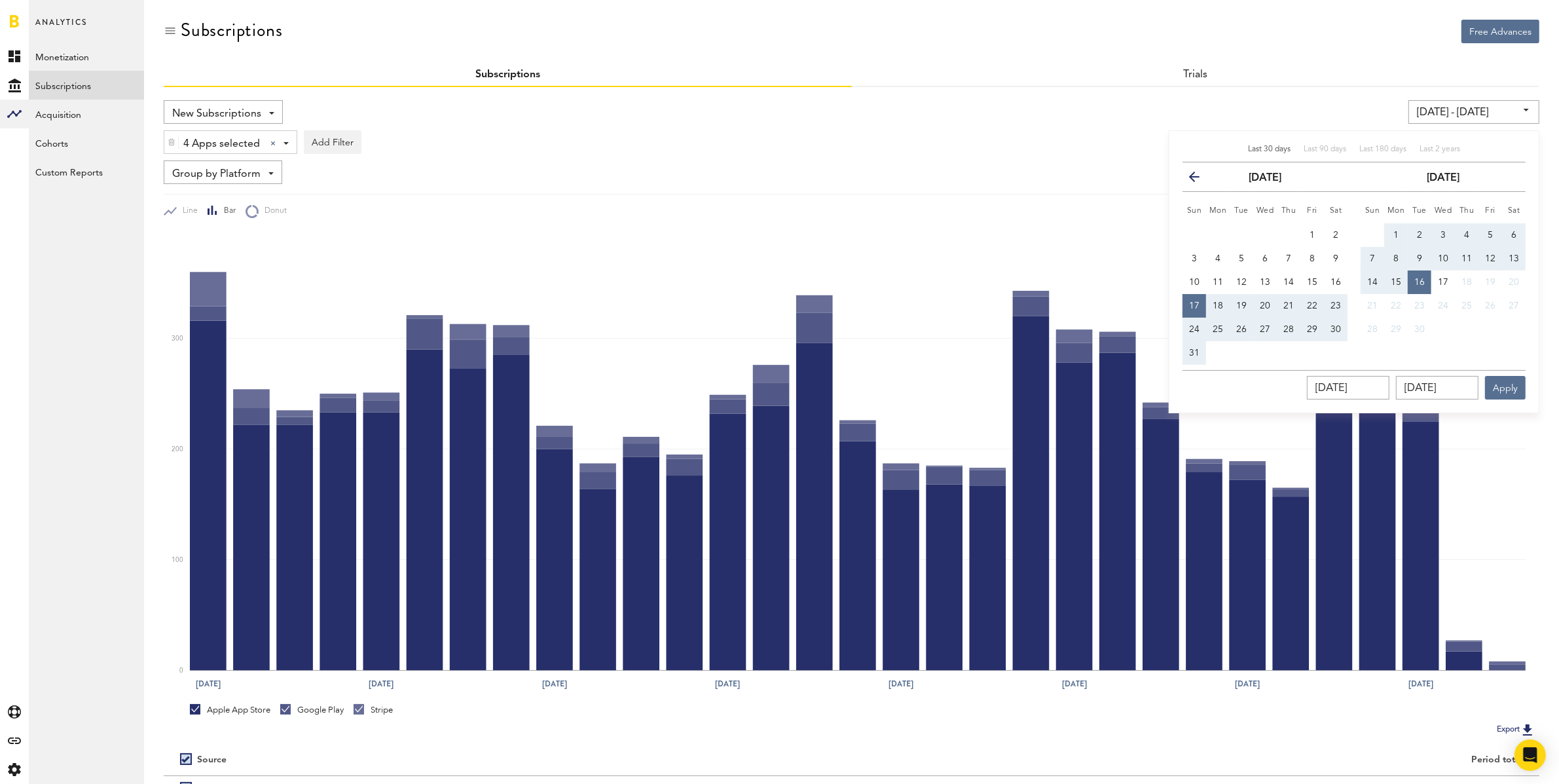
click at [1200, 180] on icon "button" at bounding box center [1200, 180] width 0 height 0
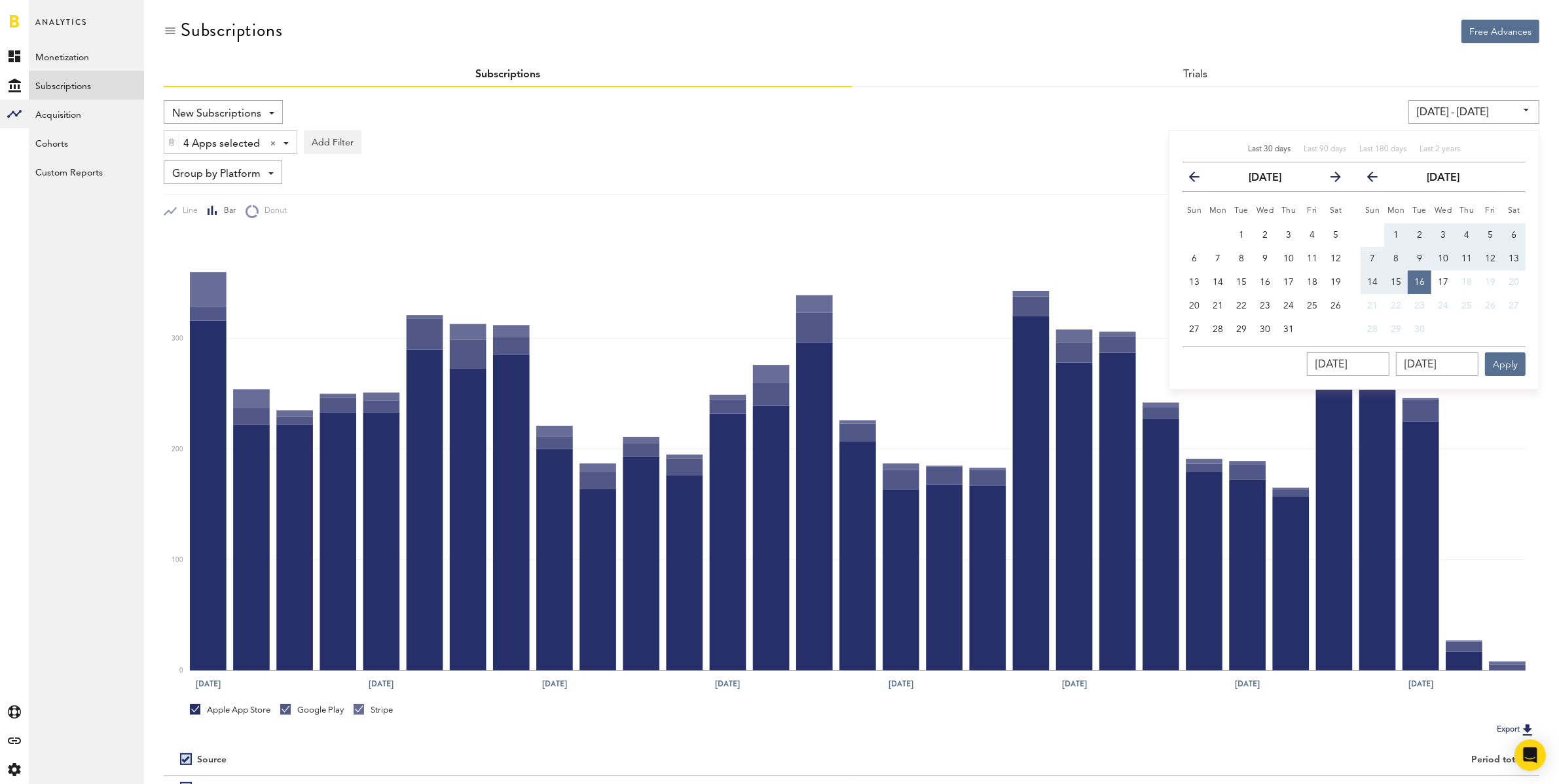
click at [1200, 180] on icon "button" at bounding box center [1200, 180] width 0 height 0
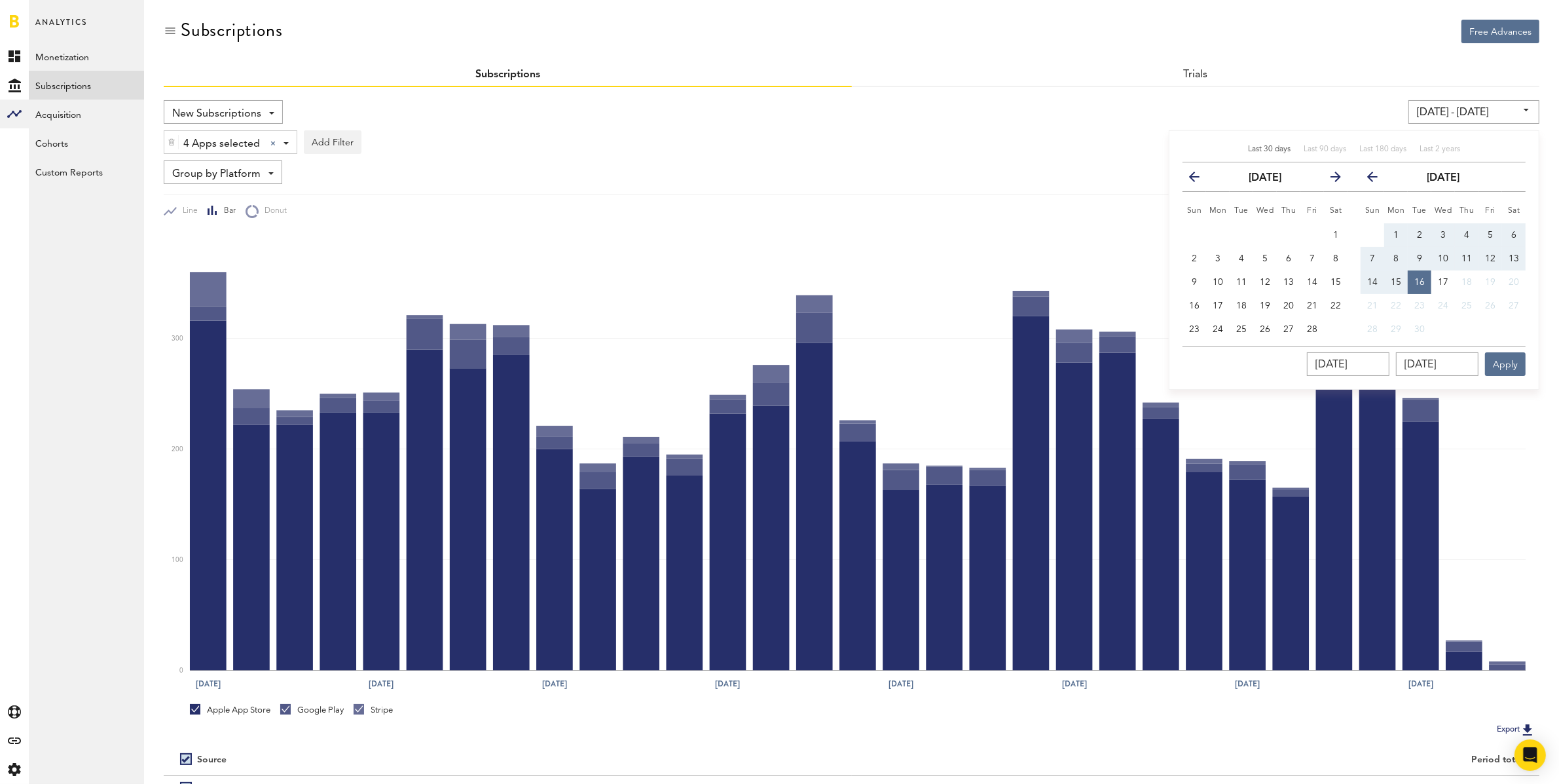
click at [1200, 180] on icon "button" at bounding box center [1200, 180] width 0 height 0
click at [1191, 170] on button "previous" at bounding box center [1200, 177] width 23 height 18
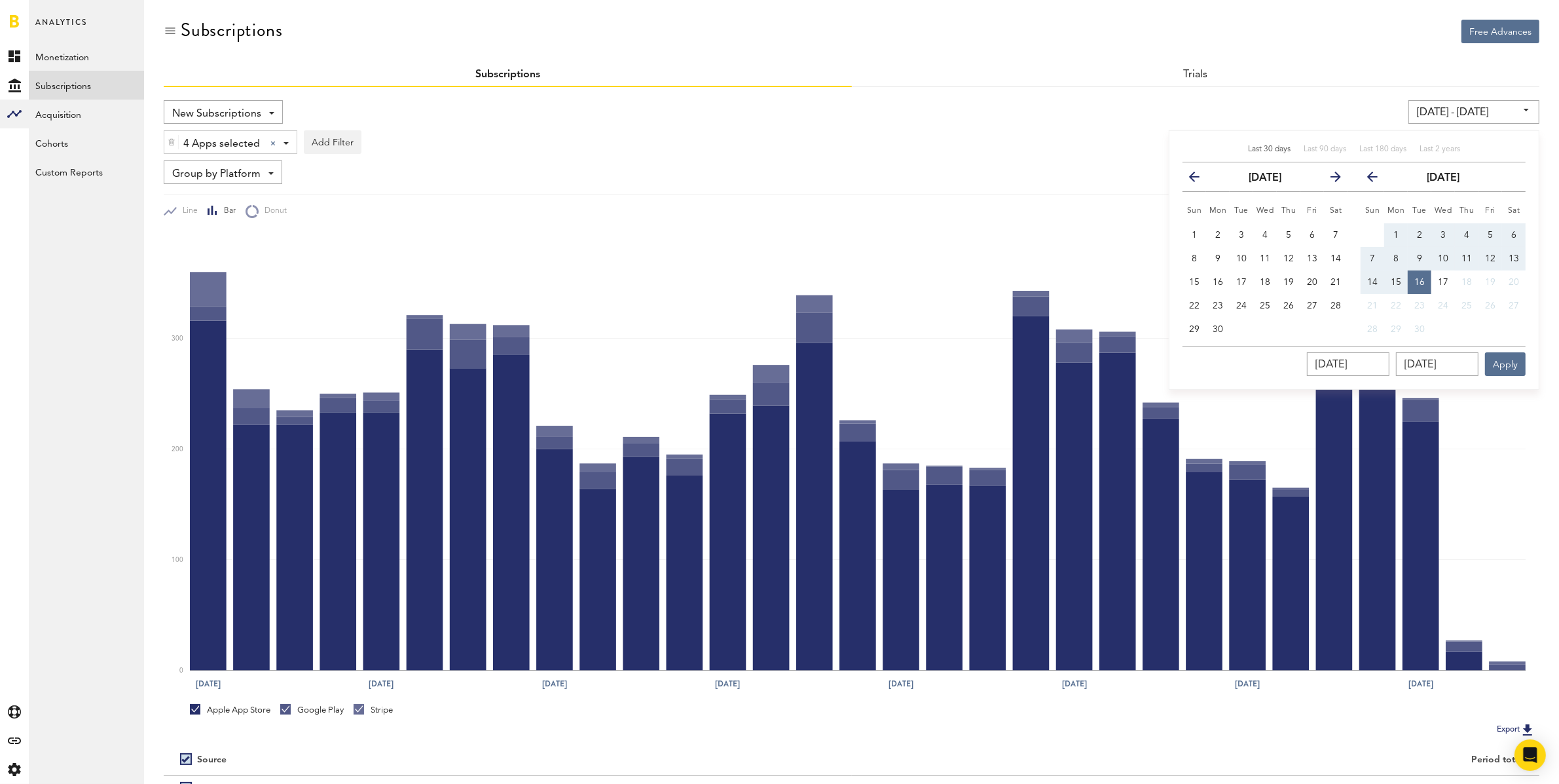
click at [1191, 170] on button "previous" at bounding box center [1200, 177] width 23 height 18
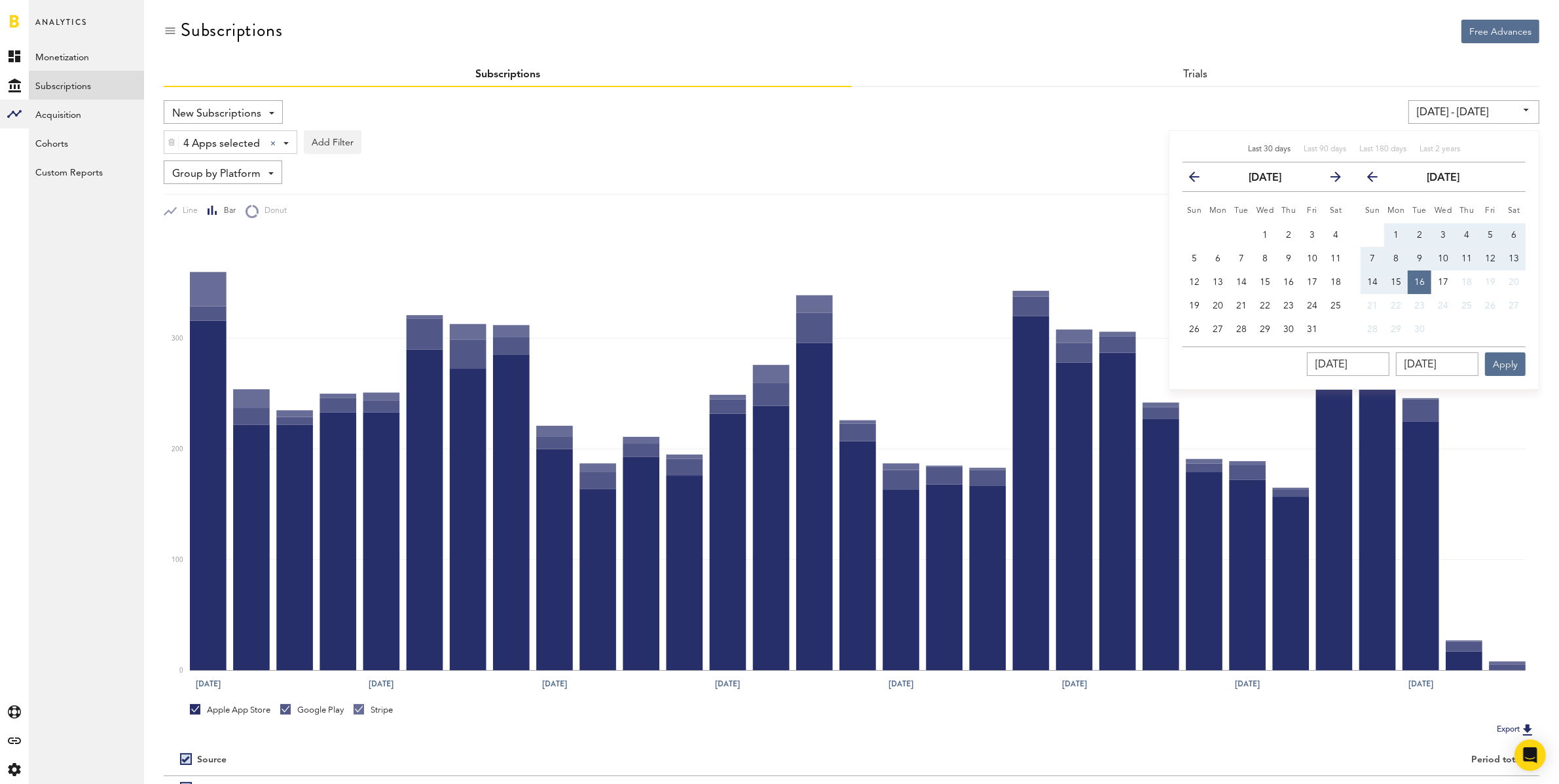
click at [1191, 170] on button "previous" at bounding box center [1200, 177] width 23 height 18
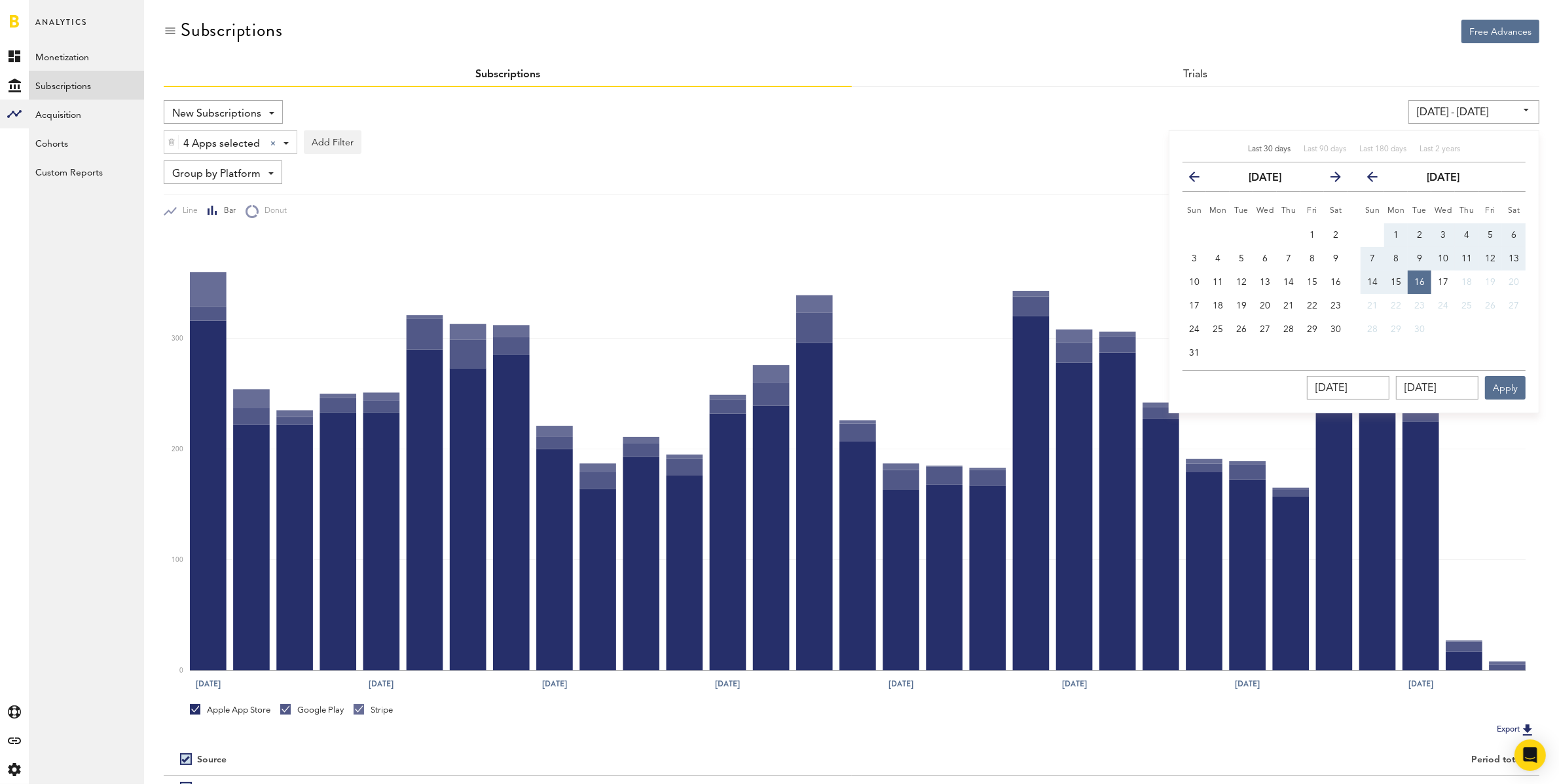
click at [1191, 170] on button "previous" at bounding box center [1200, 177] width 23 height 18
click at [1239, 284] on span "17" at bounding box center [1242, 282] width 11 height 9
type input "10/17/23 - 10/17/23"
type input "10/17/2023"
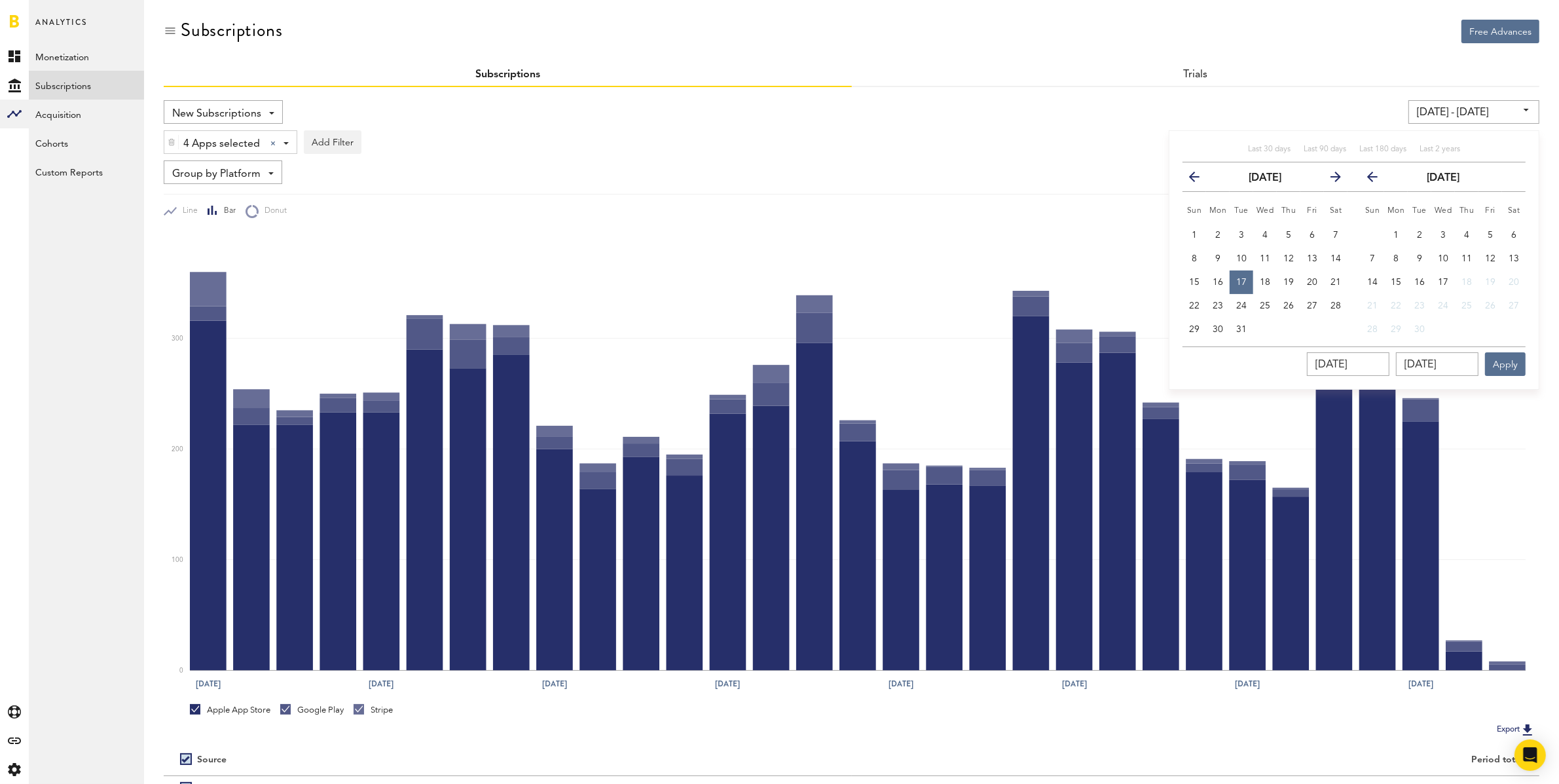
click at [1377, 180] on icon "button" at bounding box center [1377, 180] width 0 height 0
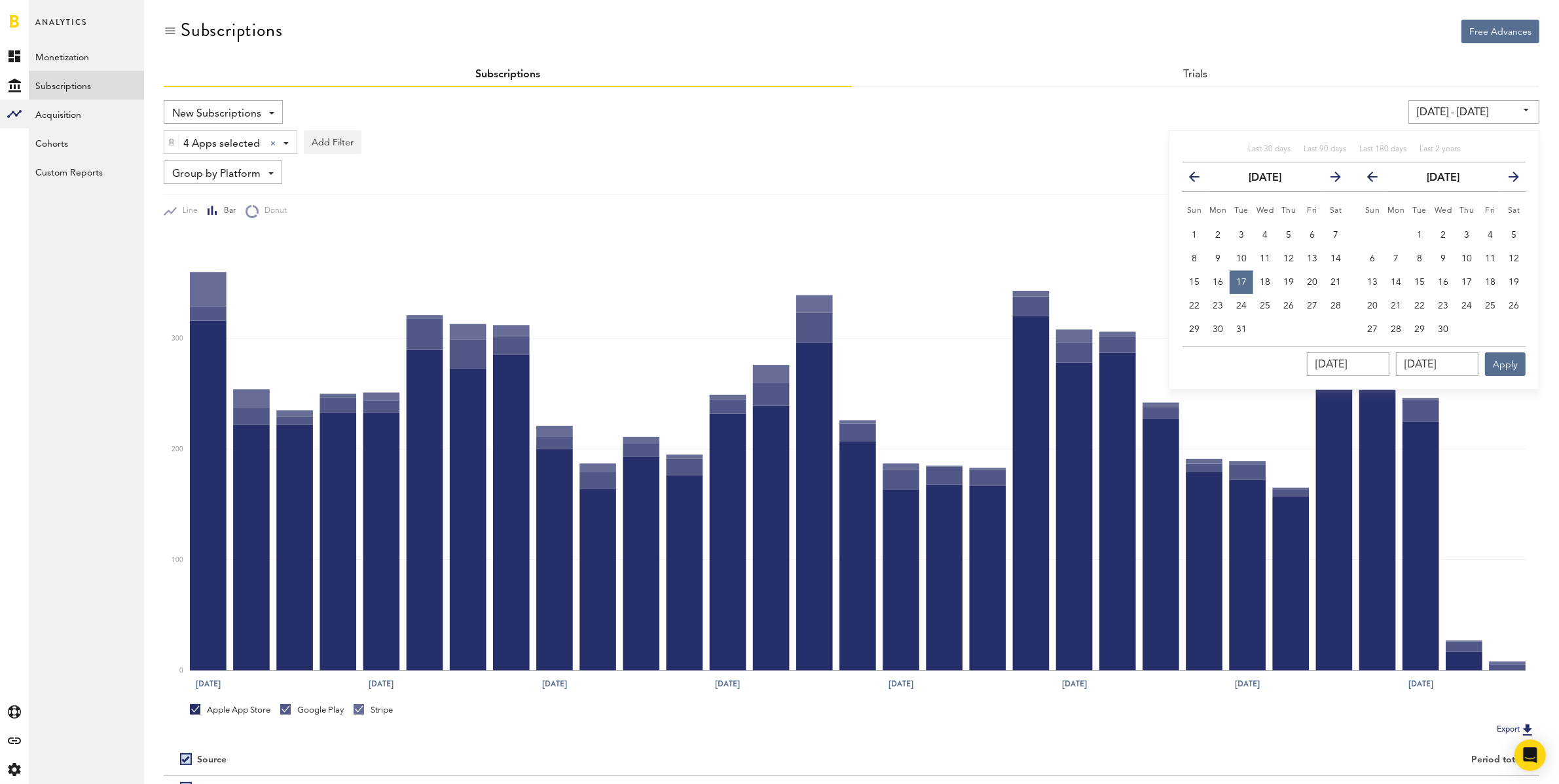
click at [1377, 180] on icon "button" at bounding box center [1377, 180] width 0 height 0
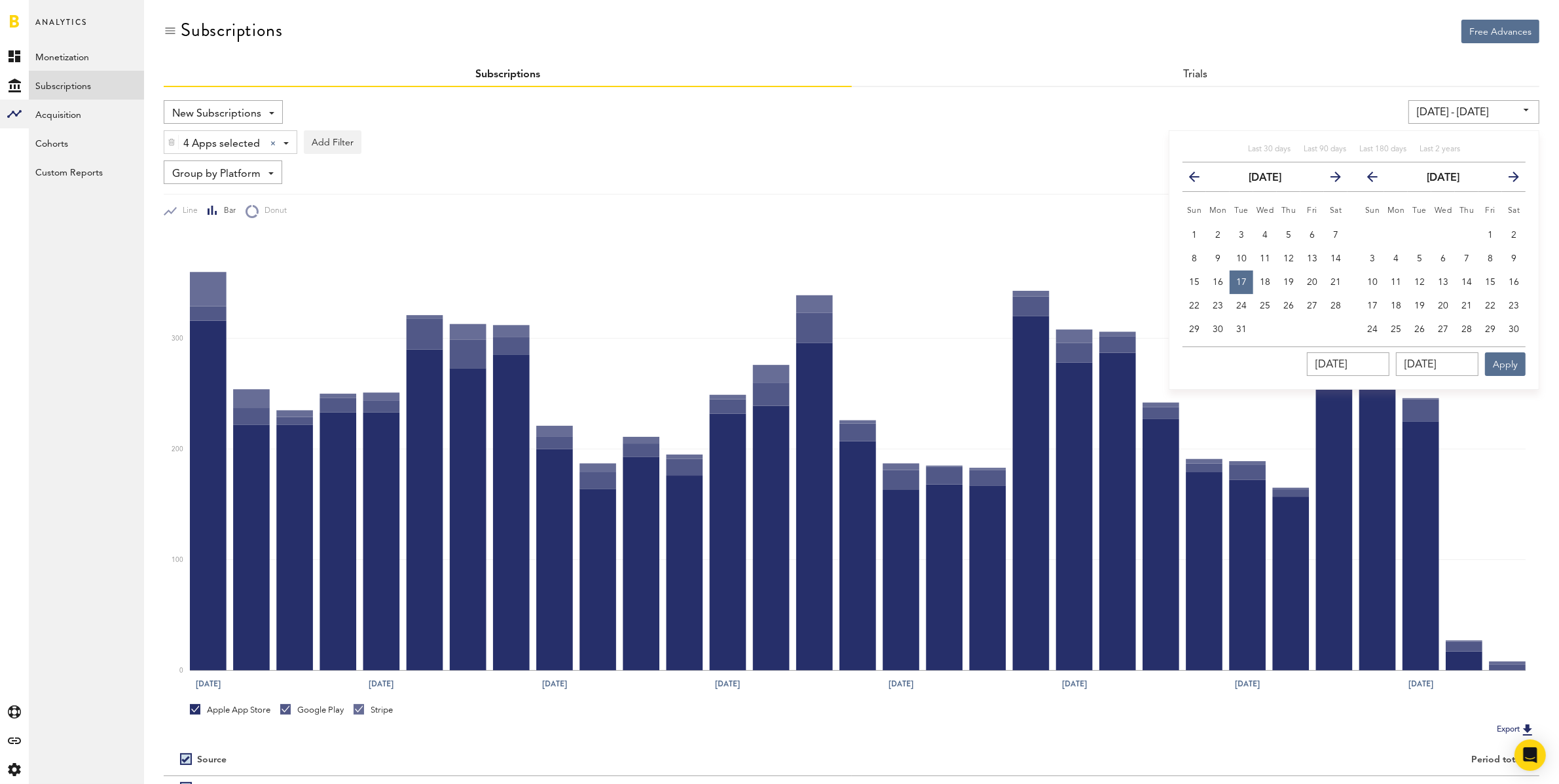
click at [1377, 180] on icon "button" at bounding box center [1377, 180] width 0 height 0
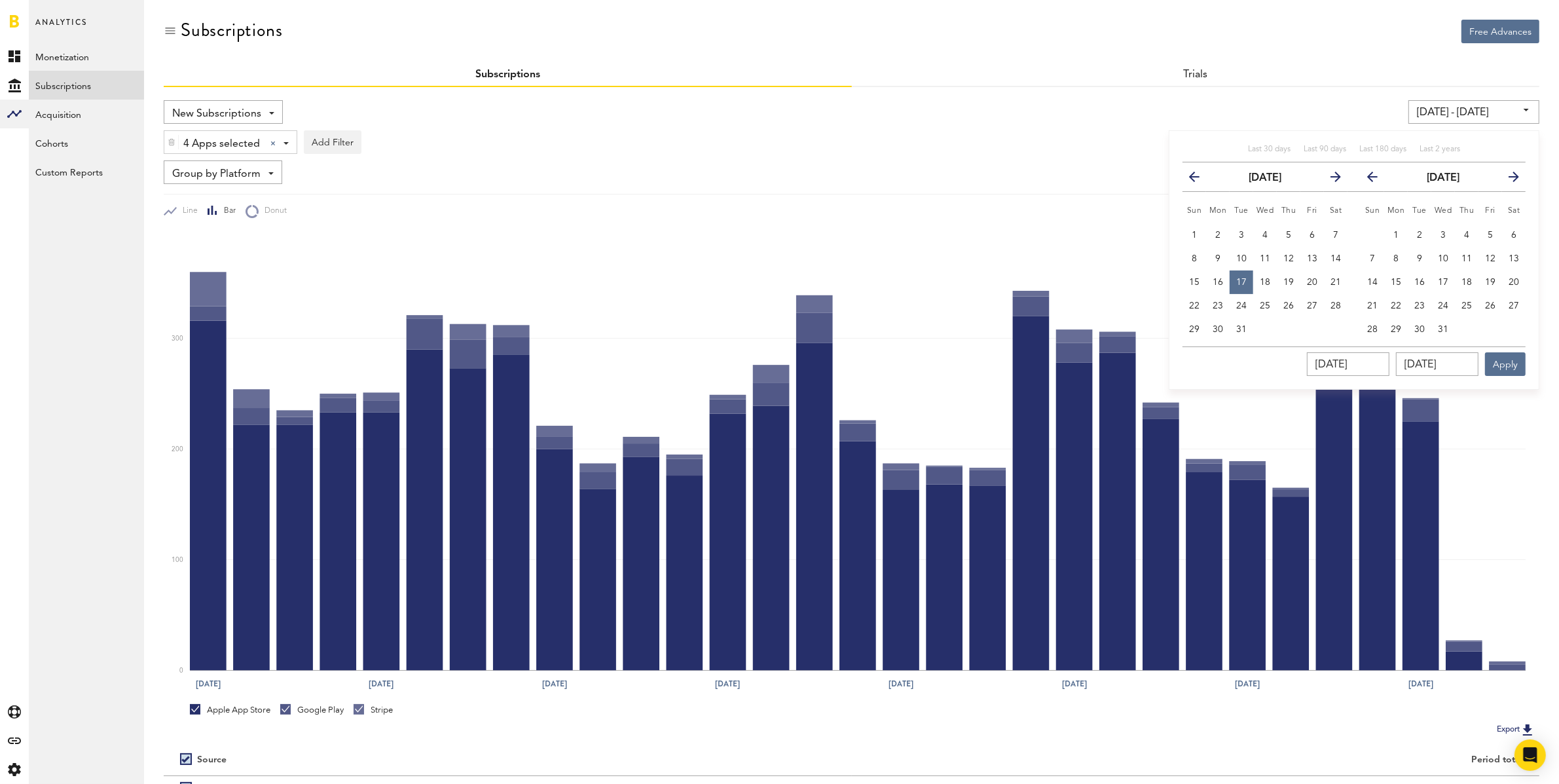
click at [1377, 180] on icon "button" at bounding box center [1377, 180] width 0 height 0
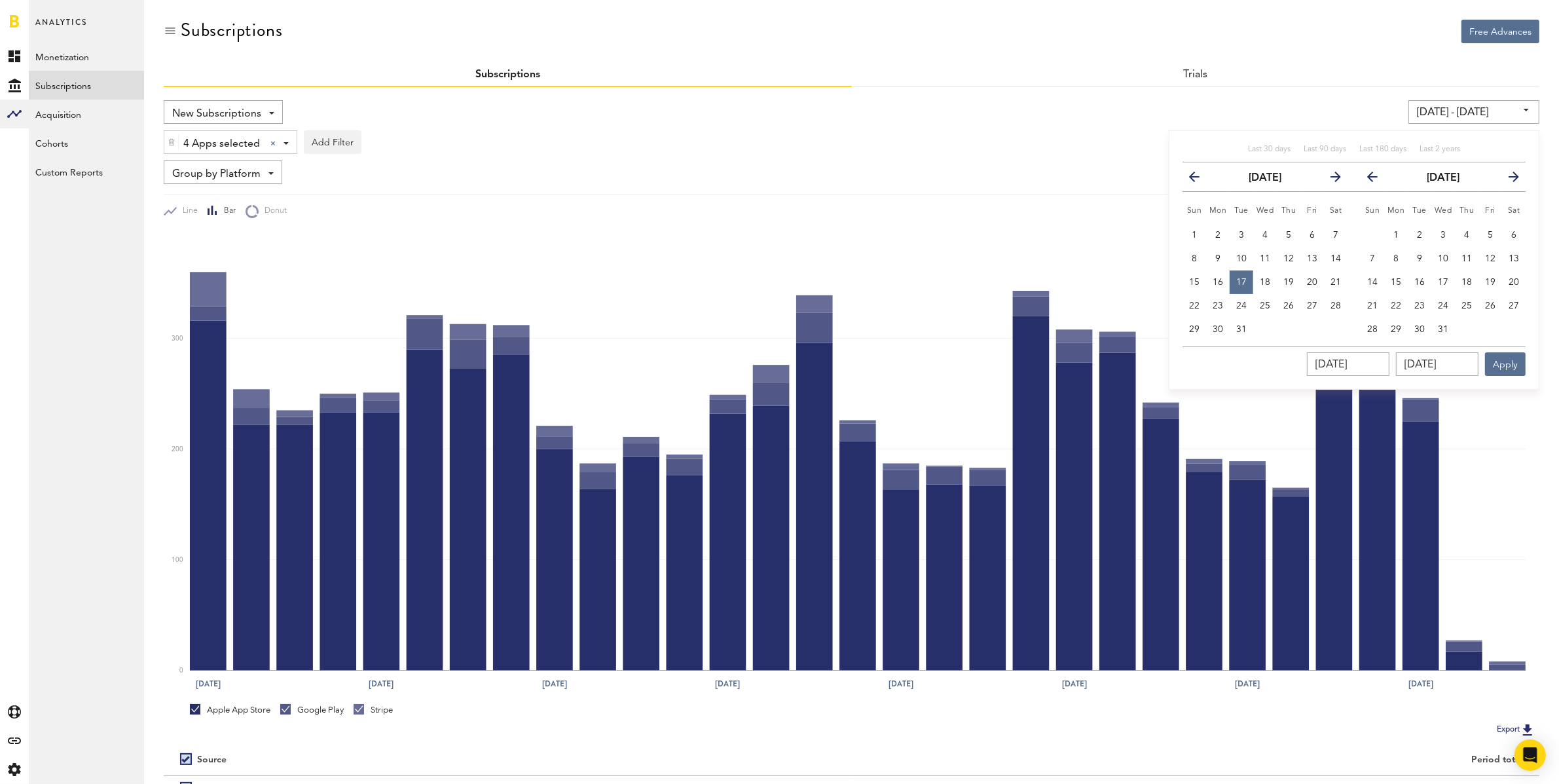
click at [1377, 180] on icon "button" at bounding box center [1377, 180] width 0 height 0
click at [1373, 341] on button "31" at bounding box center [1372, 353] width 23 height 23
type input "10/17/23 - 12/31/23"
type input "12/31/2023"
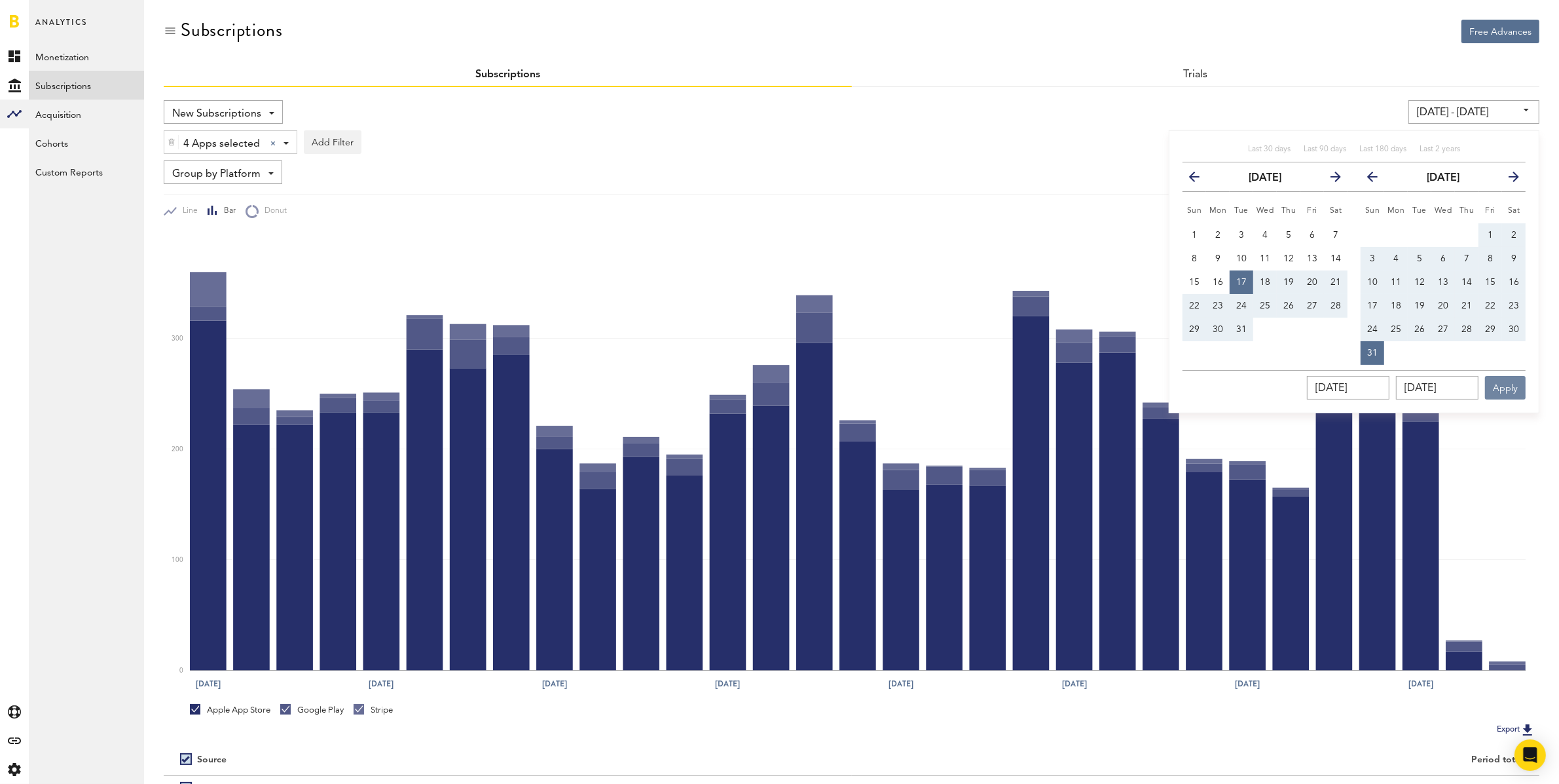
click at [1499, 389] on button "Apply" at bounding box center [1505, 387] width 41 height 23
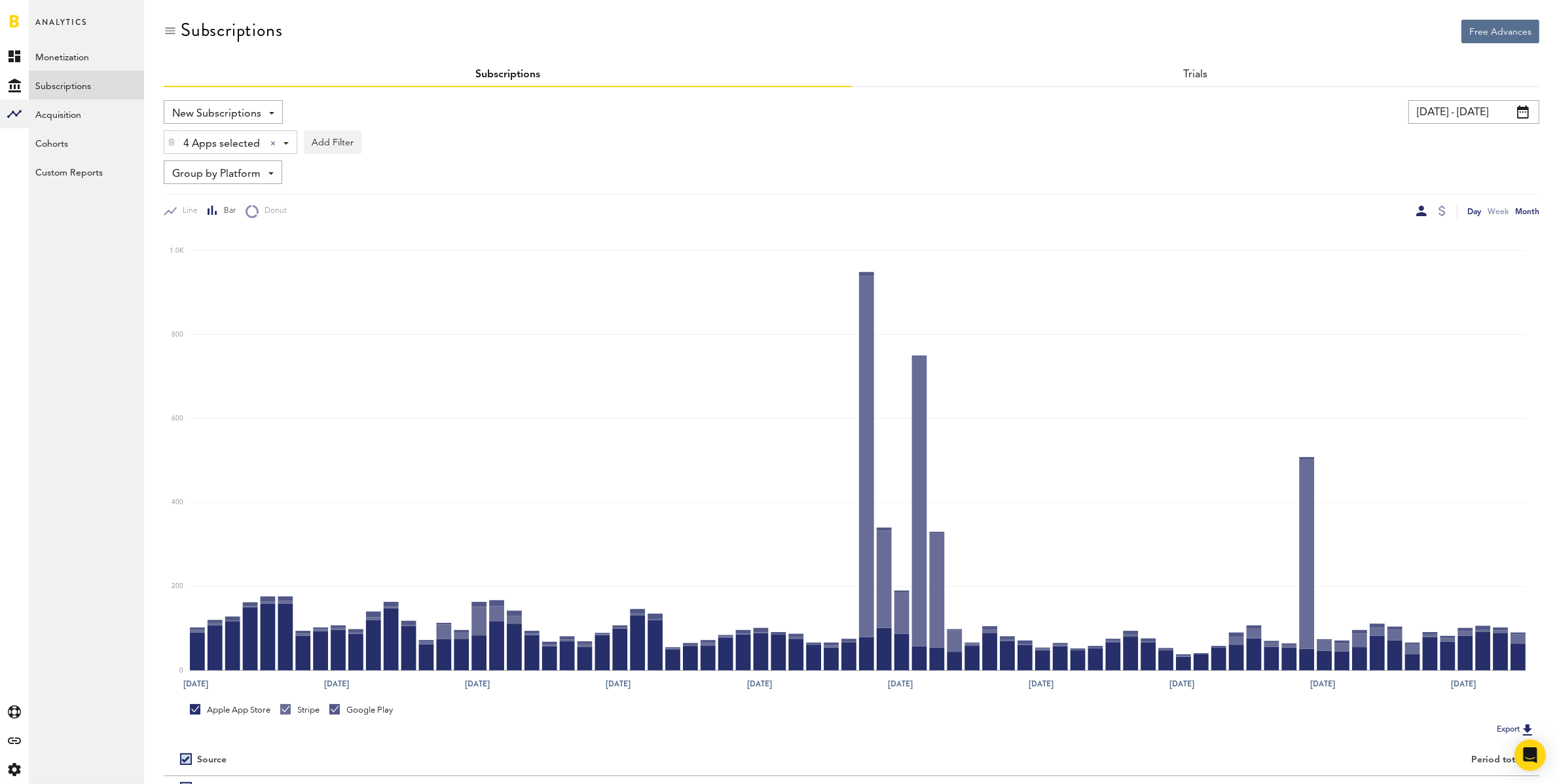
click at [1524, 212] on div "Month" at bounding box center [1526, 210] width 24 height 14
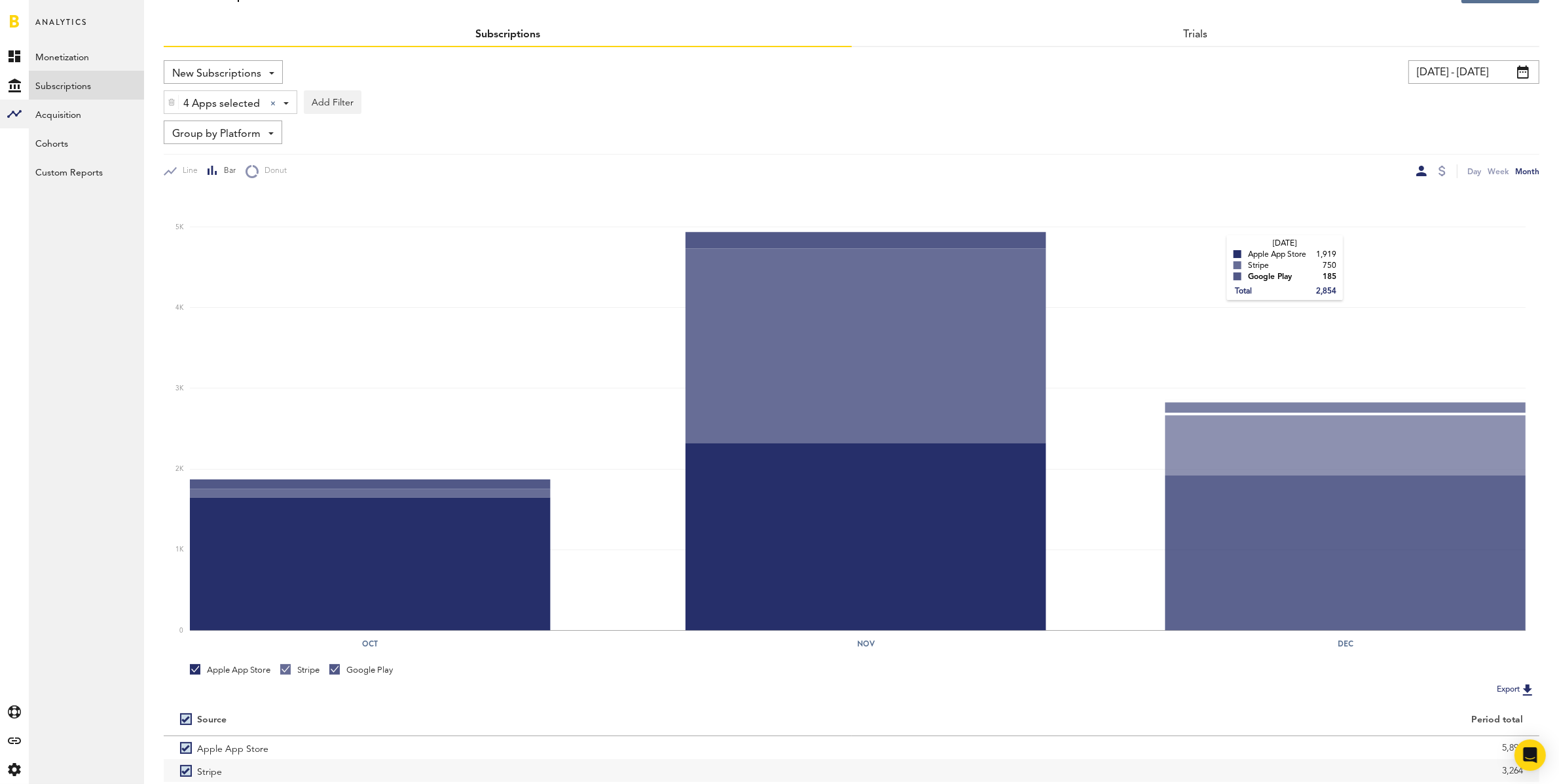
scroll to position [132, 0]
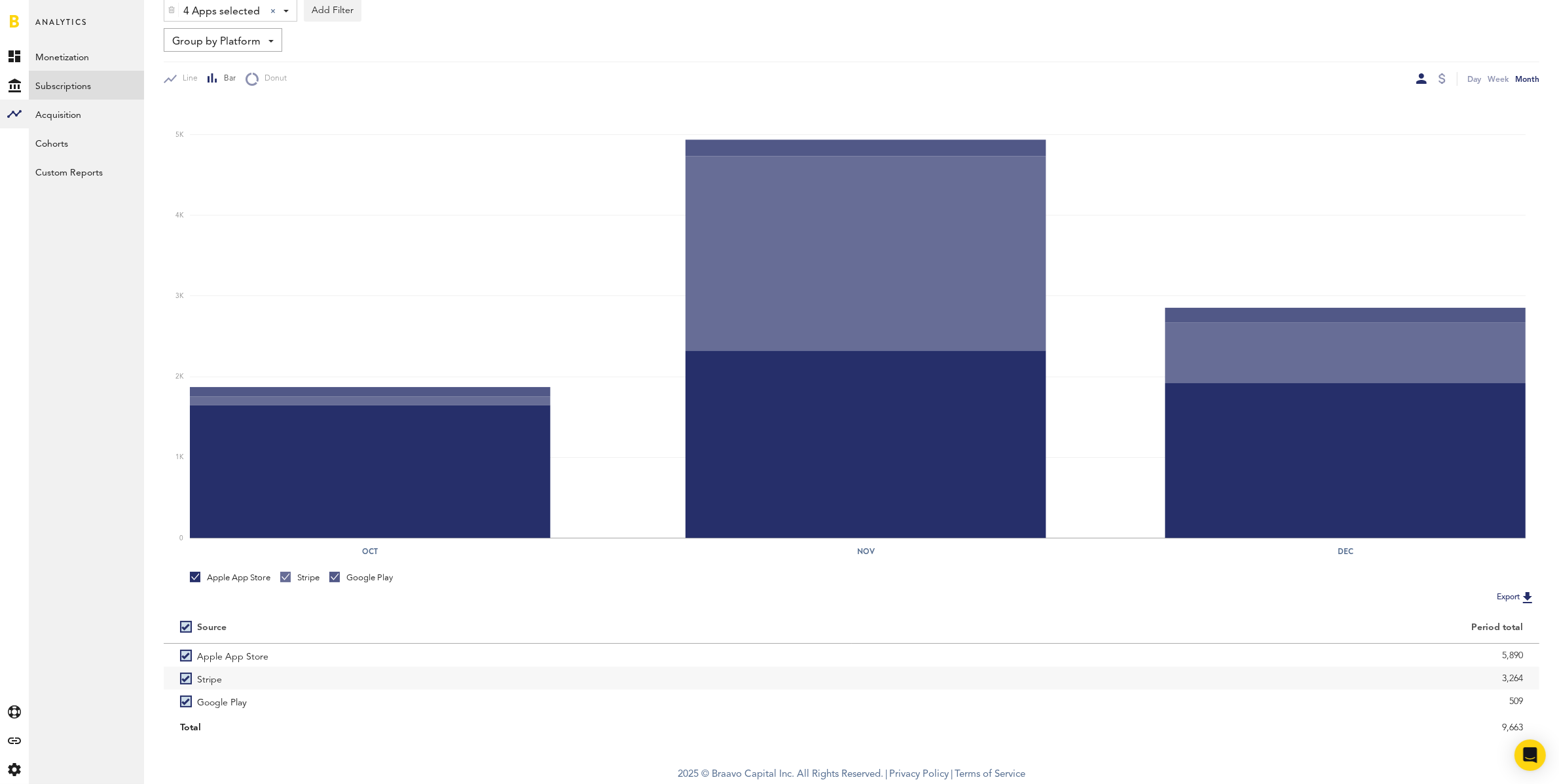
click at [1442, 78] on div at bounding box center [1442, 79] width 7 height 11
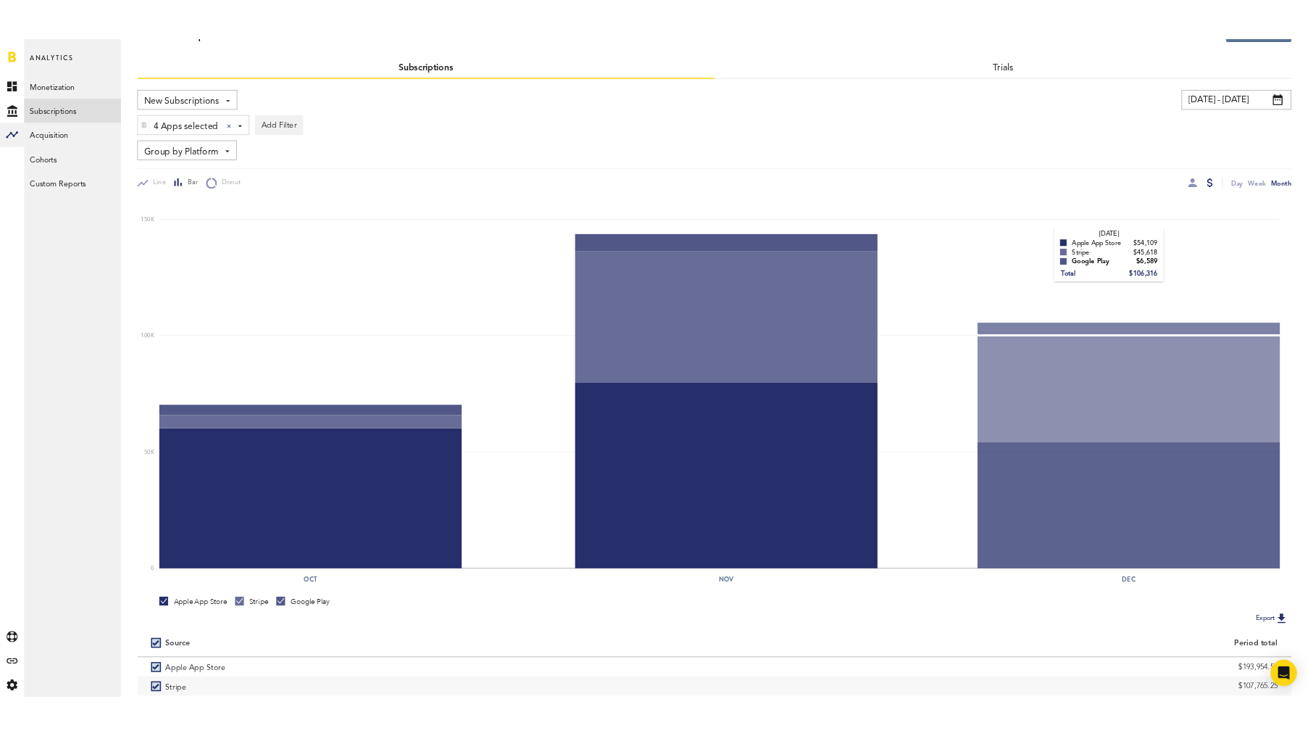
scroll to position [146, 0]
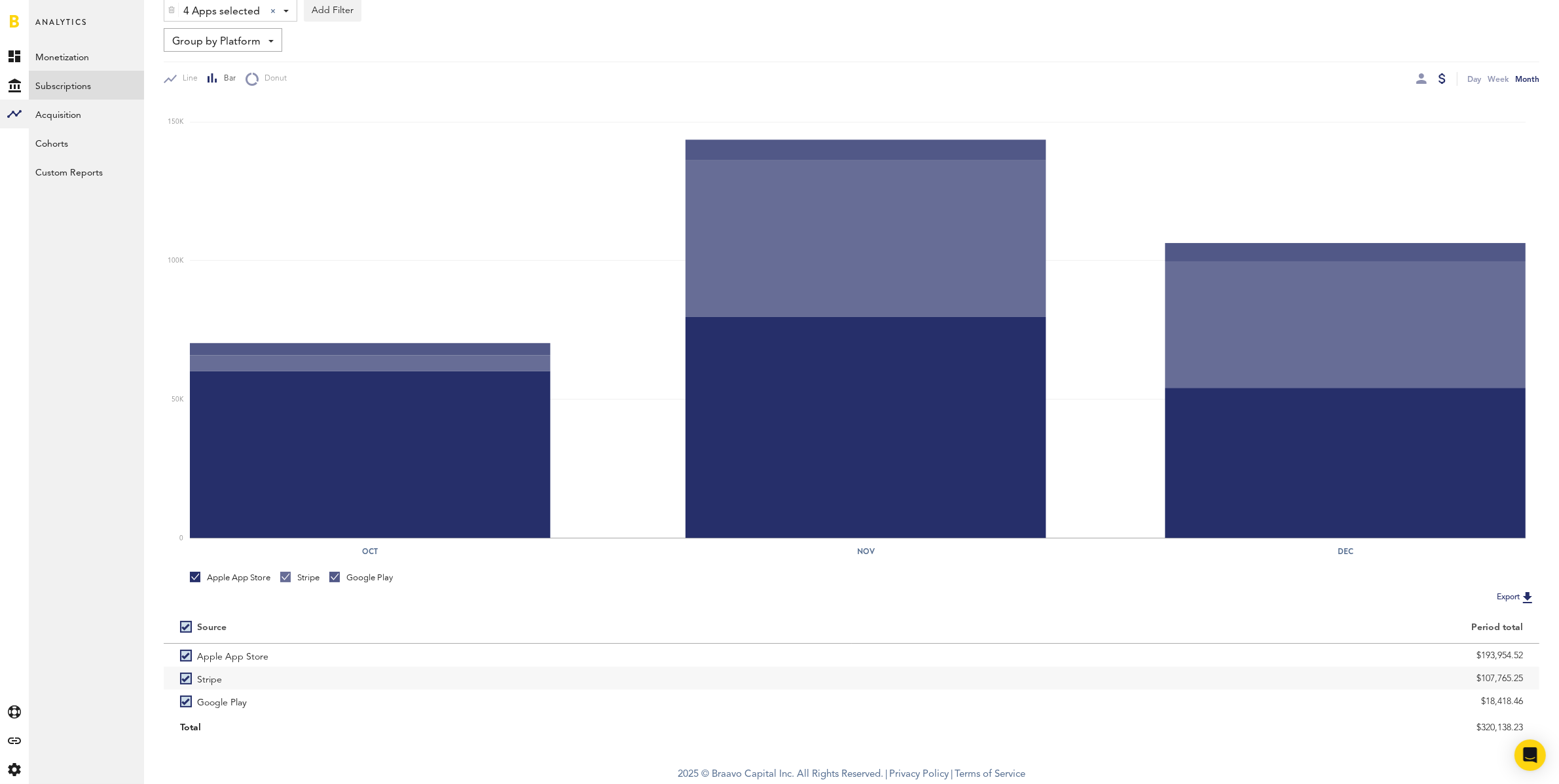
click at [1530, 598] on img at bounding box center [1526, 596] width 15 height 15
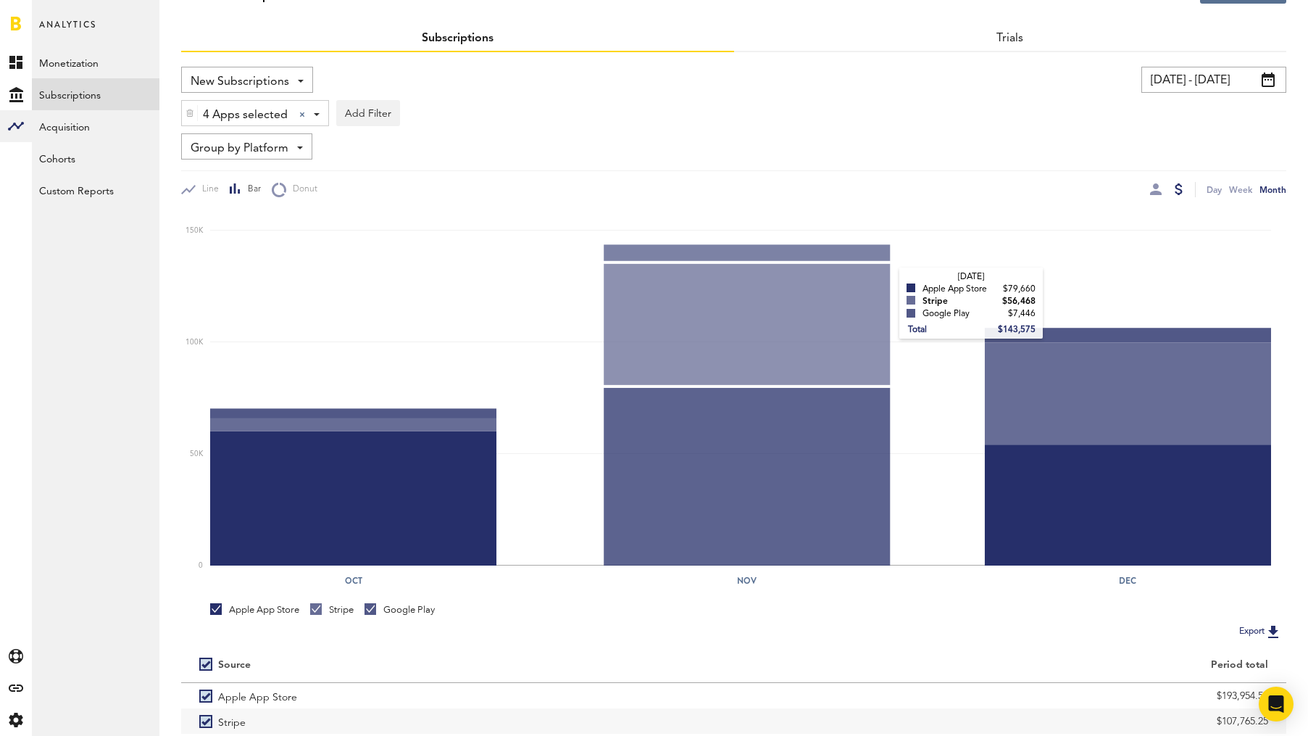
scroll to position [0, 0]
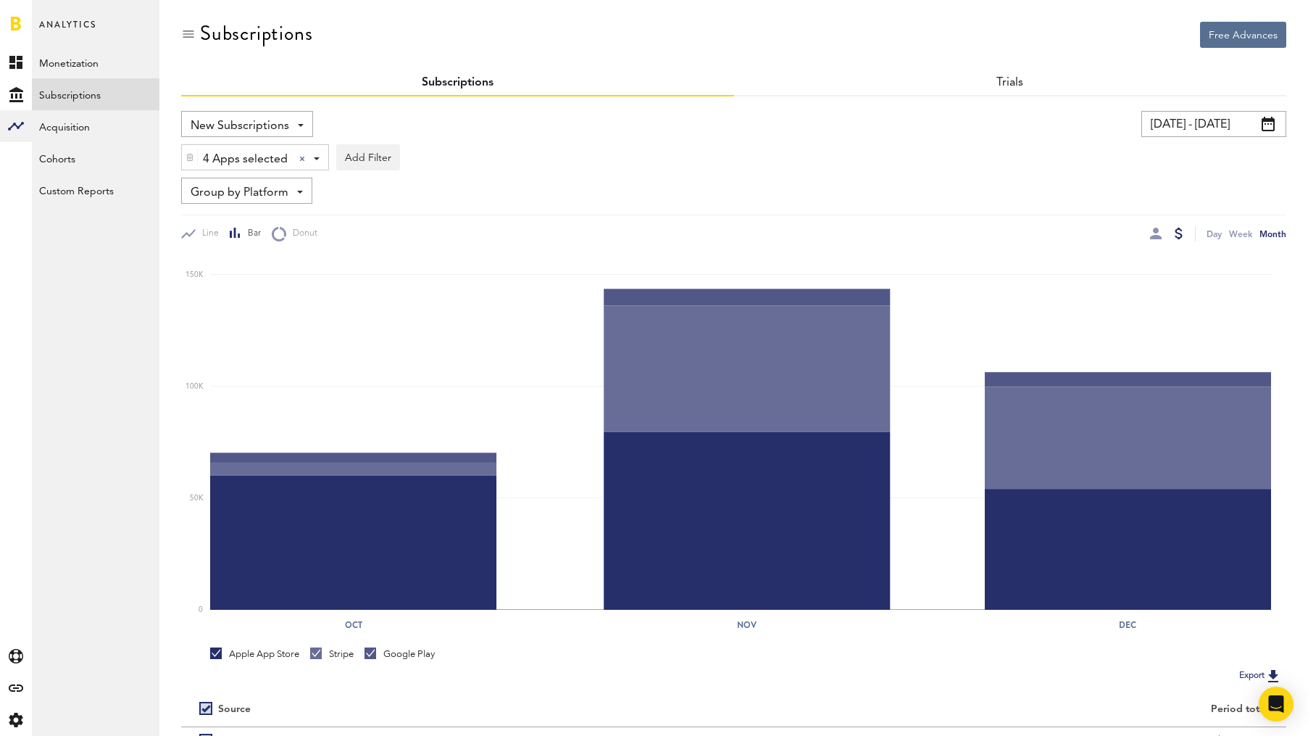
click at [1172, 123] on input "10/17/23 - 12/31/23" at bounding box center [1214, 124] width 145 height 26
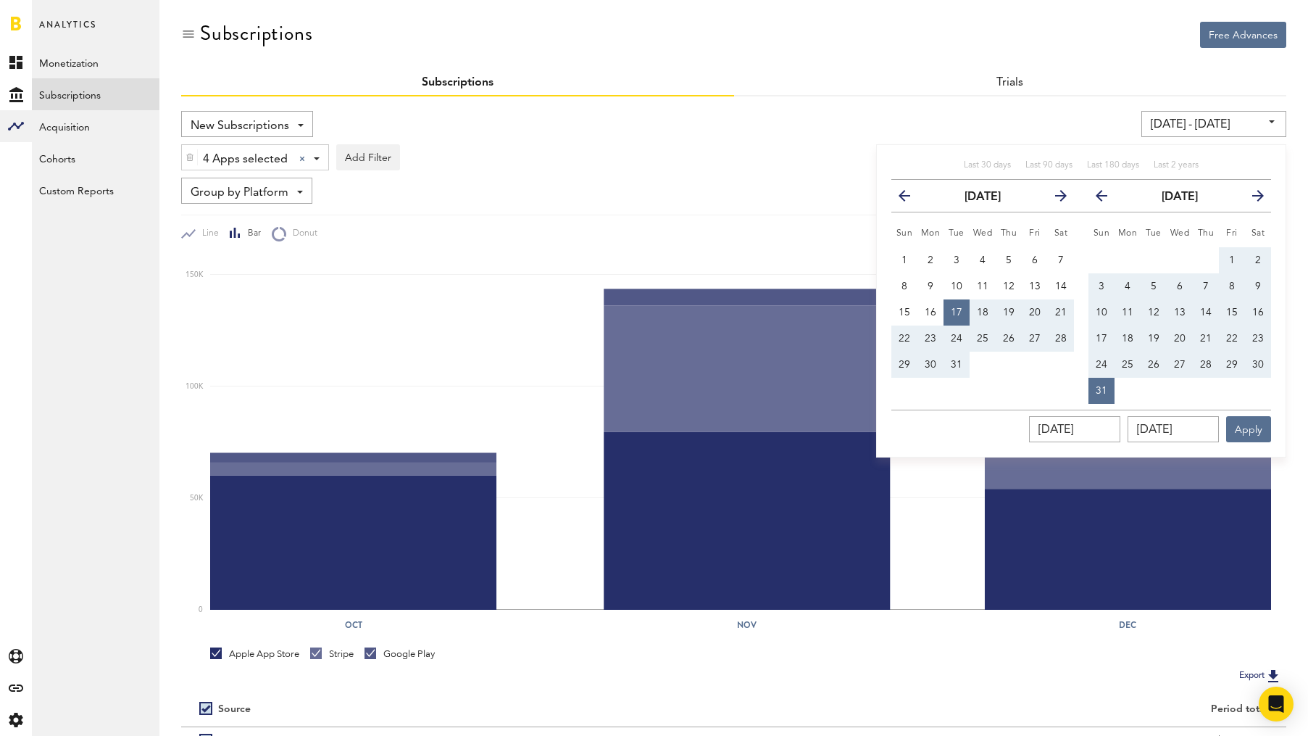
click at [910, 199] on icon "button" at bounding box center [910, 199] width 0 height 0
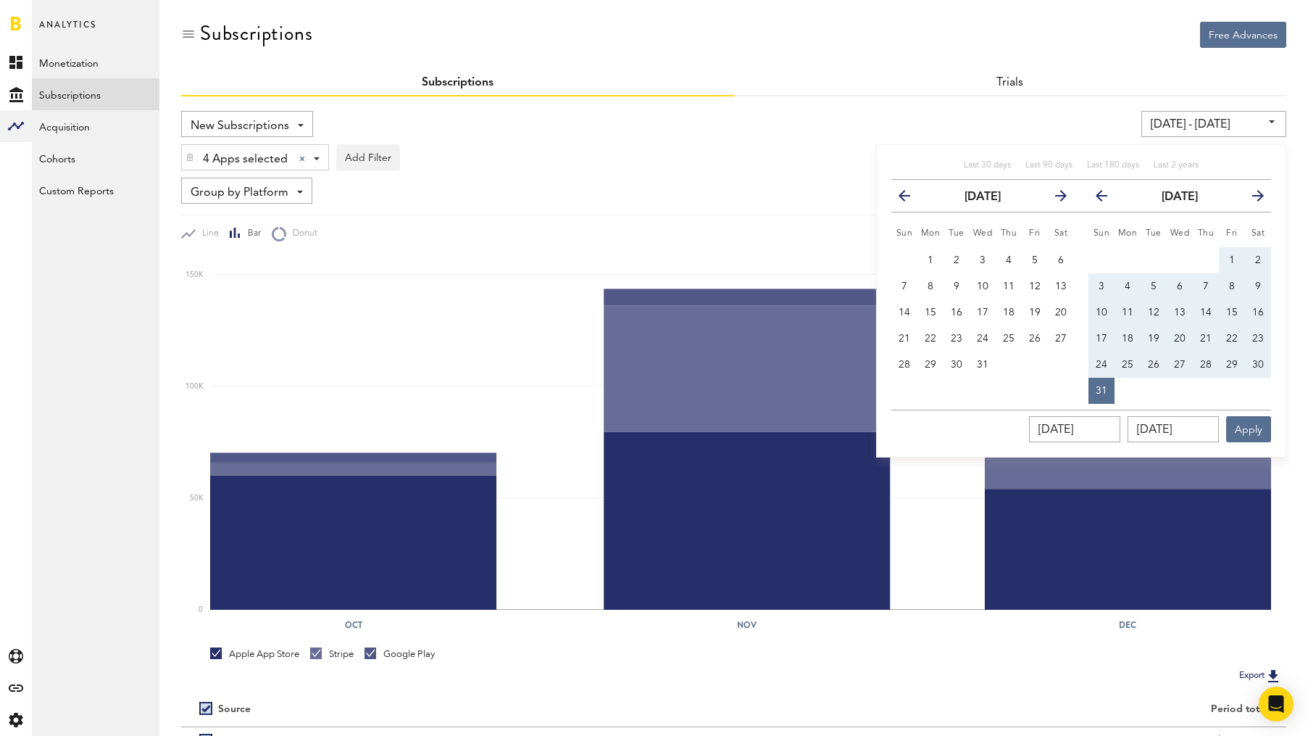
click at [910, 199] on icon "button" at bounding box center [910, 199] width 0 height 0
click at [908, 256] on button "1" at bounding box center [905, 260] width 26 height 26
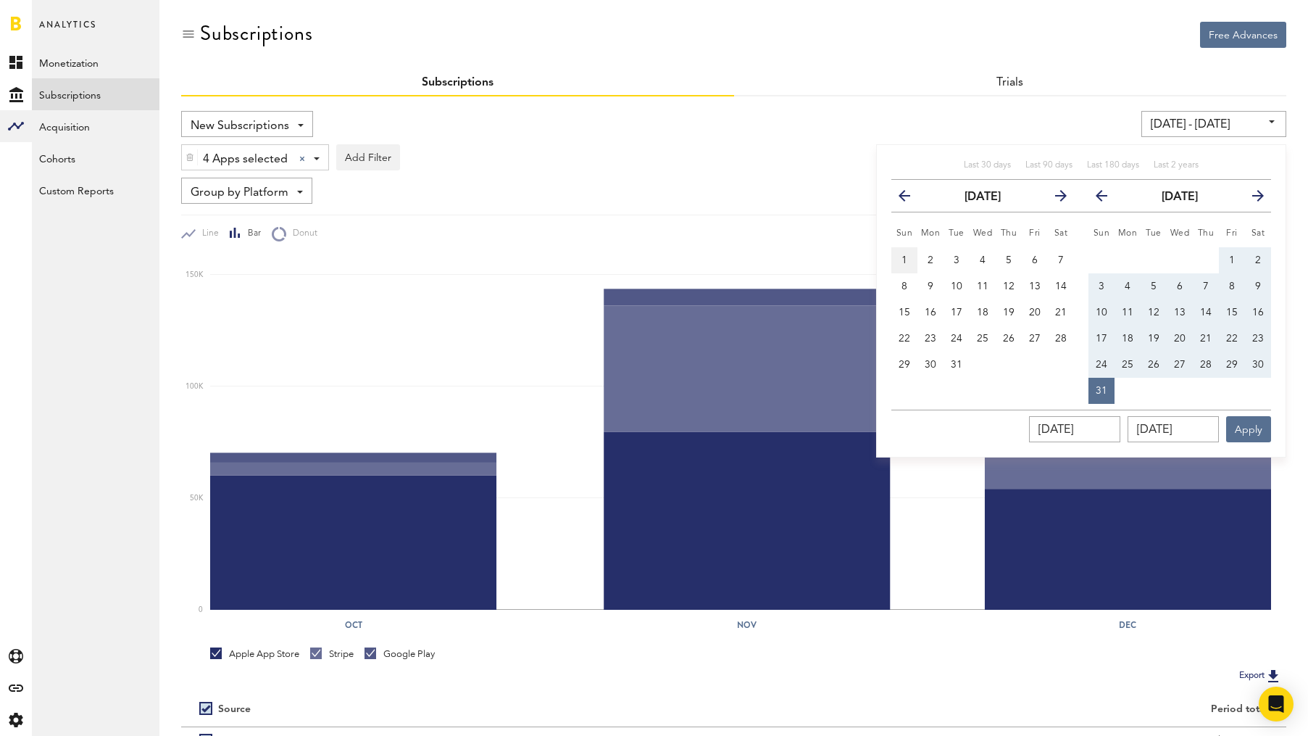
type input "[DATE] - [DATE]"
type input "[DATE]"
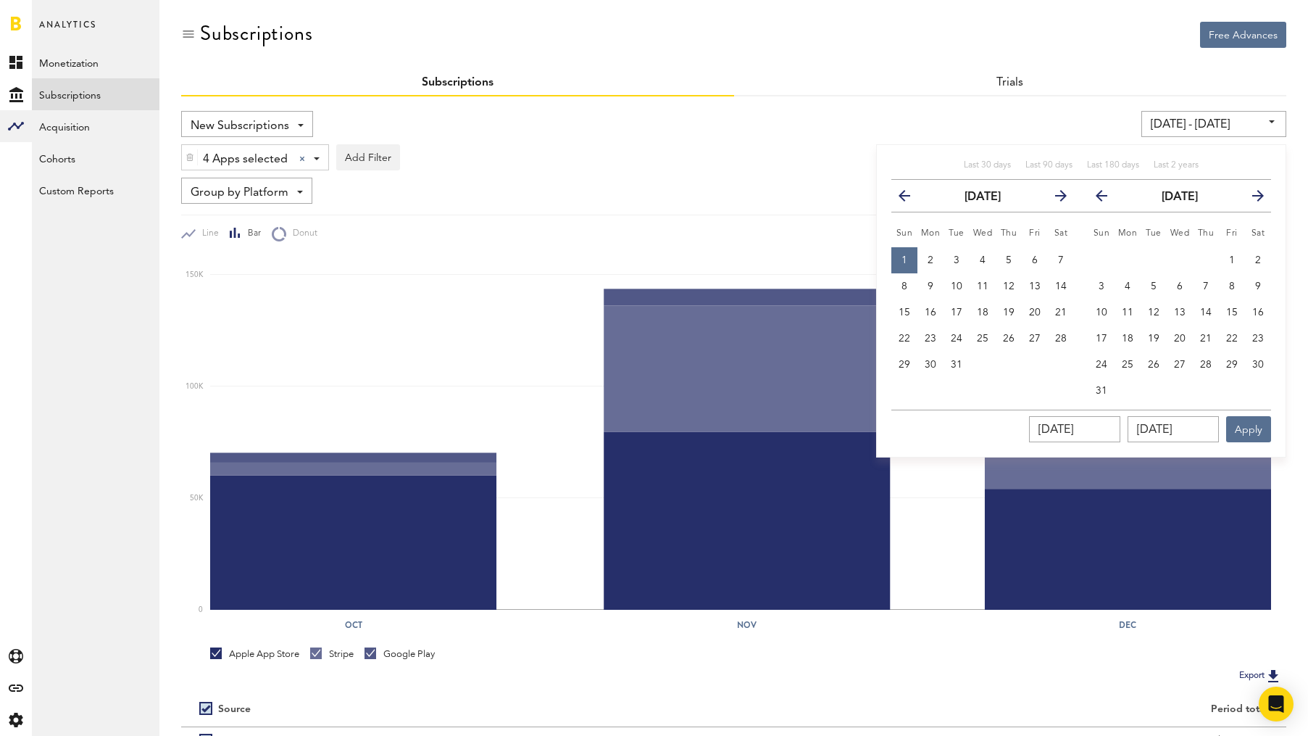
click at [1108, 199] on icon "button" at bounding box center [1108, 199] width 0 height 0
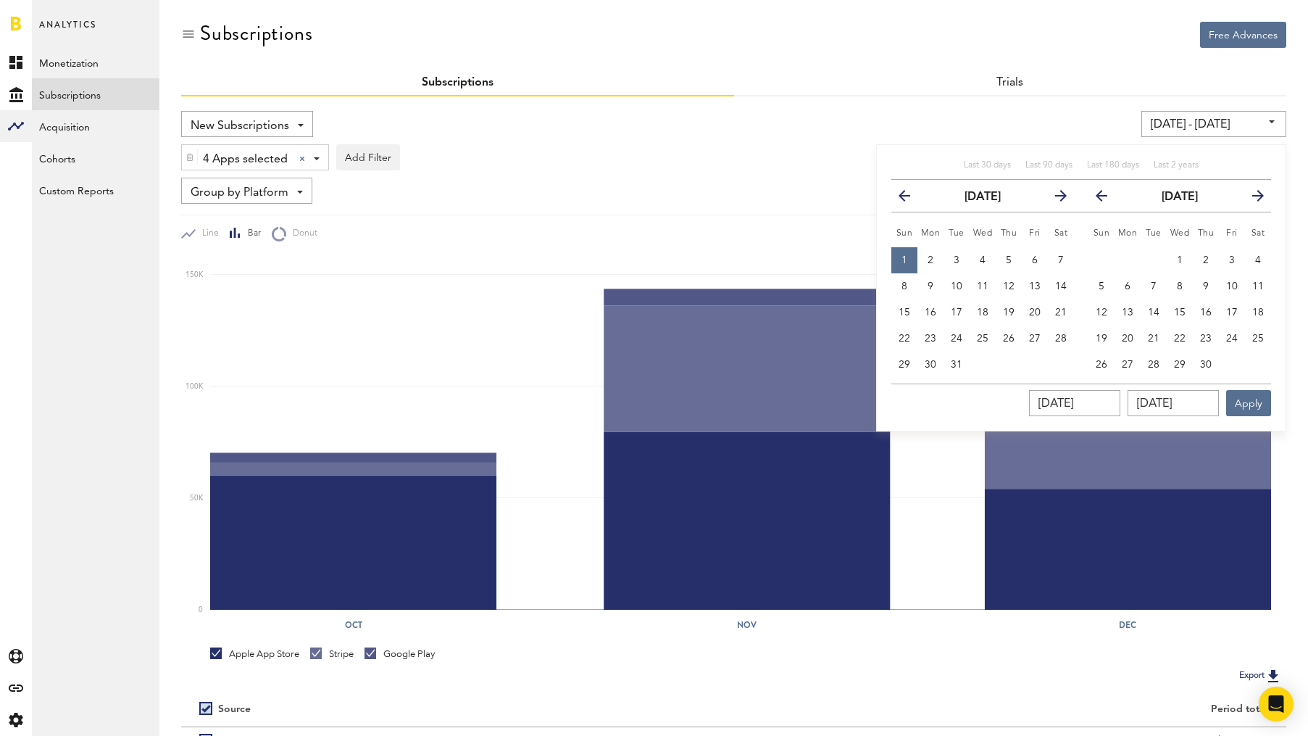
click at [1108, 199] on icon "button" at bounding box center [1108, 199] width 0 height 0
click at [1156, 364] on span "31" at bounding box center [1154, 365] width 12 height 10
type input "[DATE] - [DATE]"
type input "[DATE]"
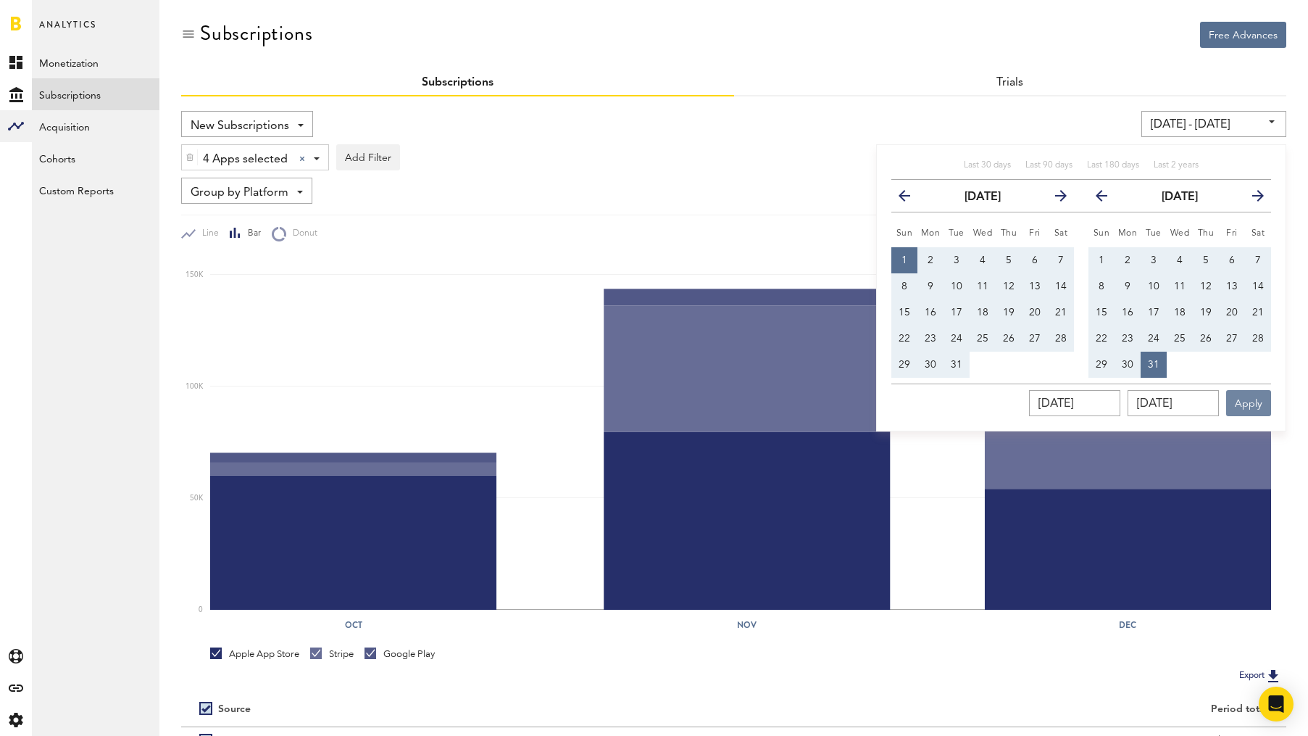
click at [1237, 400] on button "Apply" at bounding box center [1248, 403] width 45 height 26
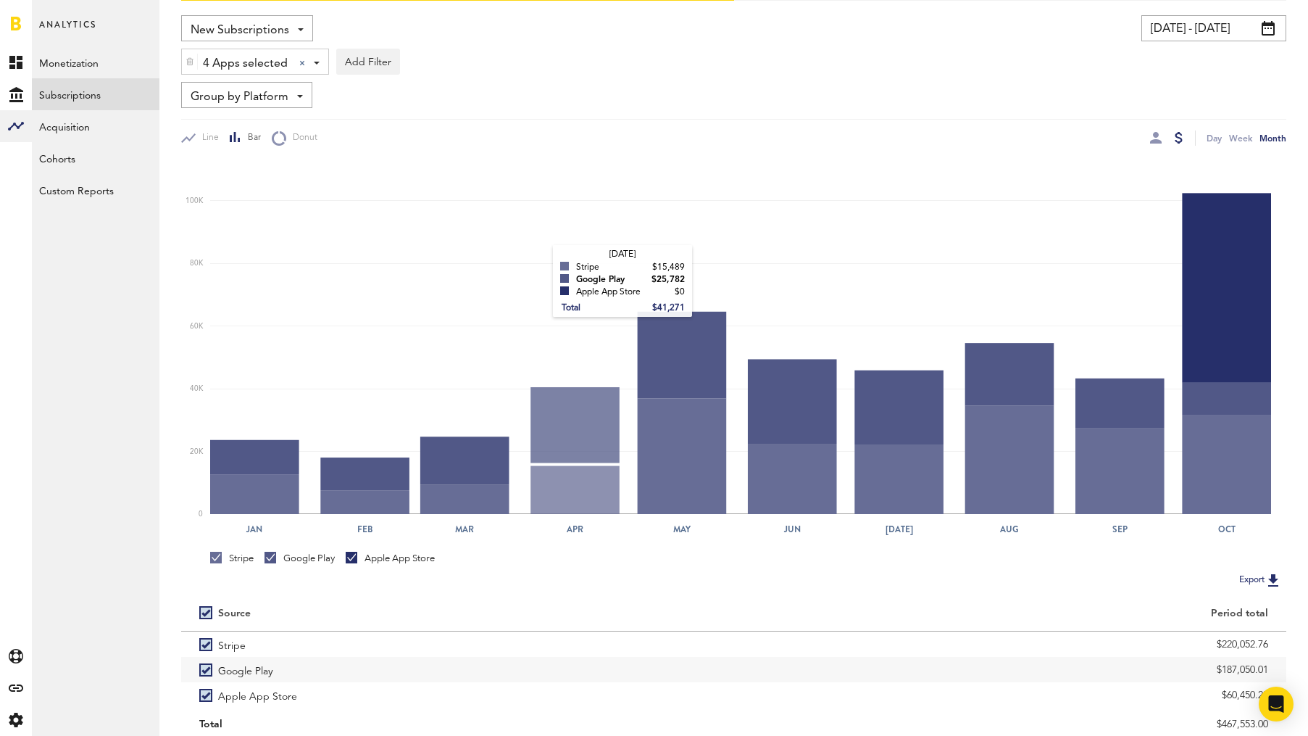
scroll to position [146, 0]
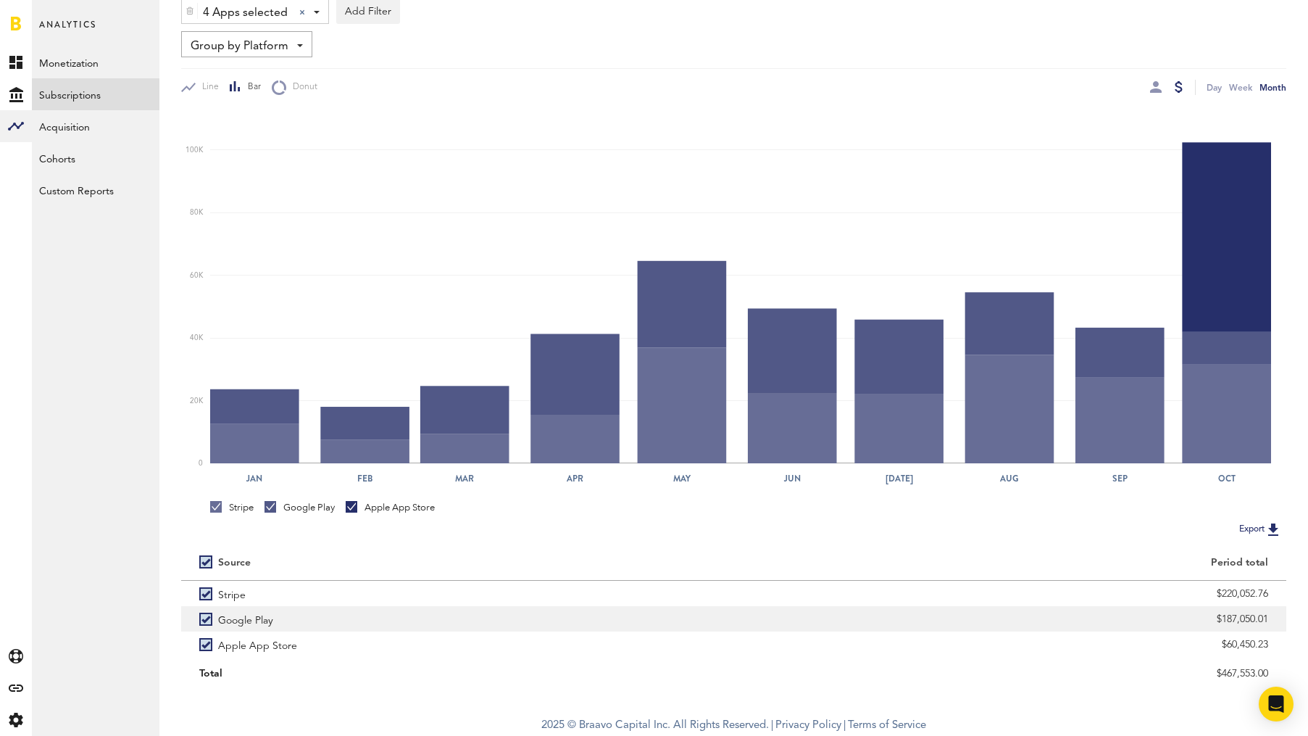
click at [214, 613] on label "Google Play" at bounding box center [457, 618] width 517 height 25
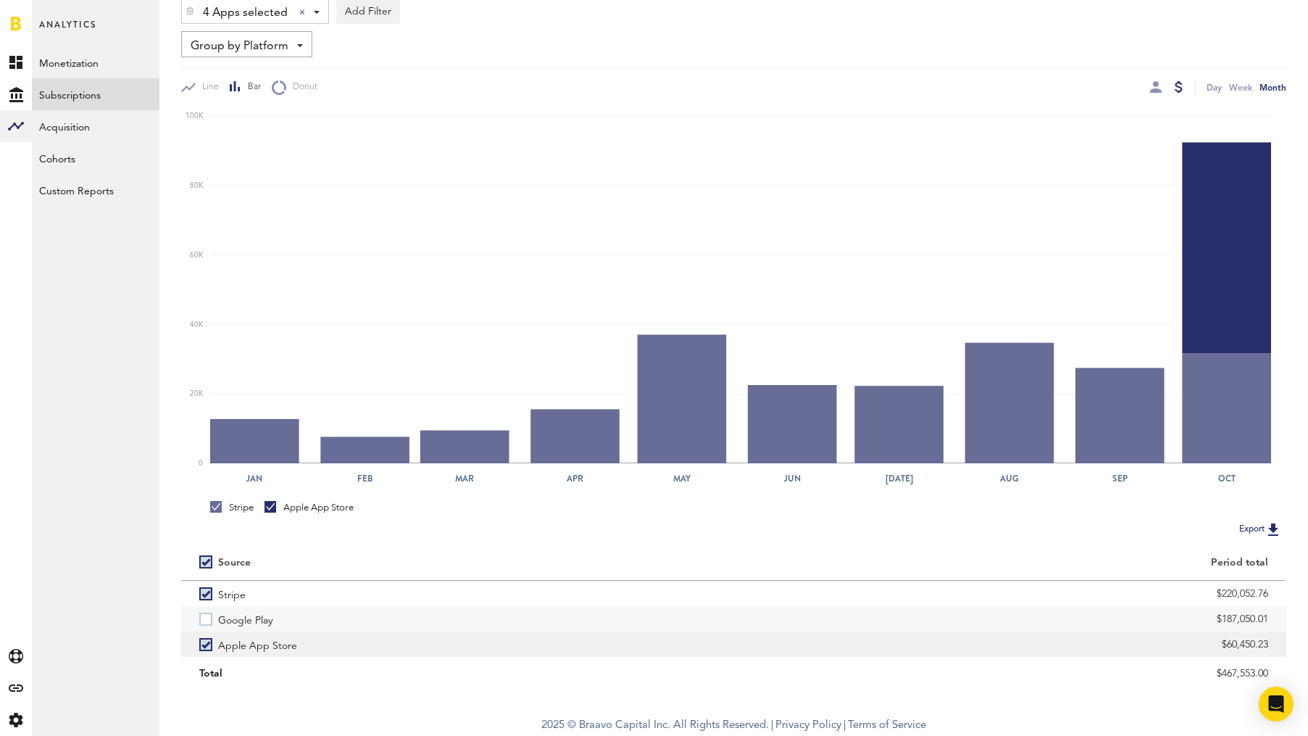
click at [205, 648] on label "Apple App Store" at bounding box center [457, 643] width 517 height 25
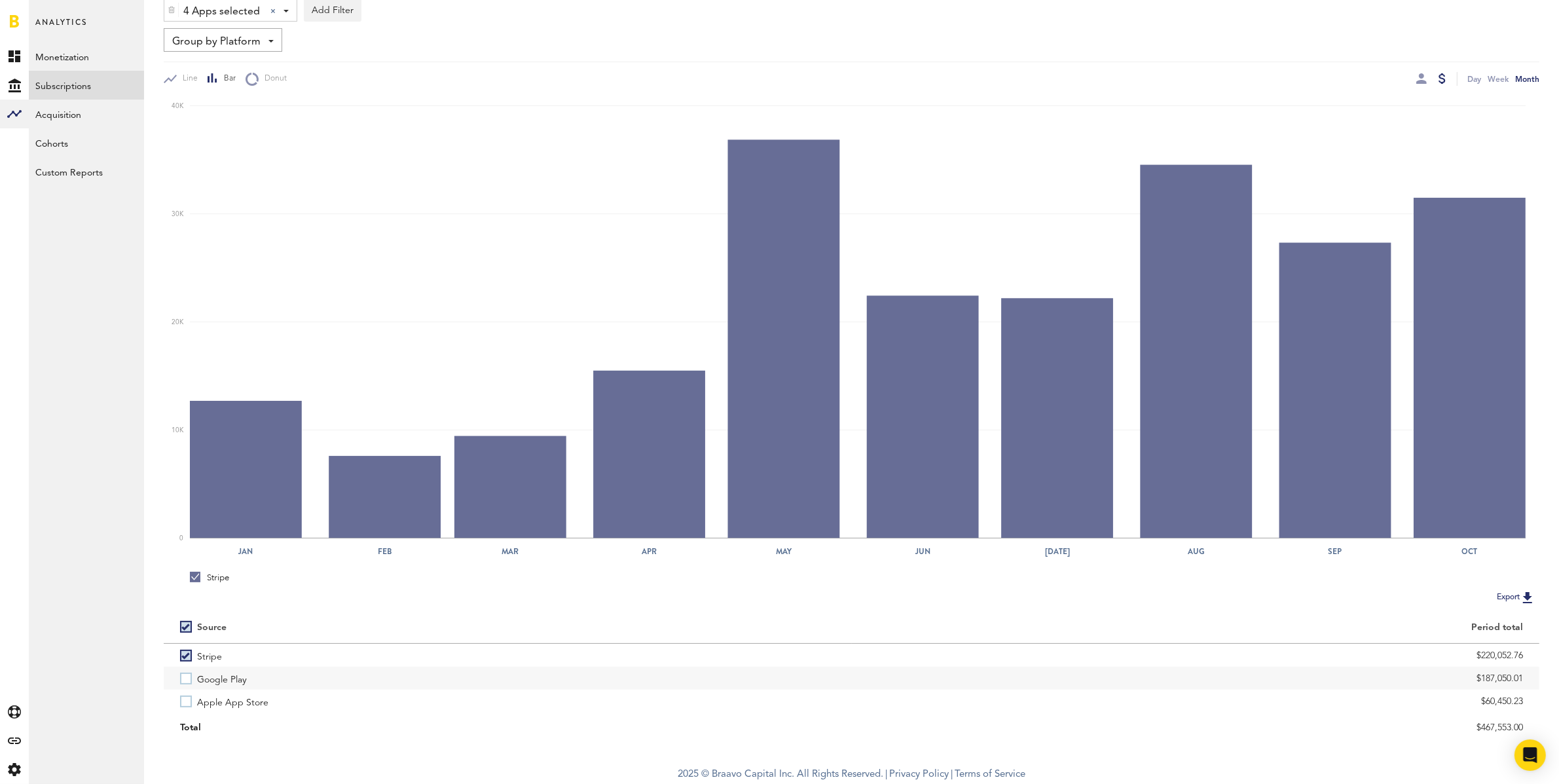
click at [1523, 595] on img at bounding box center [1526, 596] width 15 height 15
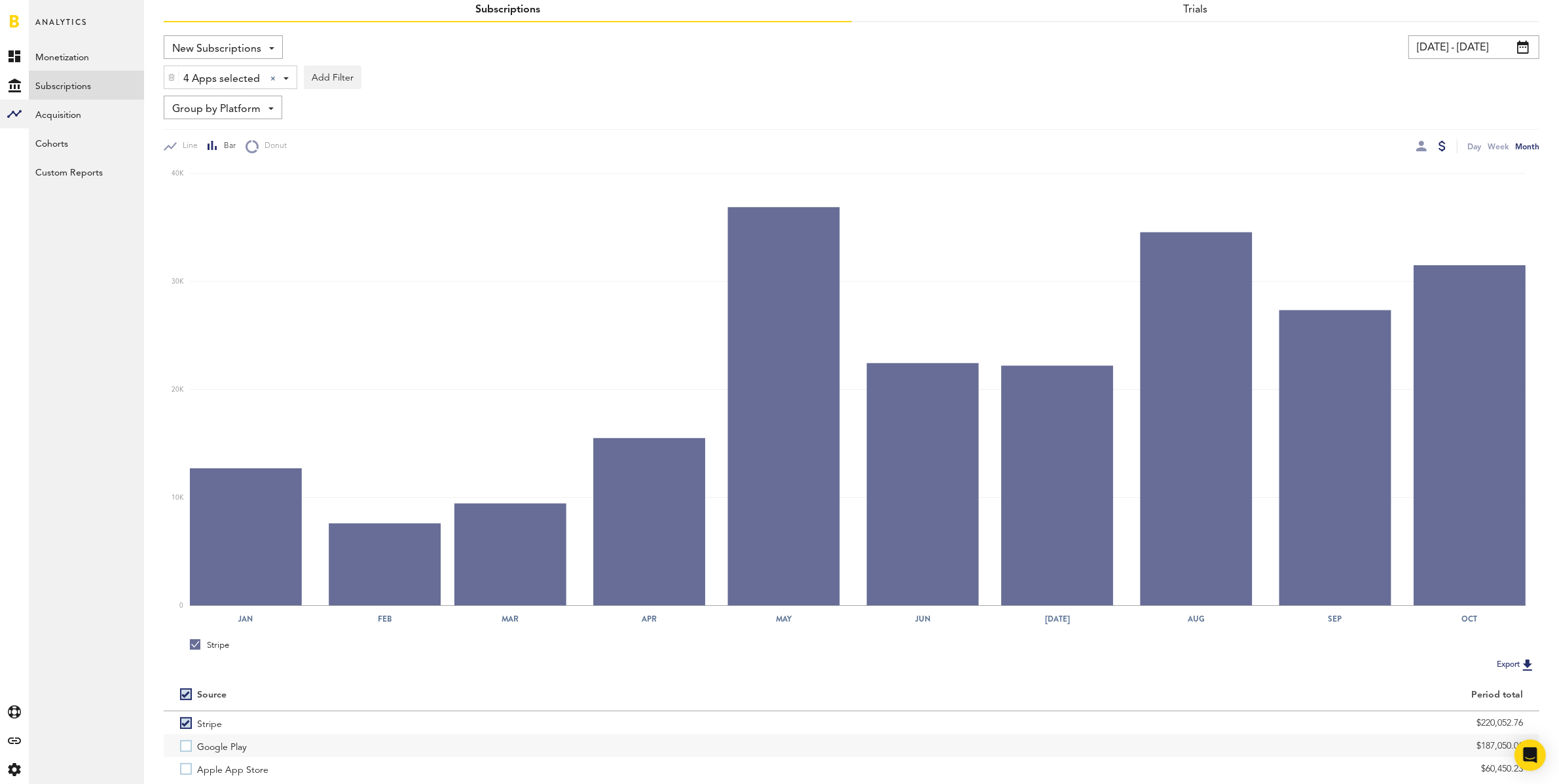
scroll to position [0, 0]
